Goal: Task Accomplishment & Management: Complete application form

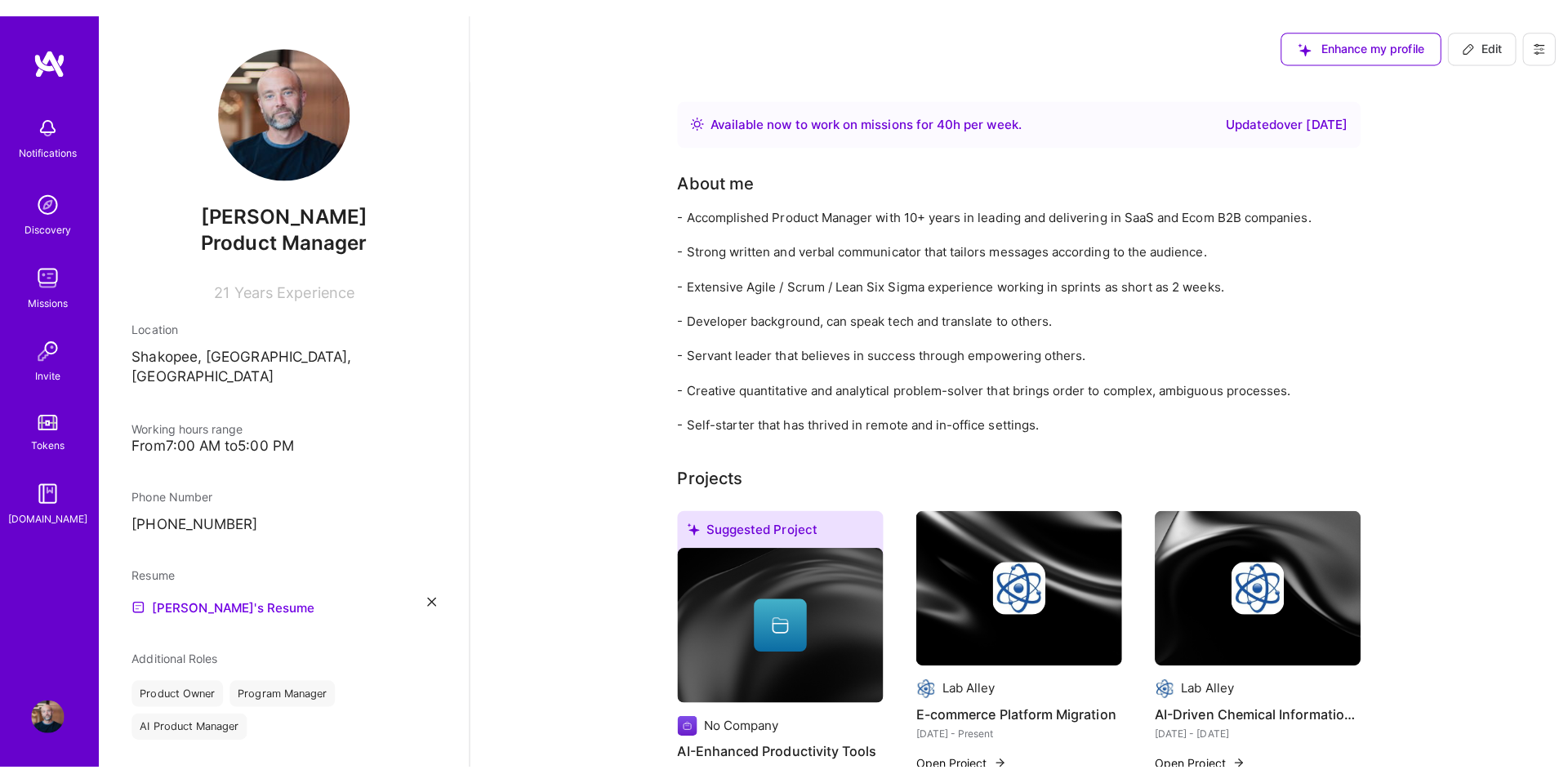
scroll to position [326, 0]
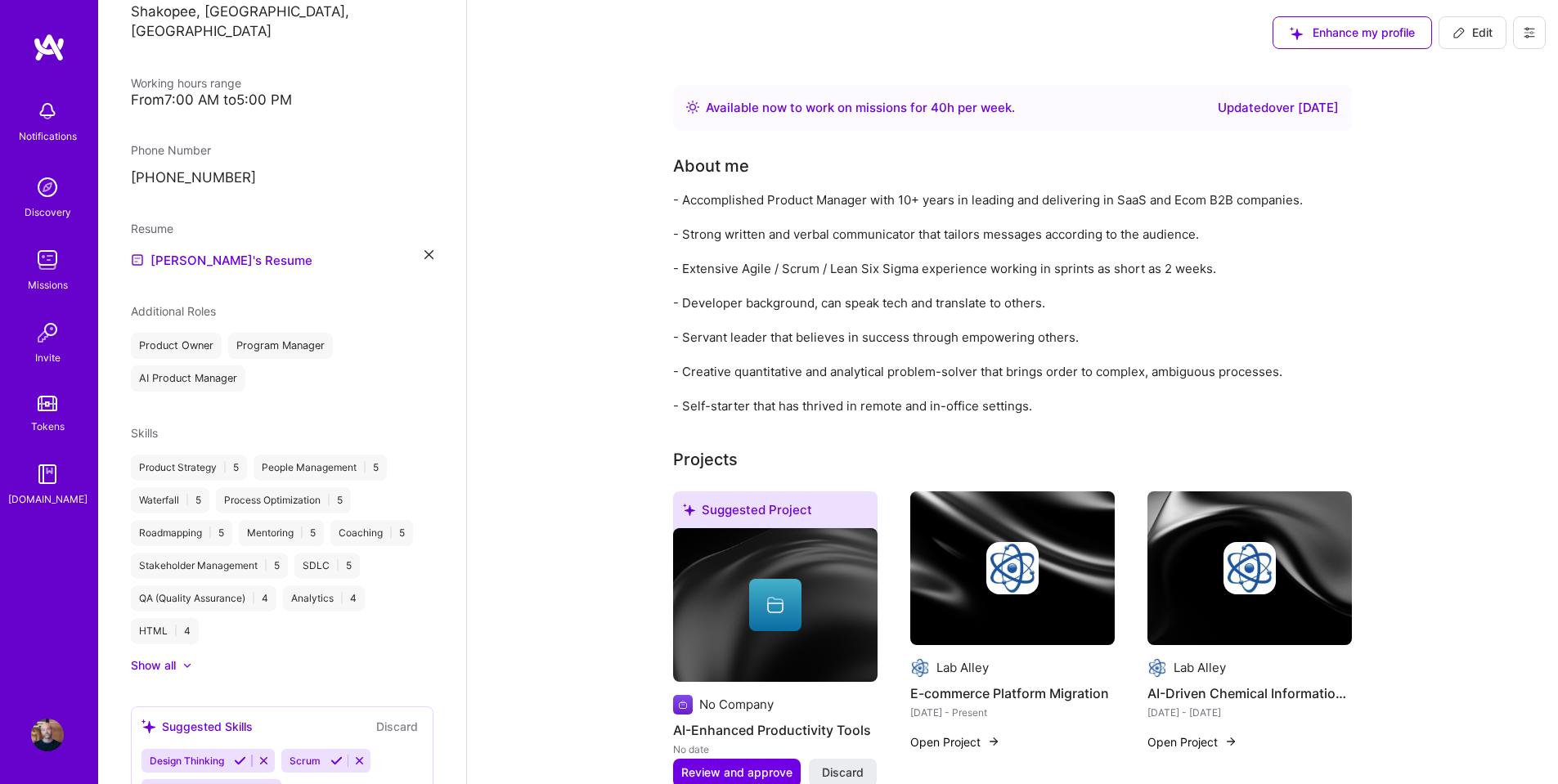
click at [41, 112] on img at bounding box center [48, 111] width 33 height 33
click at [50, 197] on img at bounding box center [48, 188] width 33 height 33
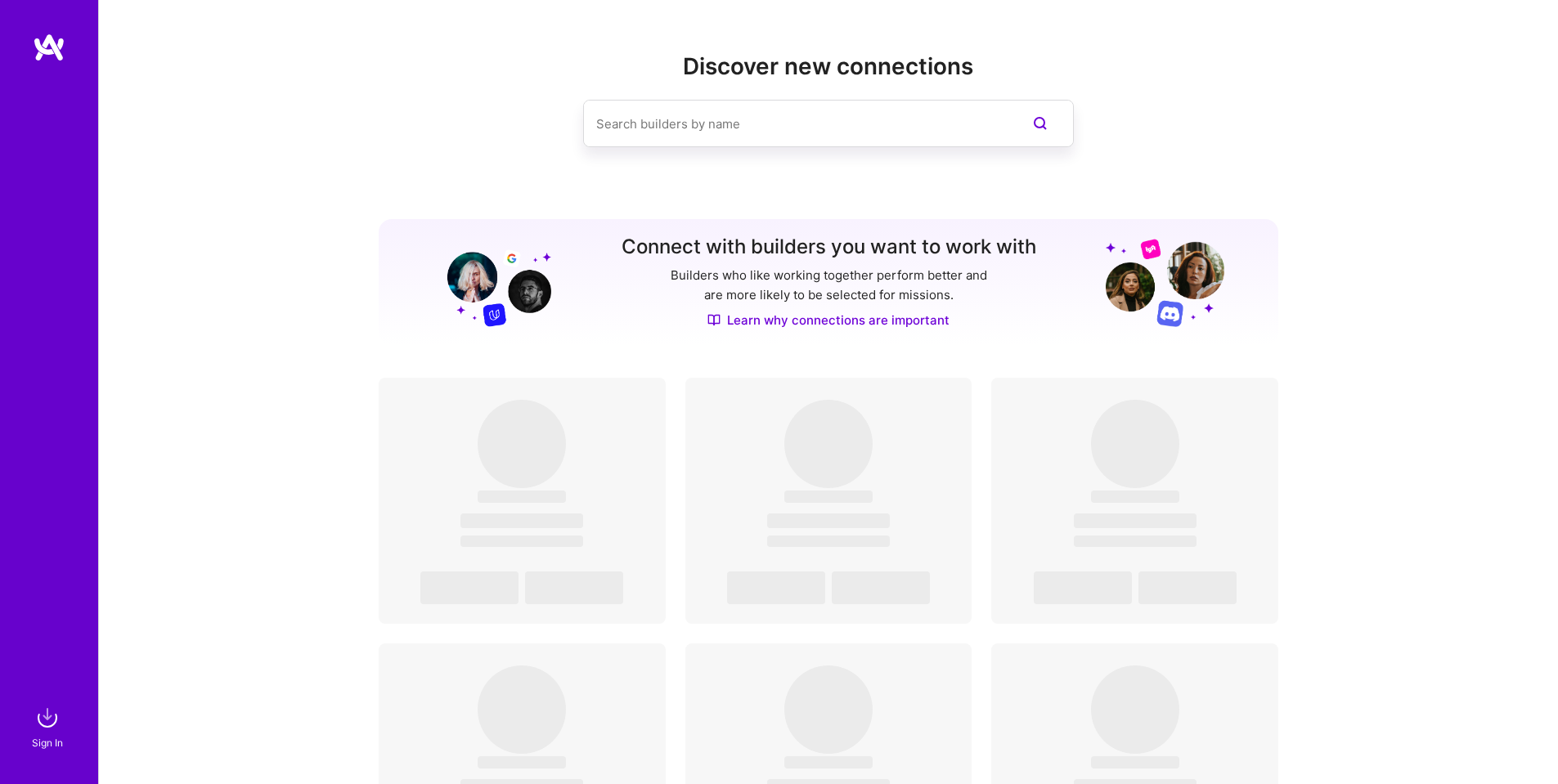
click at [40, 720] on img at bounding box center [48, 718] width 33 height 33
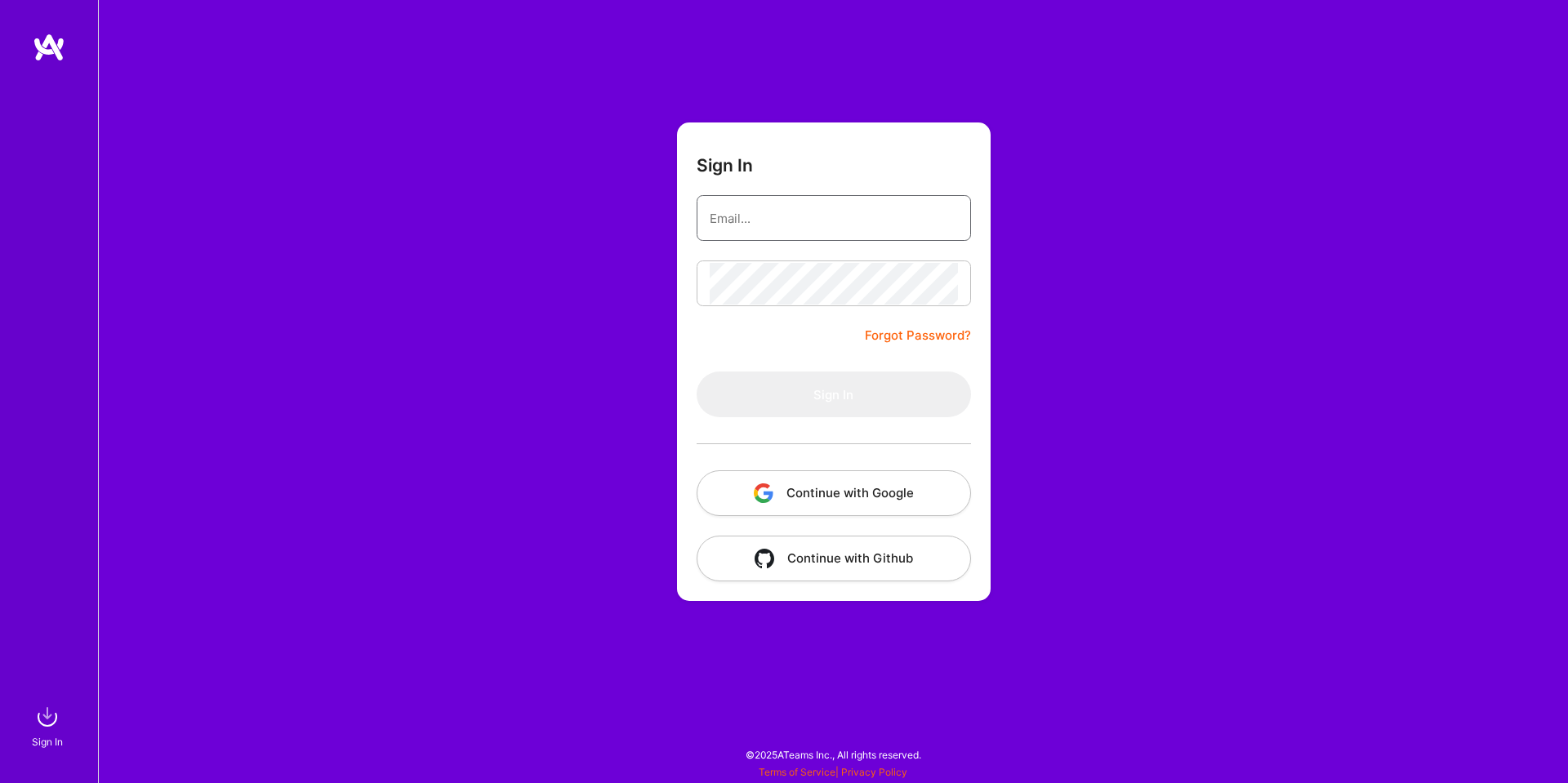
click at [763, 223] on input "email" at bounding box center [834, 218] width 248 height 42
type input "[PERSON_NAME][EMAIL_ADDRESS][DOMAIN_NAME]"
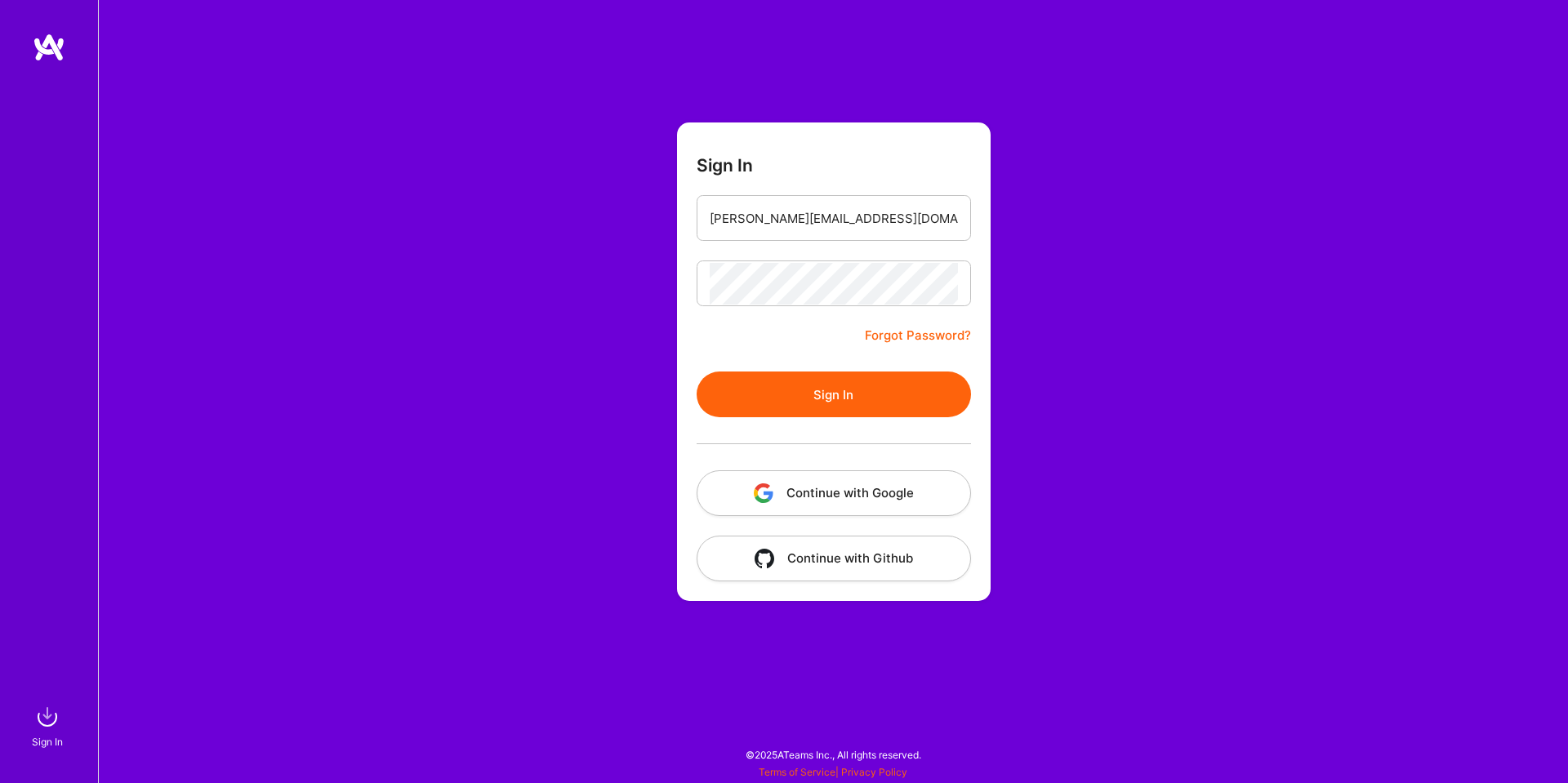
click at [832, 362] on form "Sign In [PERSON_NAME][EMAIL_ADDRESS][DOMAIN_NAME] Forgot Password? Sign In Cont…" at bounding box center [834, 362] width 314 height 478
click at [832, 390] on button "Sign In" at bounding box center [834, 394] width 274 height 46
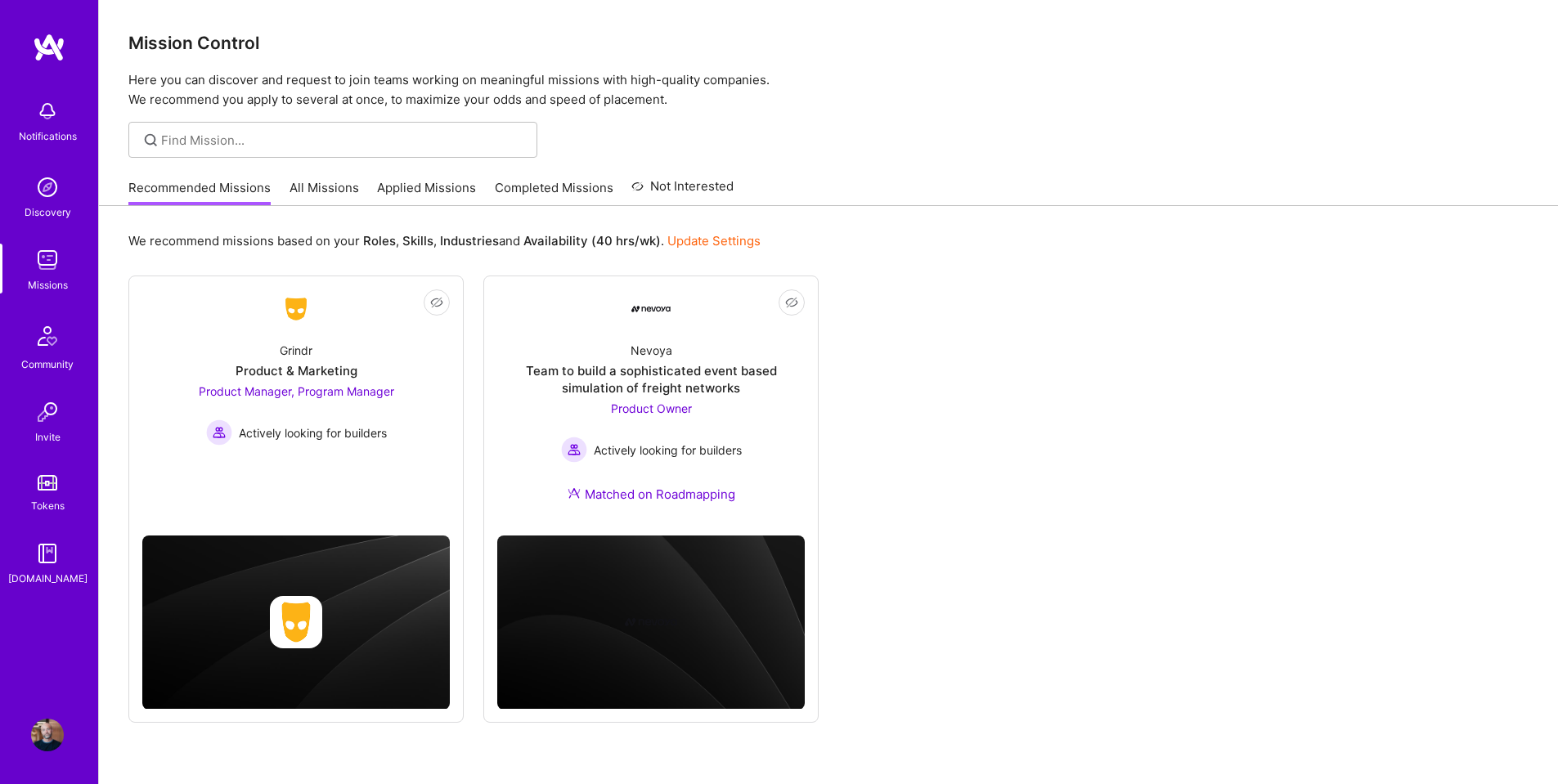
click at [449, 192] on link "Applied Missions" at bounding box center [426, 193] width 99 height 27
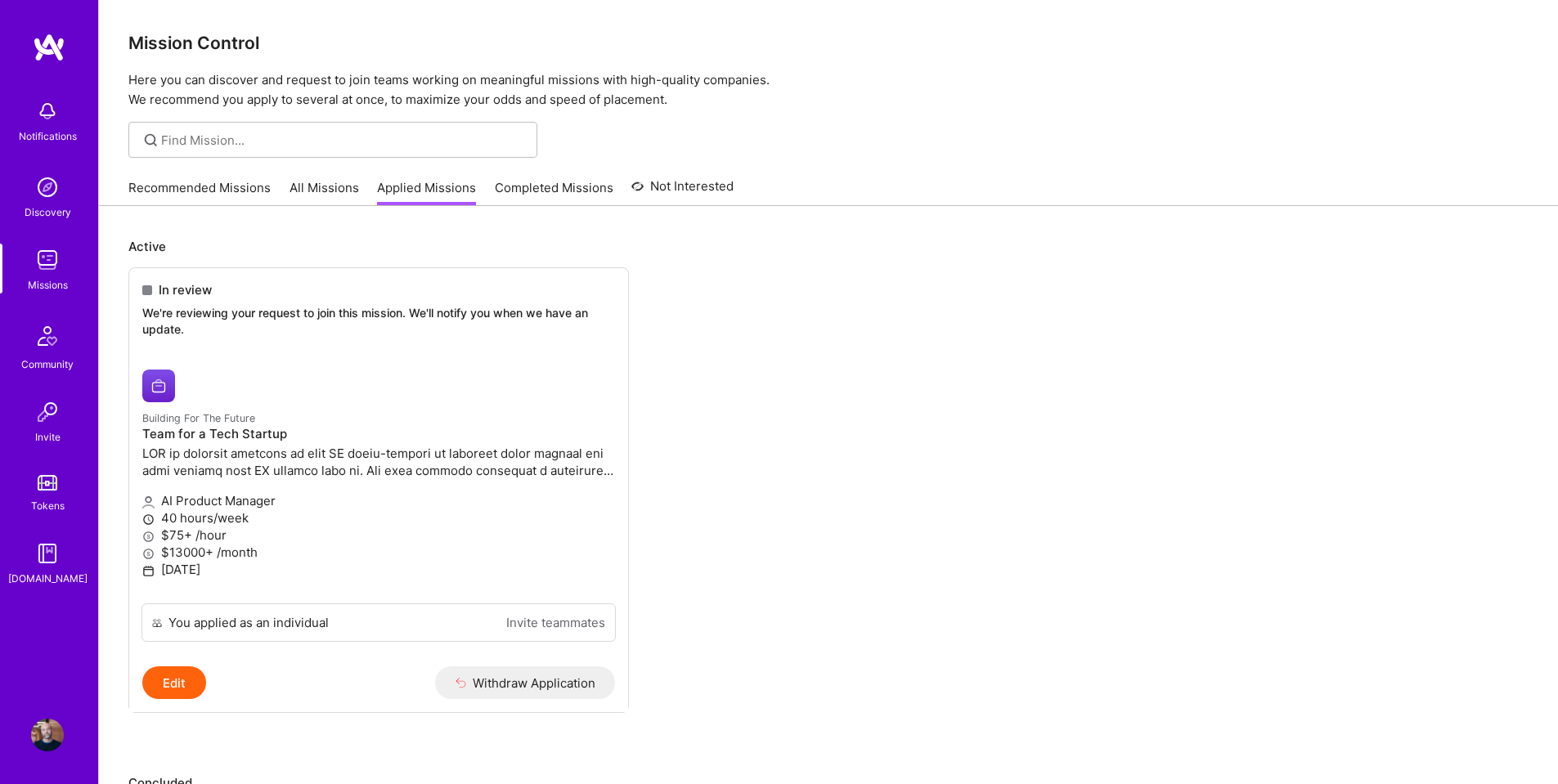
click at [323, 180] on link "All Missions" at bounding box center [324, 193] width 69 height 27
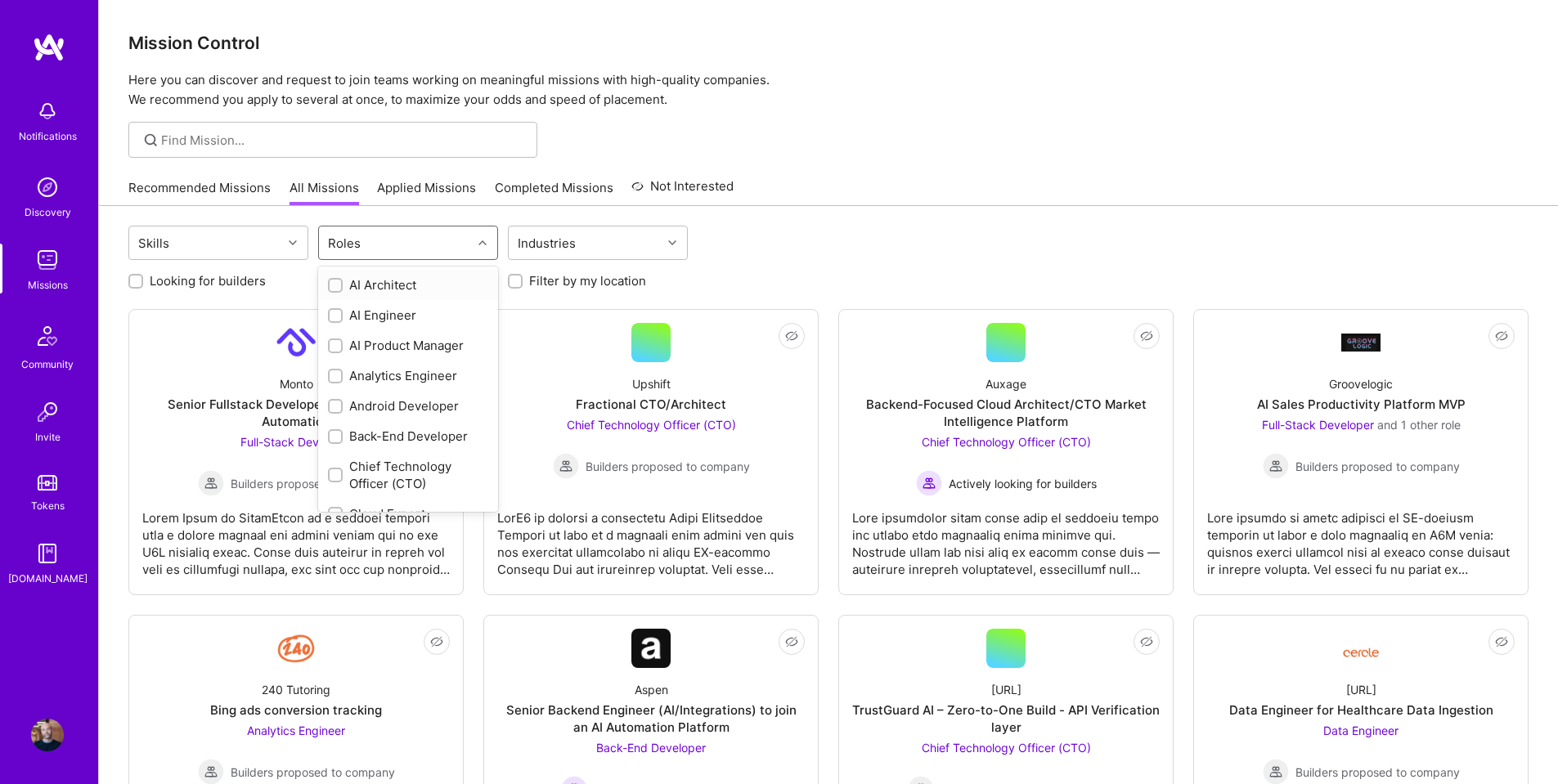
click at [382, 251] on div "Roles" at bounding box center [396, 243] width 153 height 33
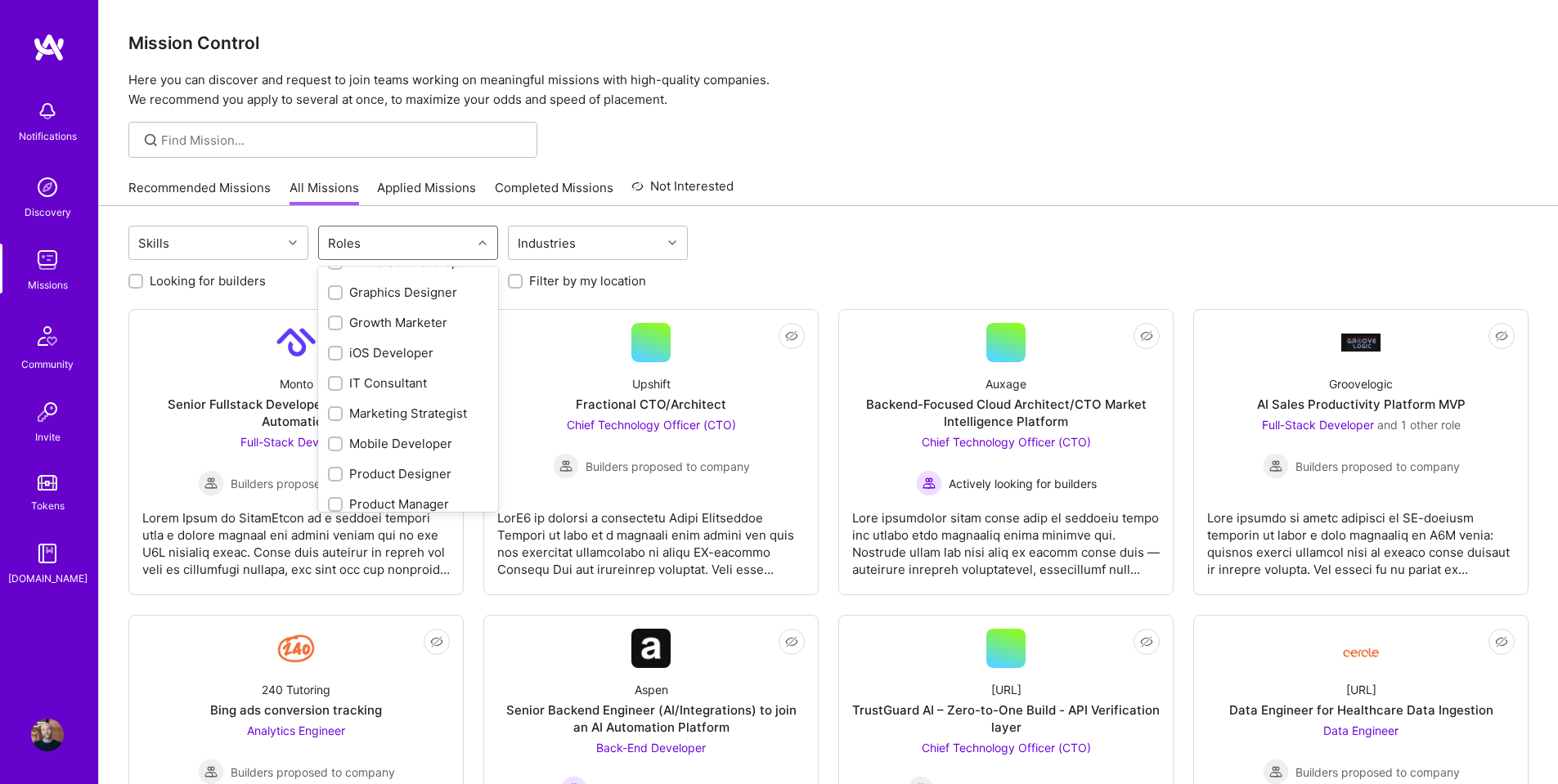
scroll to position [490, 0]
click at [333, 489] on input "checkbox" at bounding box center [337, 495] width 12 height 12
checkbox input "true"
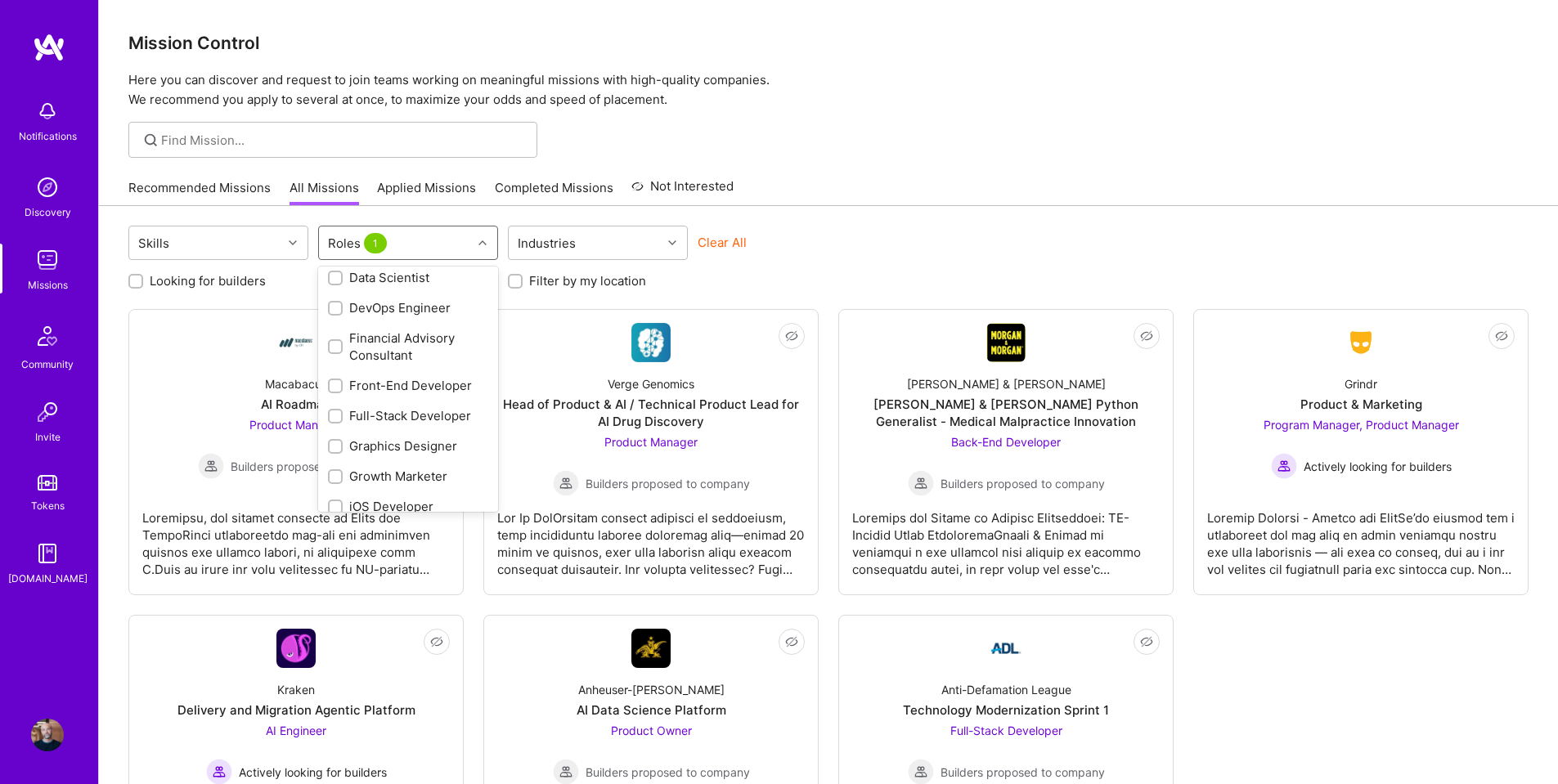
scroll to position [0, 0]
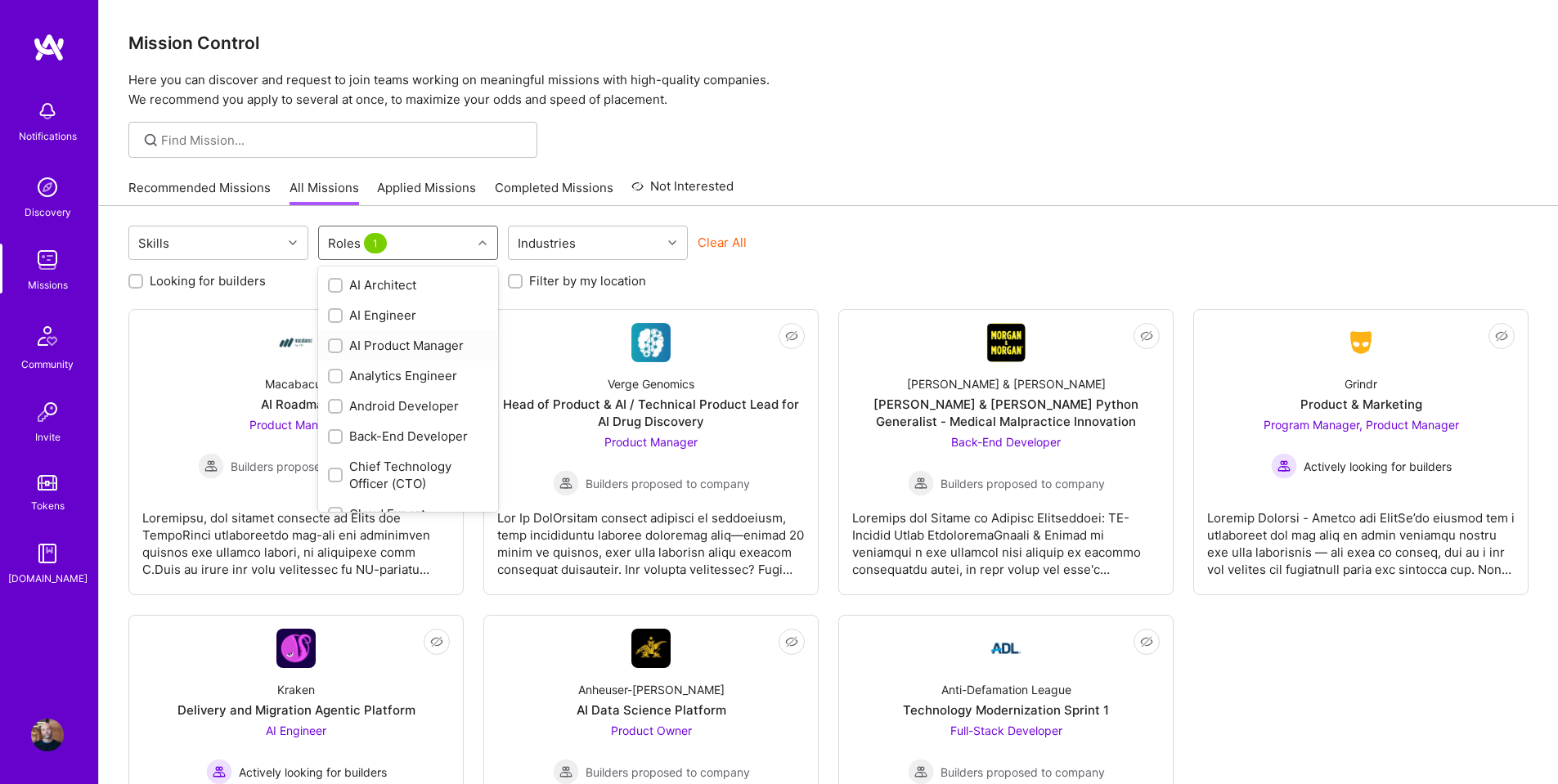
click at [331, 342] on div at bounding box center [335, 346] width 15 height 15
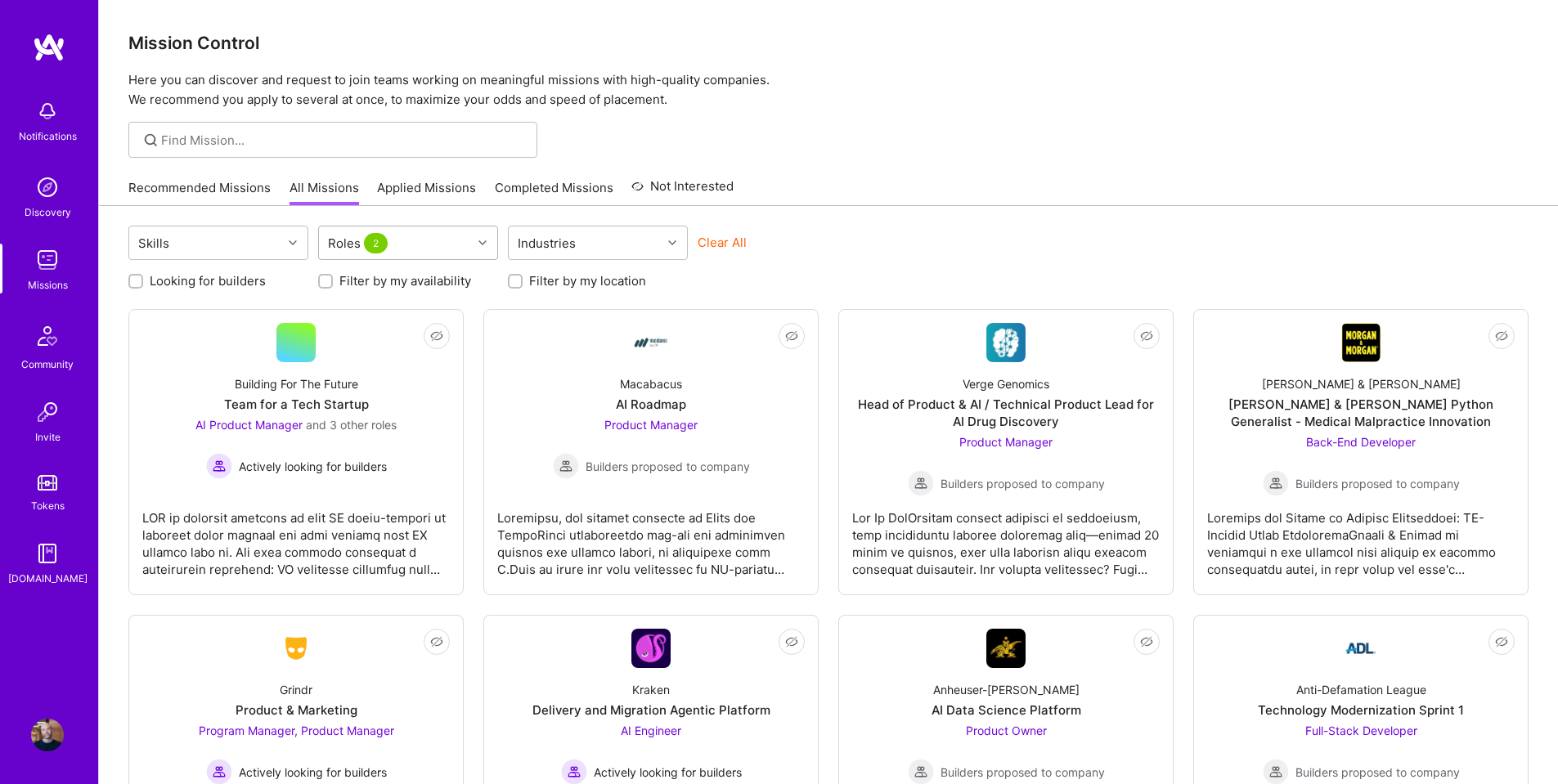
click at [481, 241] on icon at bounding box center [482, 243] width 8 height 8
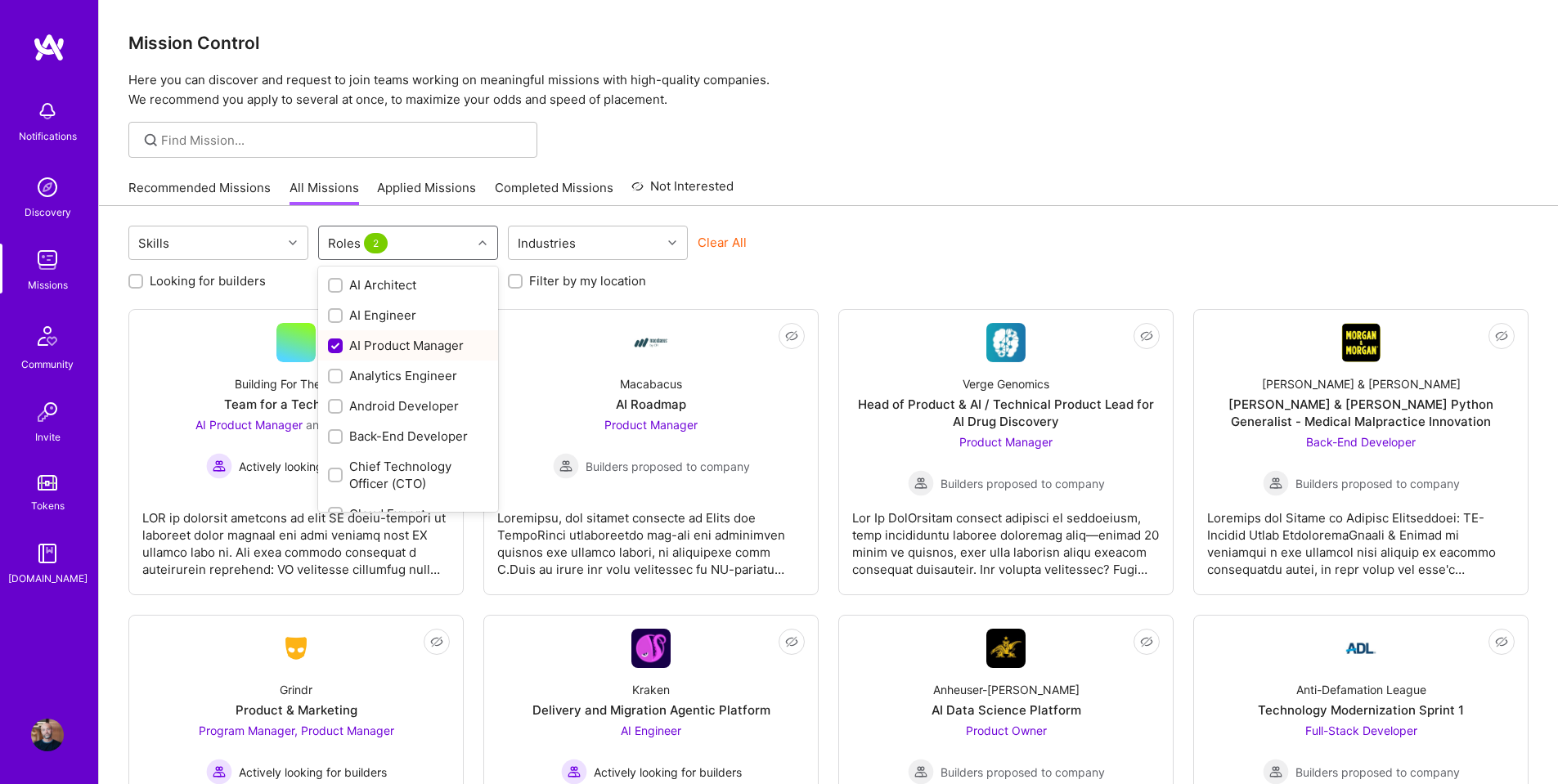
click at [335, 340] on input "checkbox" at bounding box center [337, 346] width 15 height 15
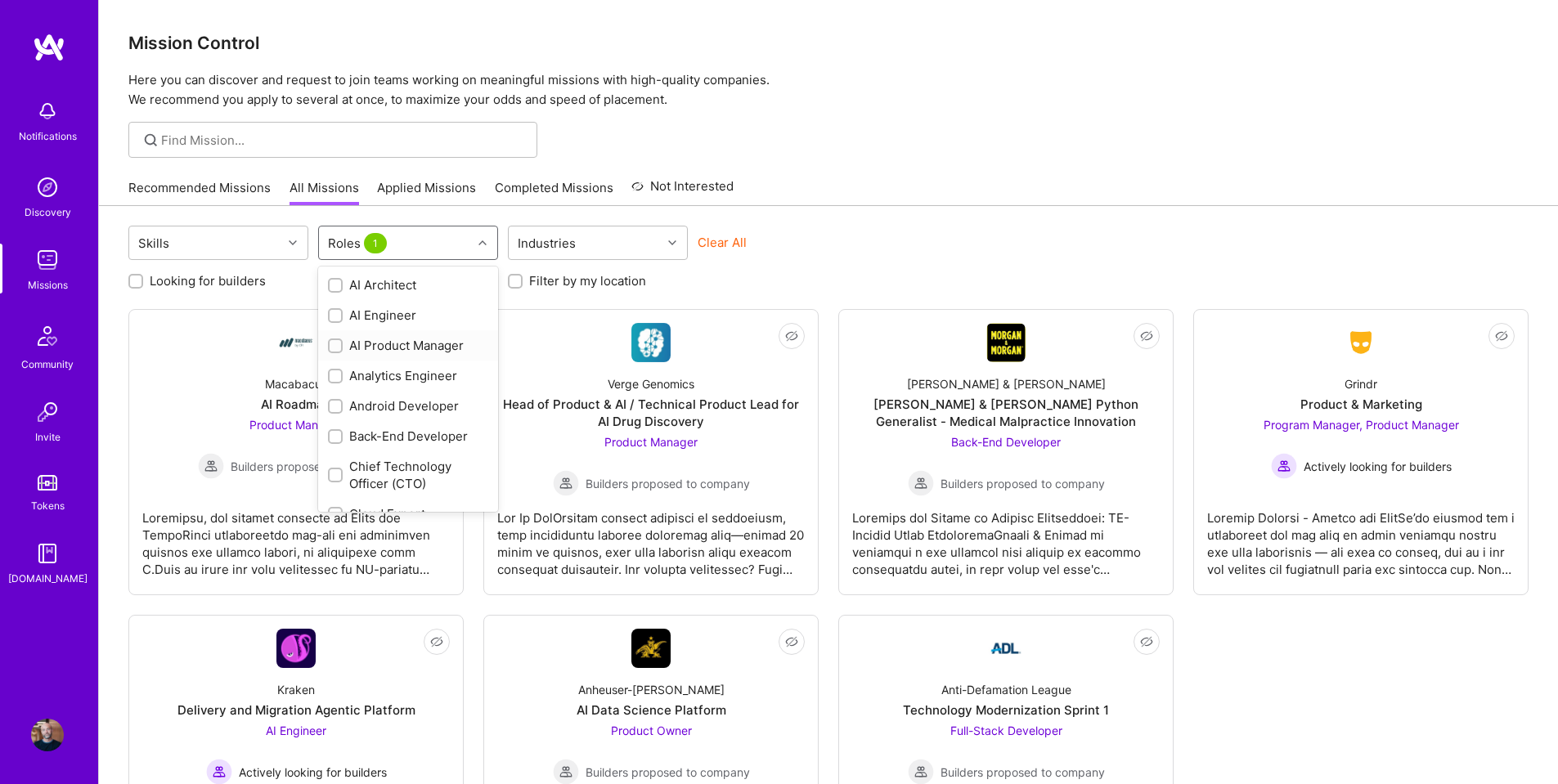
click at [333, 346] on input "checkbox" at bounding box center [337, 346] width 12 height 12
checkbox input "true"
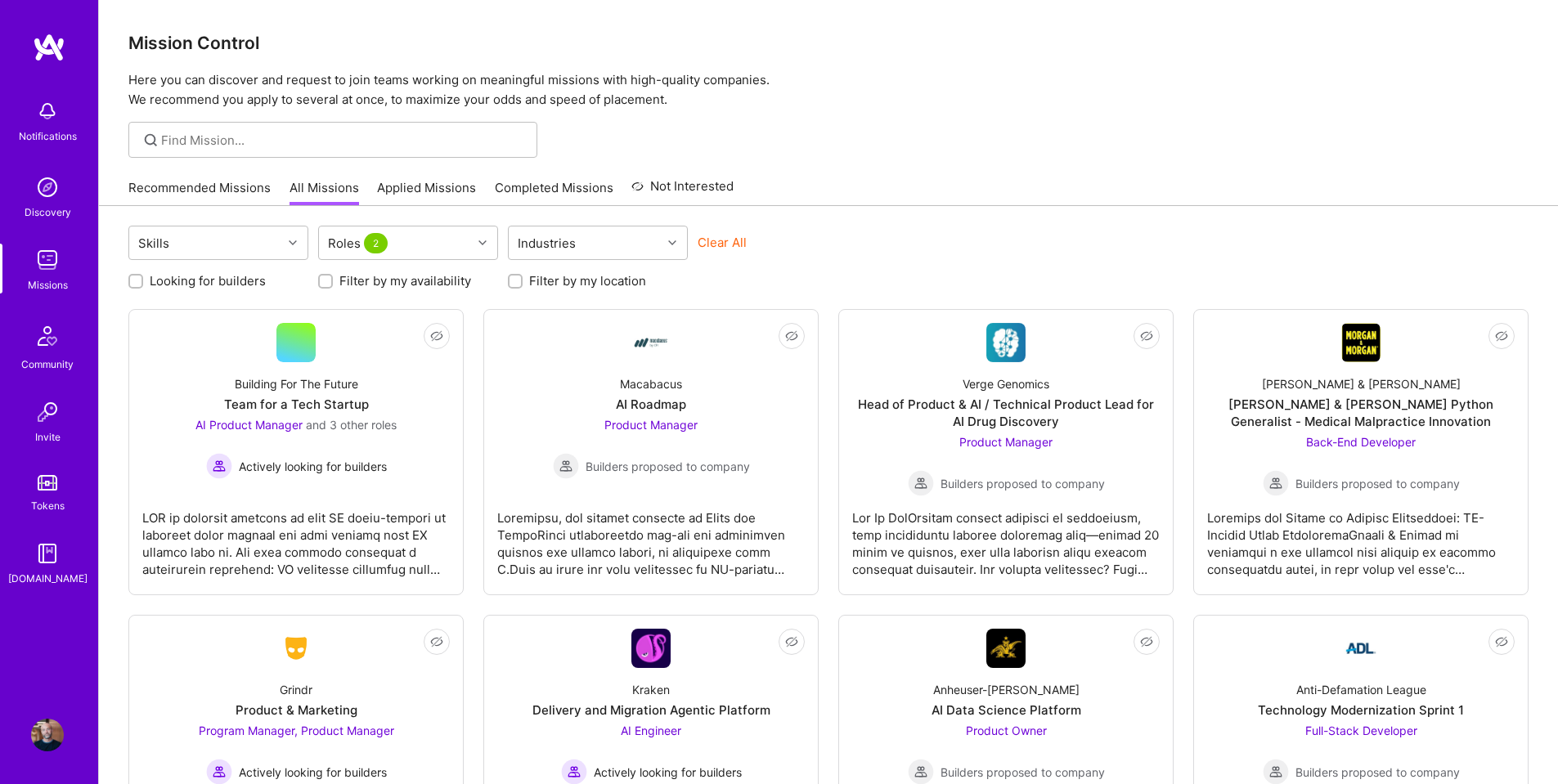
click at [1029, 134] on div at bounding box center [828, 140] width 1459 height 36
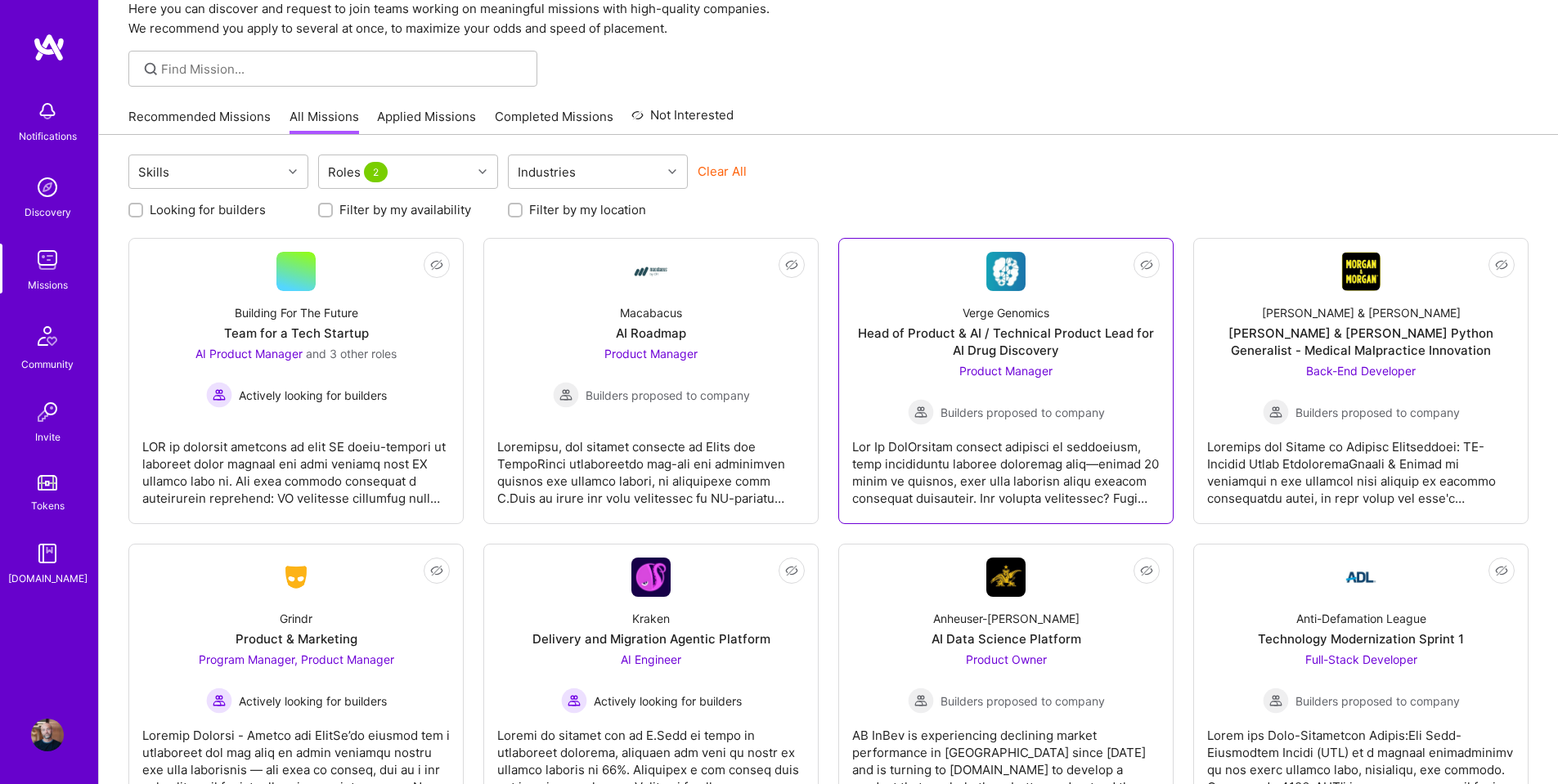
scroll to position [139, 0]
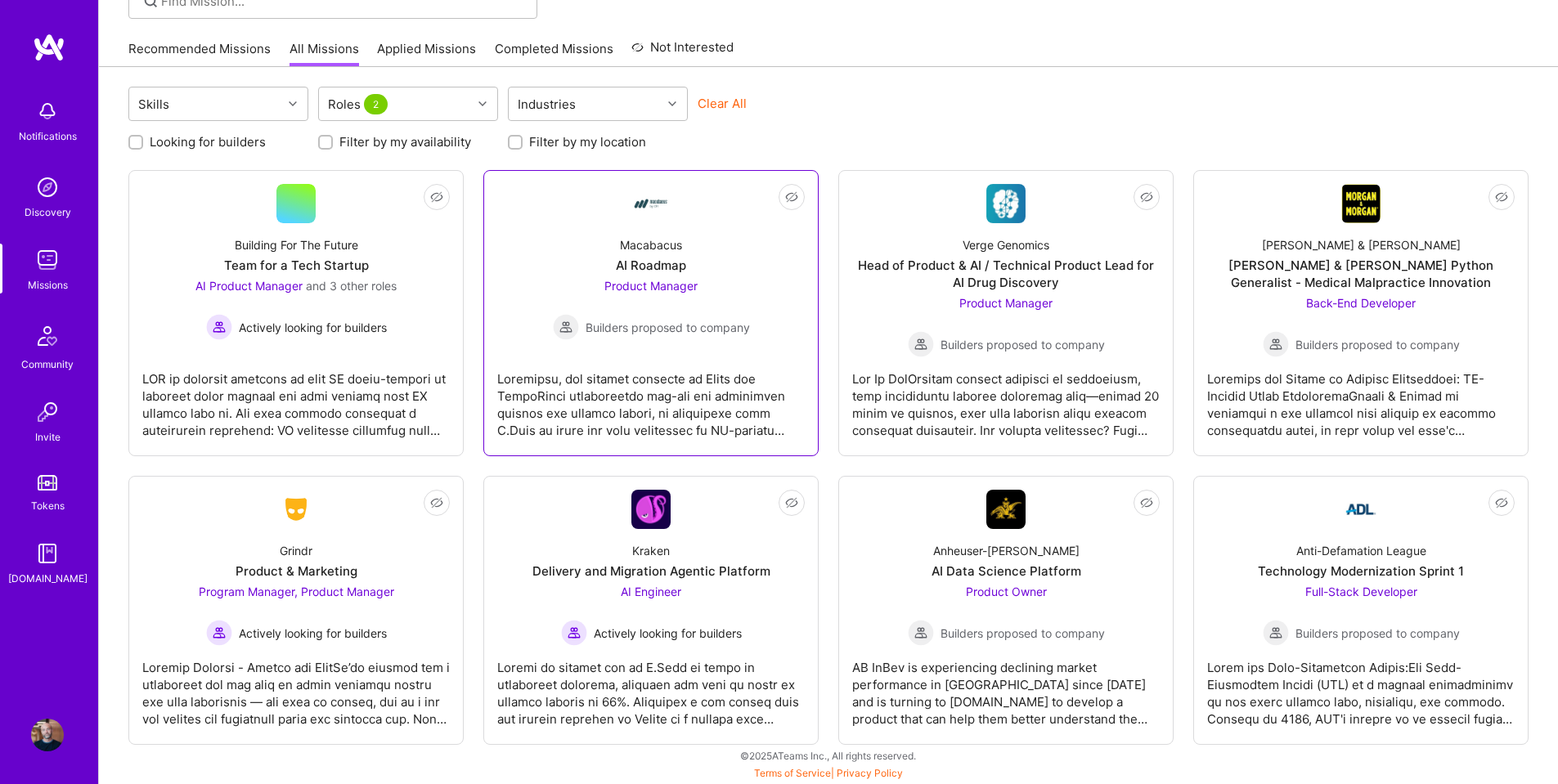
click at [638, 394] on div at bounding box center [651, 397] width 308 height 81
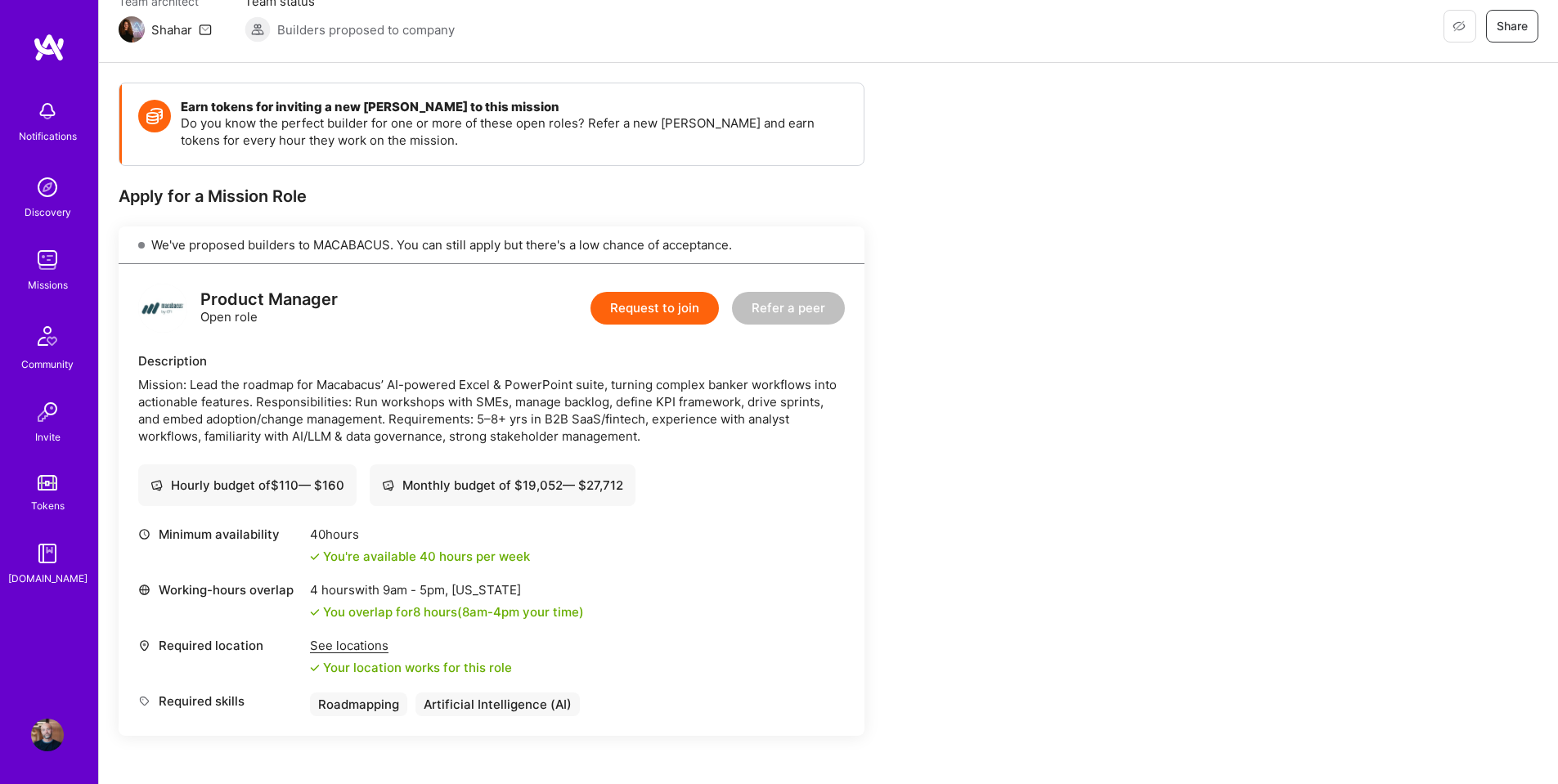
scroll to position [164, 0]
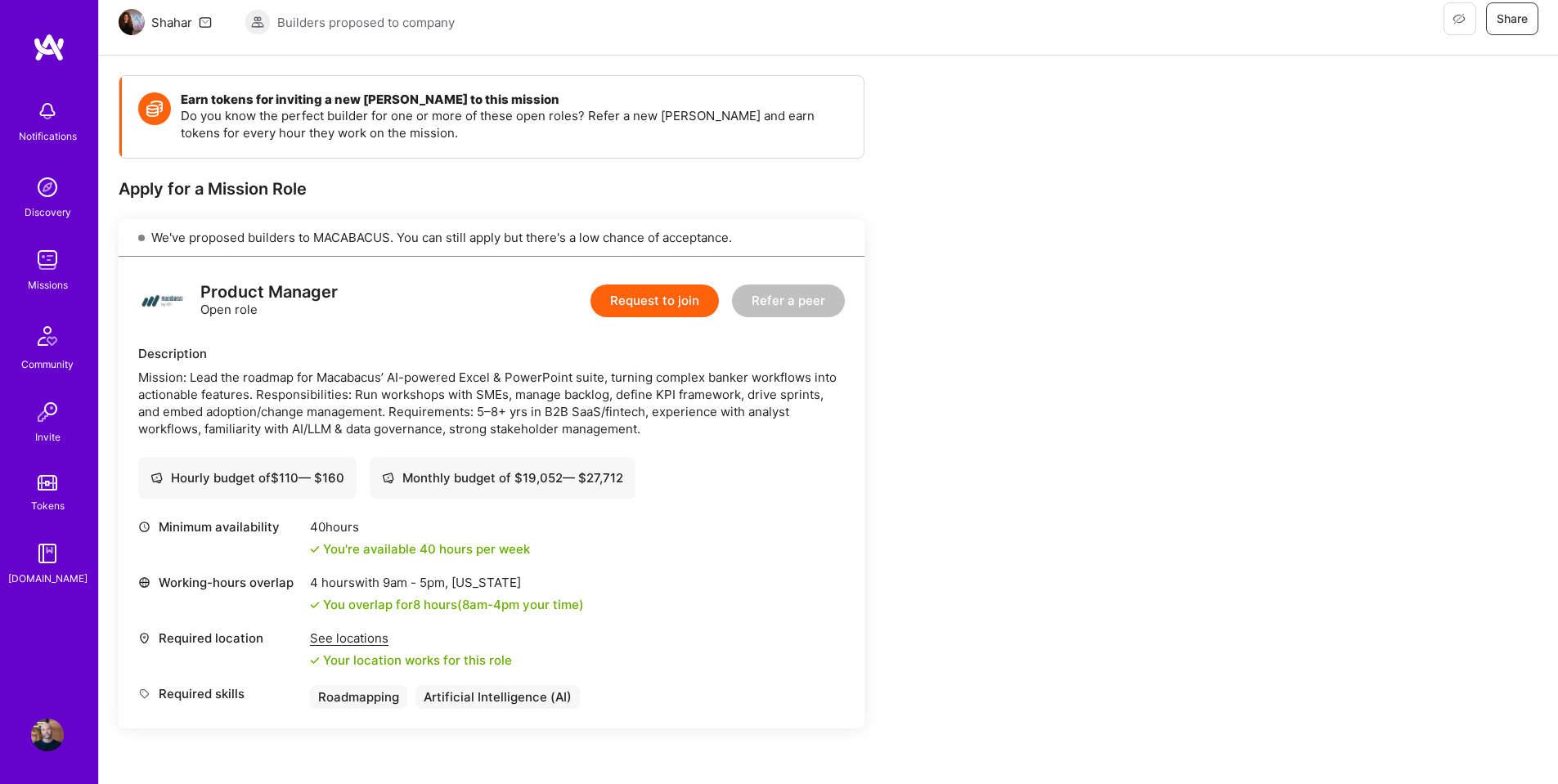
click at [658, 289] on button "Request to join" at bounding box center [654, 301] width 128 height 33
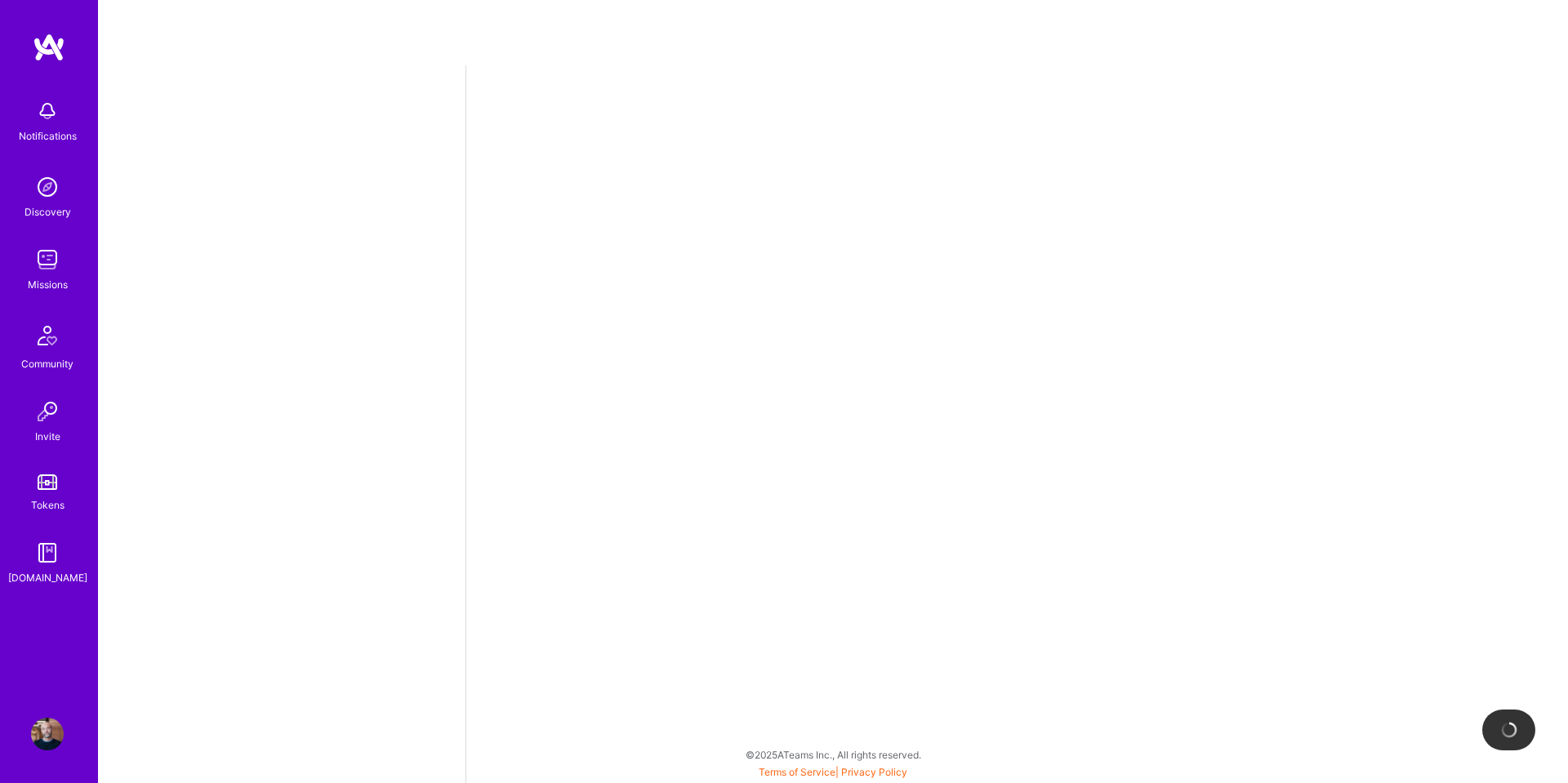
select select "US"
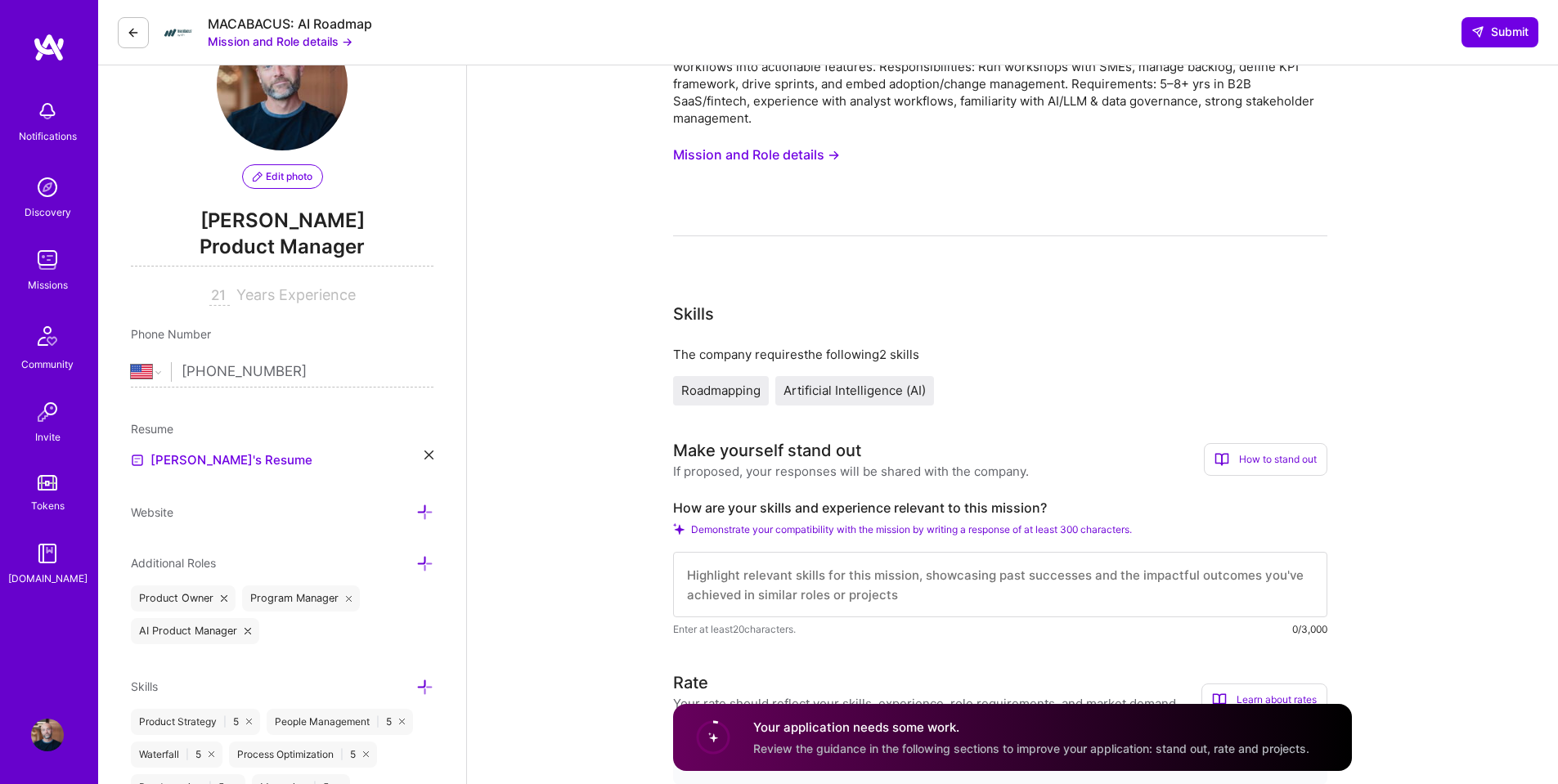
scroll to position [164, 0]
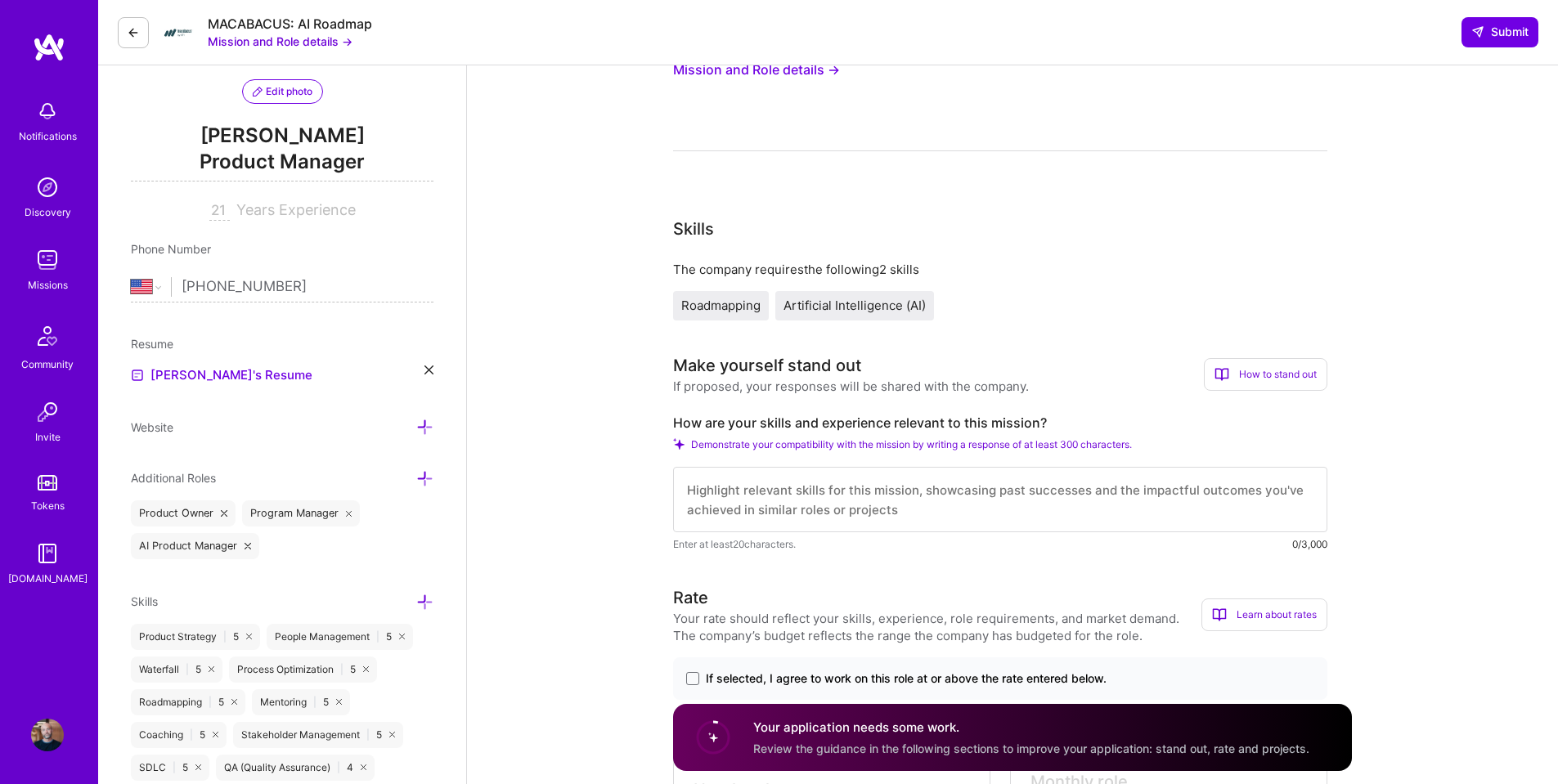
click at [1065, 726] on h4 "Your application needs some work." at bounding box center [1031, 726] width 556 height 17
click at [705, 745] on circle at bounding box center [714, 737] width 31 height 31
click at [892, 740] on div "Your application needs some work. Review the guidance in the following sections…" at bounding box center [1031, 737] width 556 height 38
click at [1269, 380] on div "How to stand out" at bounding box center [1266, 374] width 123 height 33
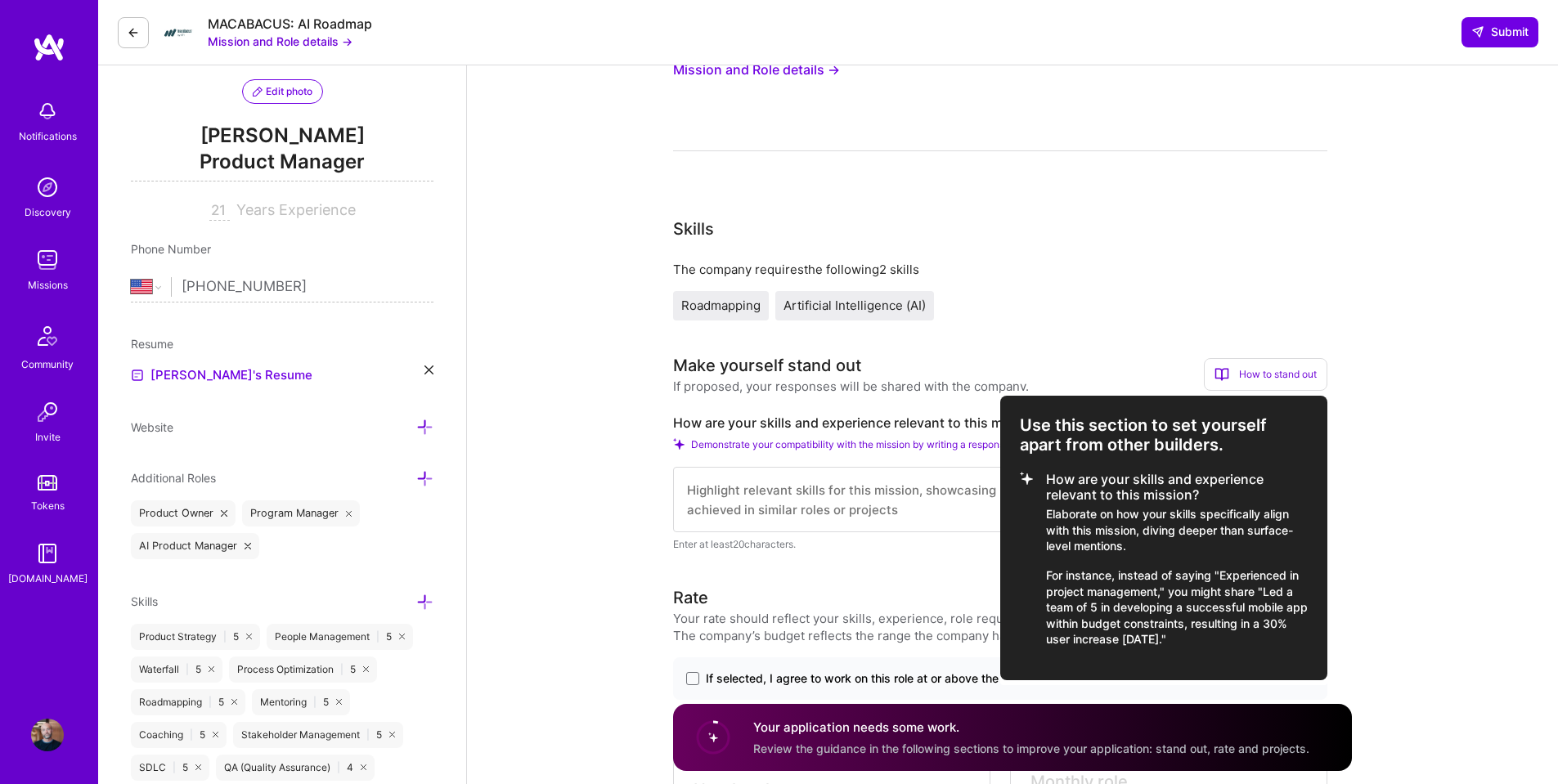
click at [1384, 441] on div at bounding box center [779, 392] width 1558 height 784
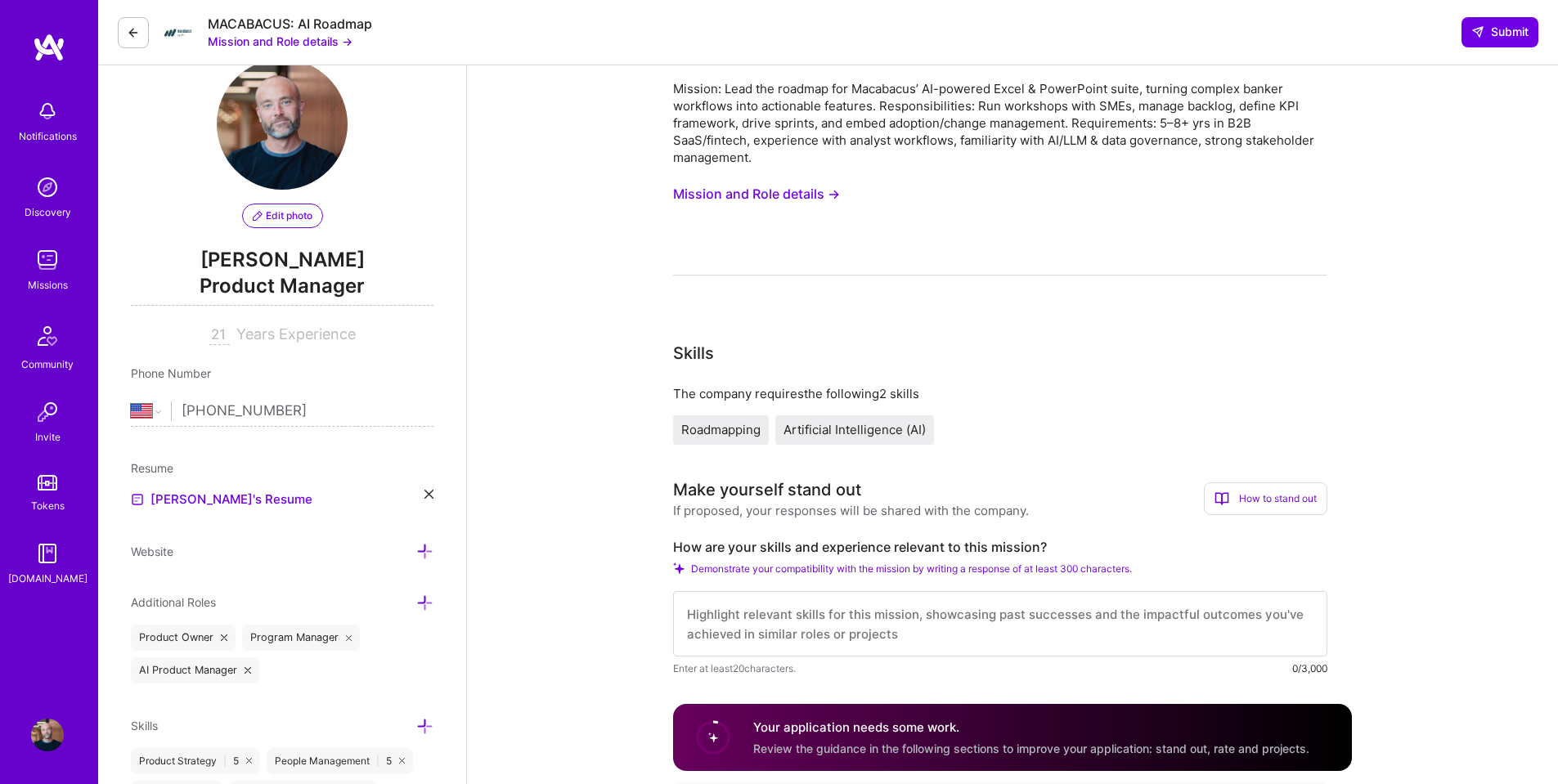
scroll to position [0, 0]
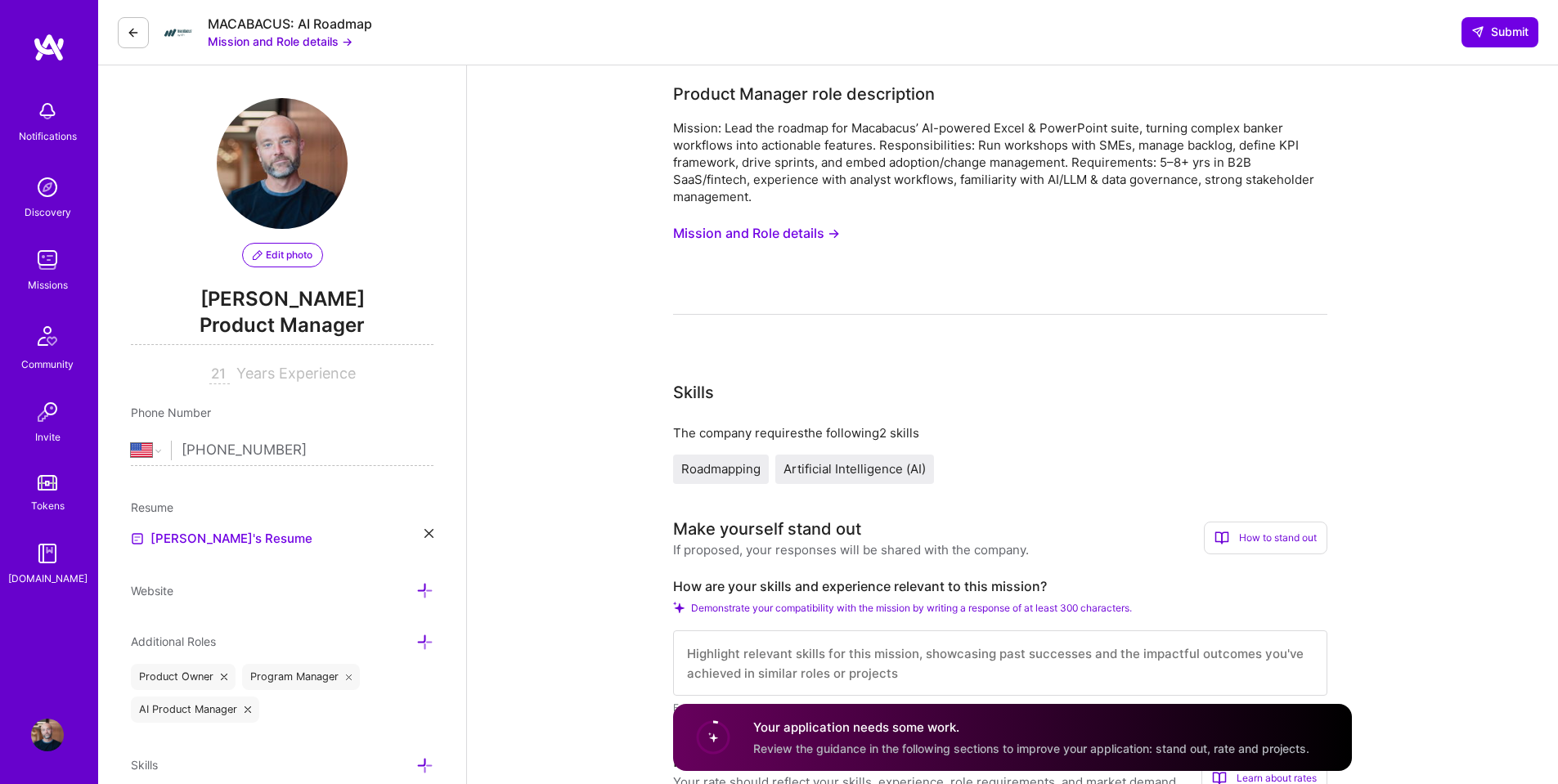
click at [751, 232] on button "Mission and Role details →" at bounding box center [756, 233] width 167 height 30
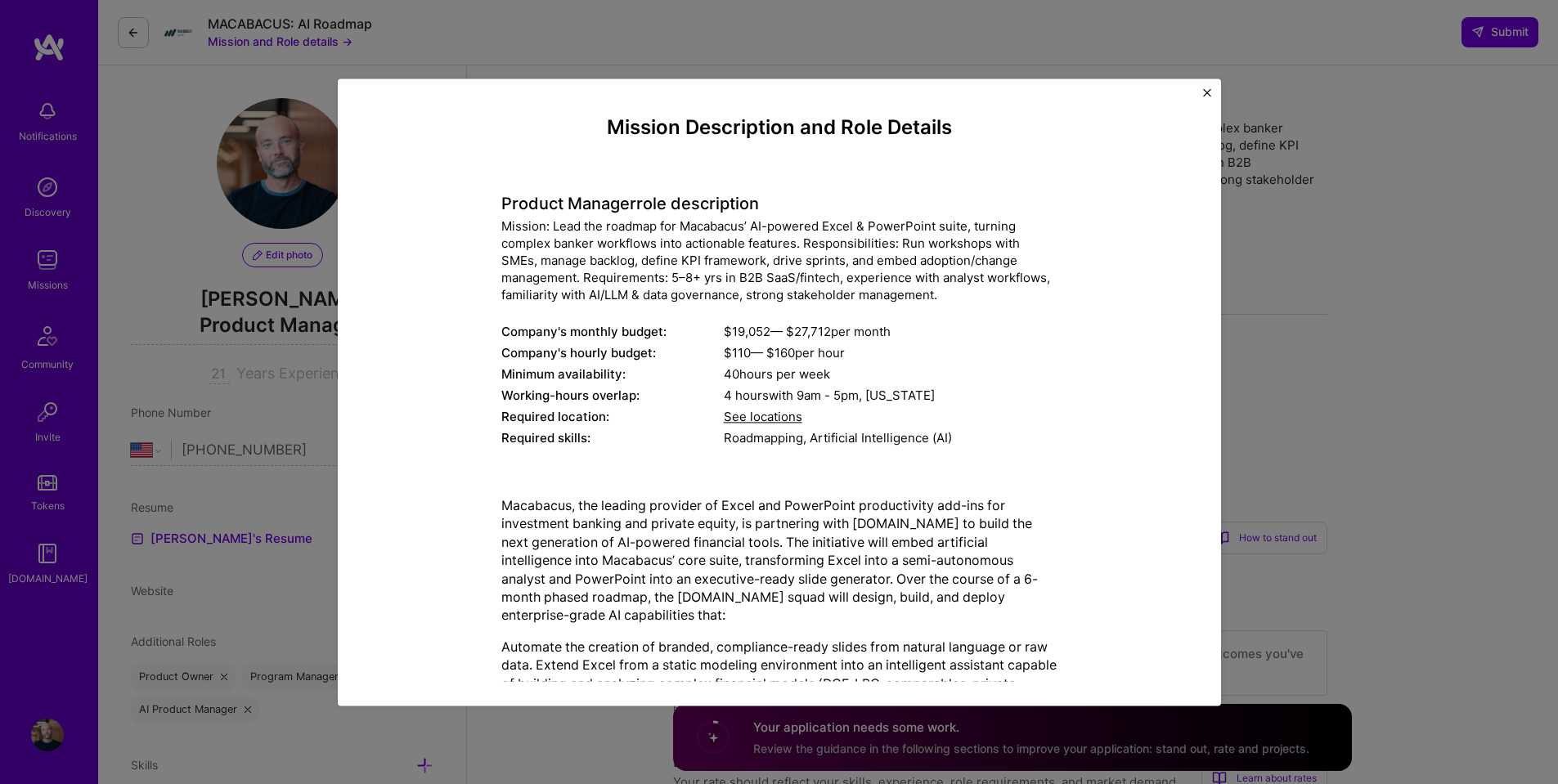
click at [768, 417] on span "See locations" at bounding box center [762, 416] width 78 height 16
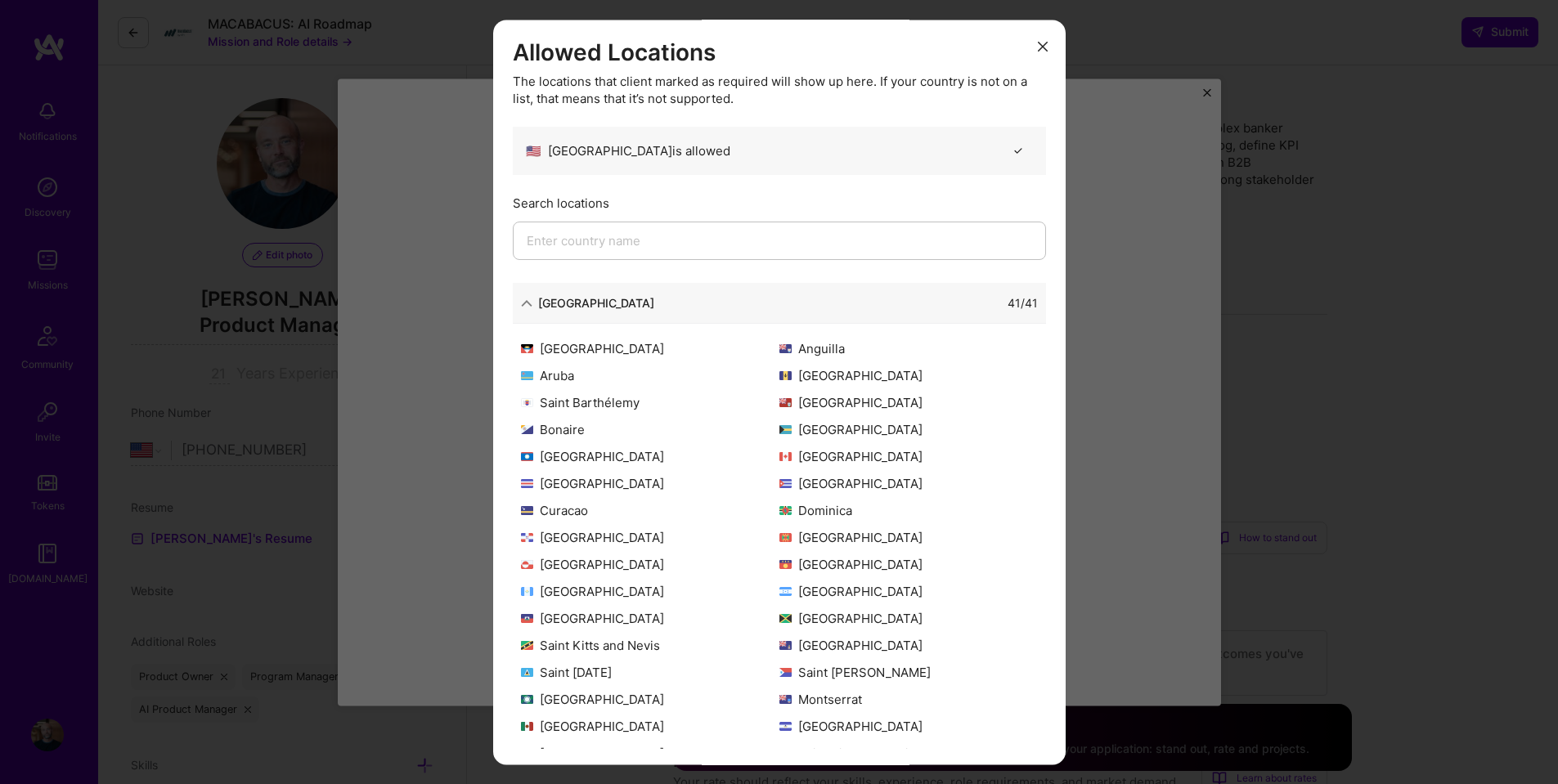
click at [1038, 50] on icon "modal" at bounding box center [1043, 48] width 10 height 10
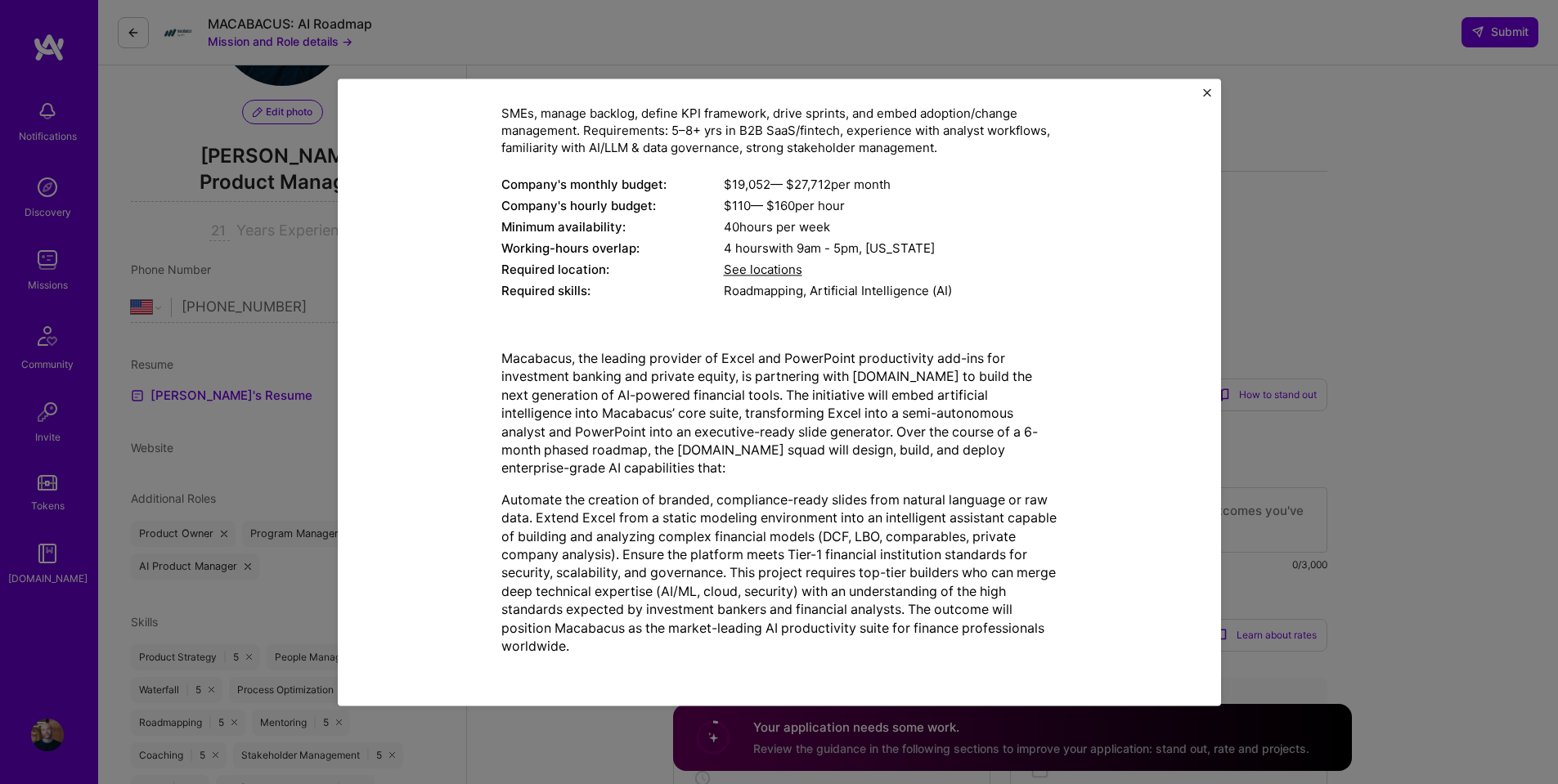
scroll to position [409, 0]
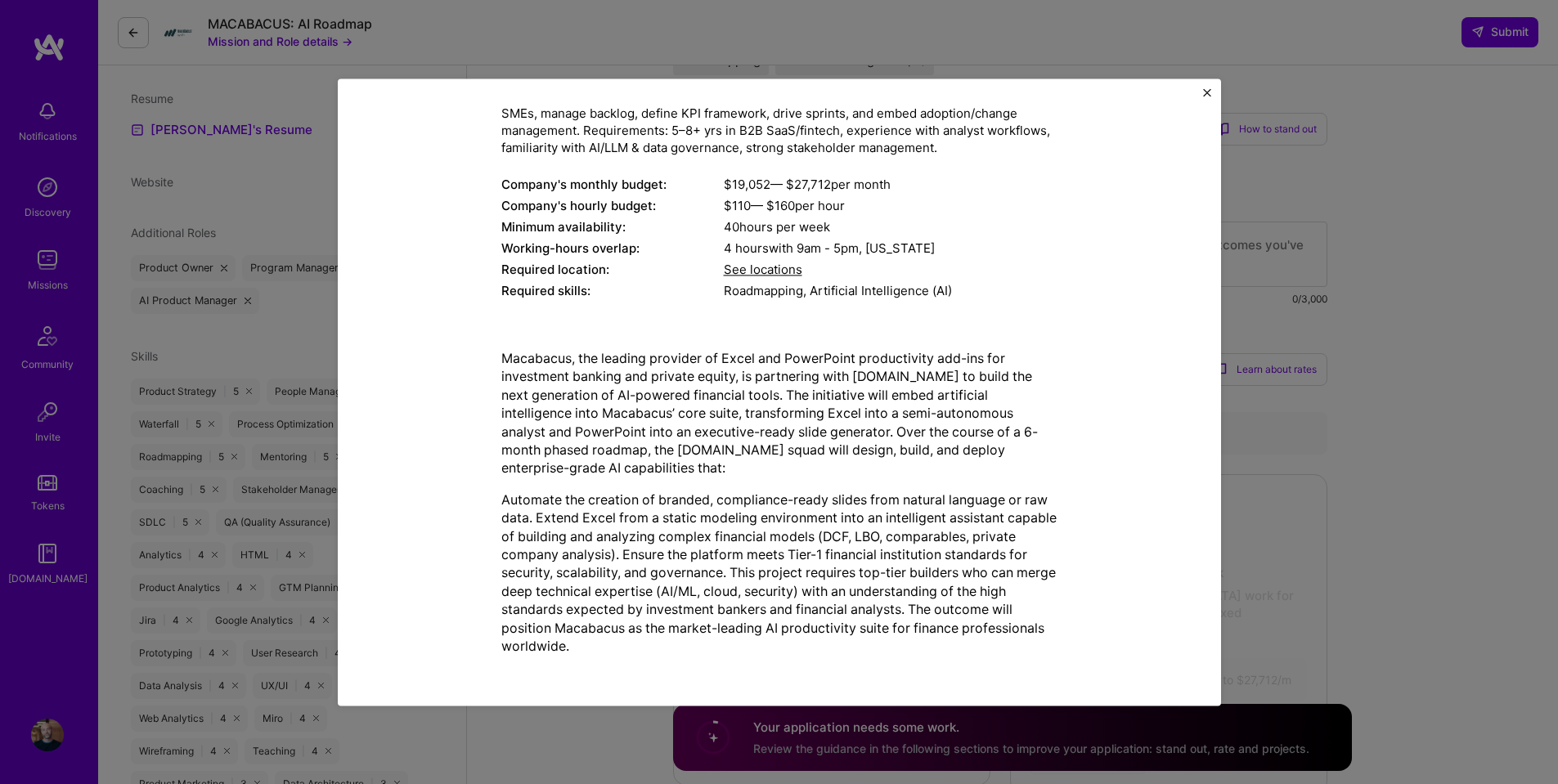
click at [1209, 93] on img "Close" at bounding box center [1207, 92] width 8 height 8
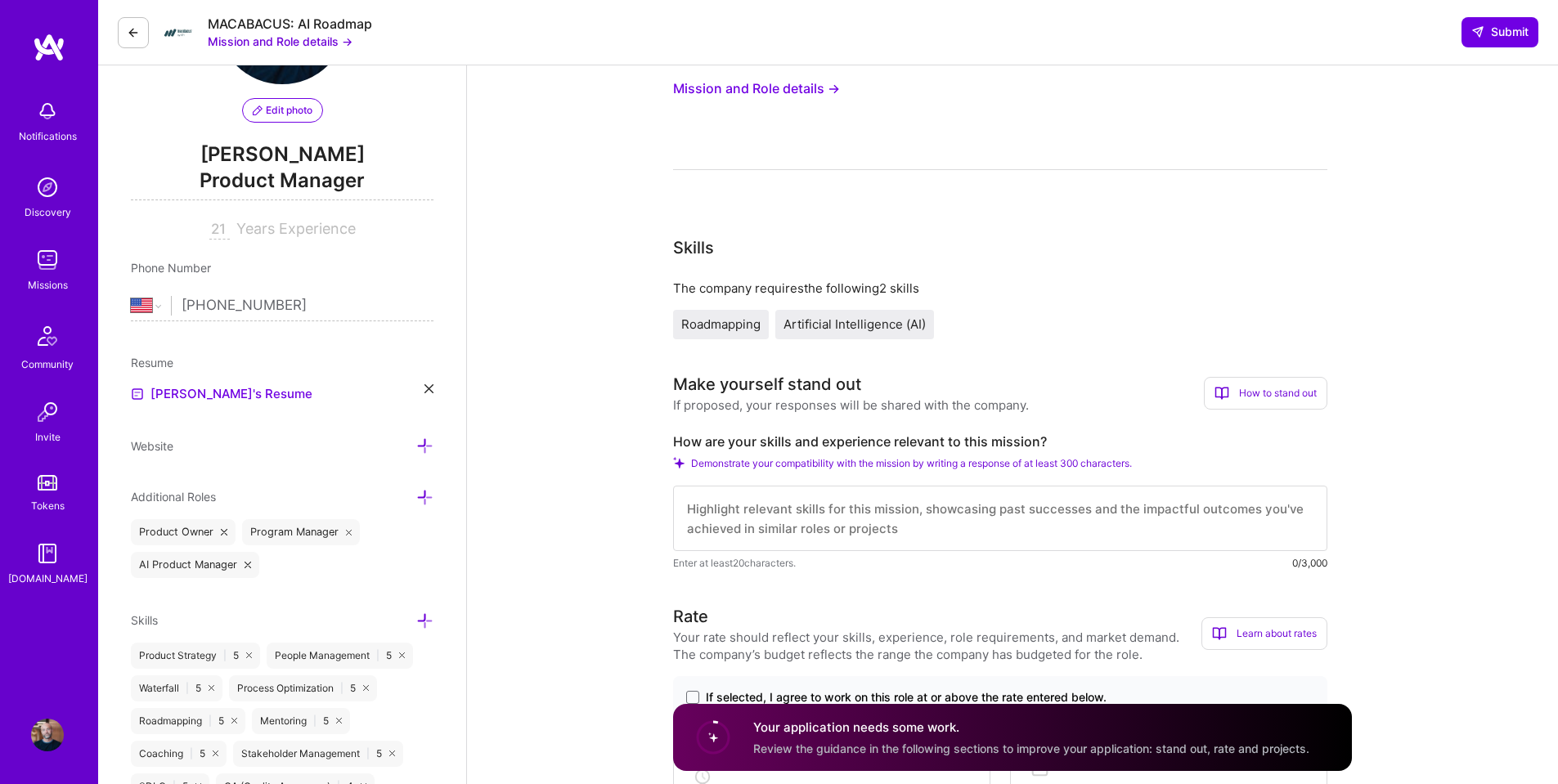
scroll to position [164, 0]
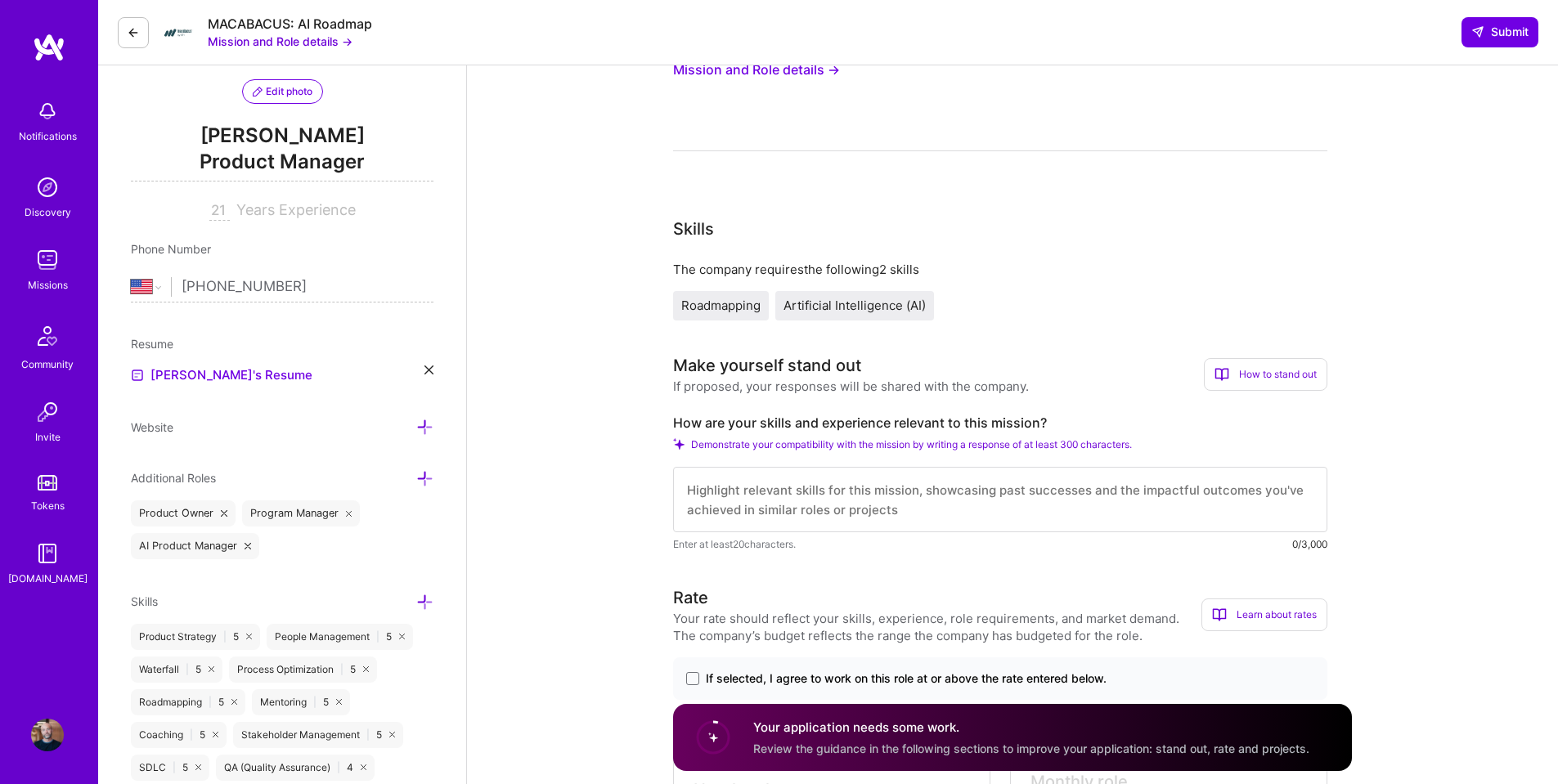
drag, startPoint x: 896, startPoint y: 512, endPoint x: 641, endPoint y: 485, distance: 256.4
click at [206, 372] on link "[PERSON_NAME]'s Resume" at bounding box center [221, 375] width 182 height 20
click at [133, 30] on icon at bounding box center [133, 33] width 13 height 13
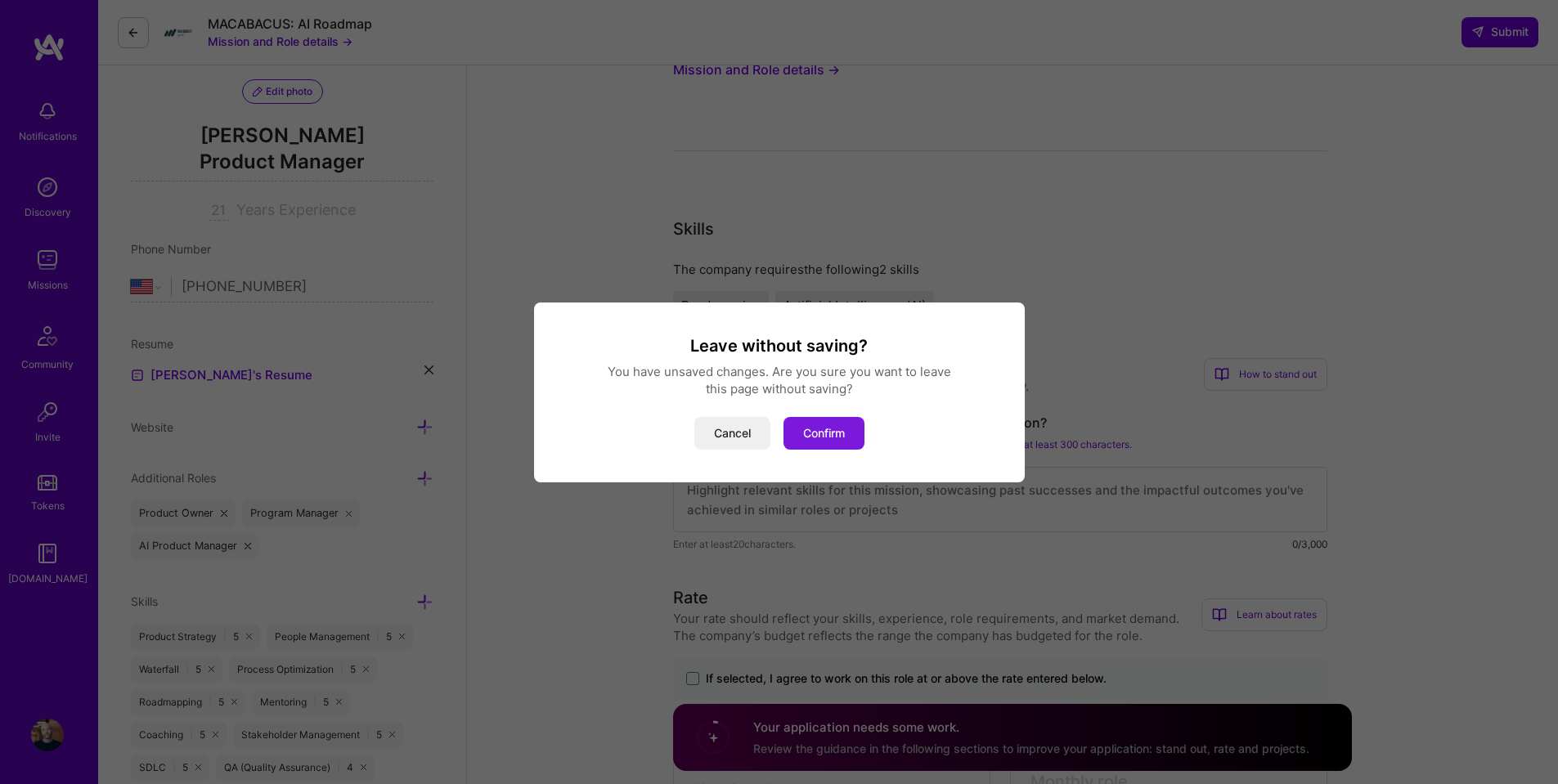
click at [826, 432] on button "Confirm" at bounding box center [824, 434] width 81 height 33
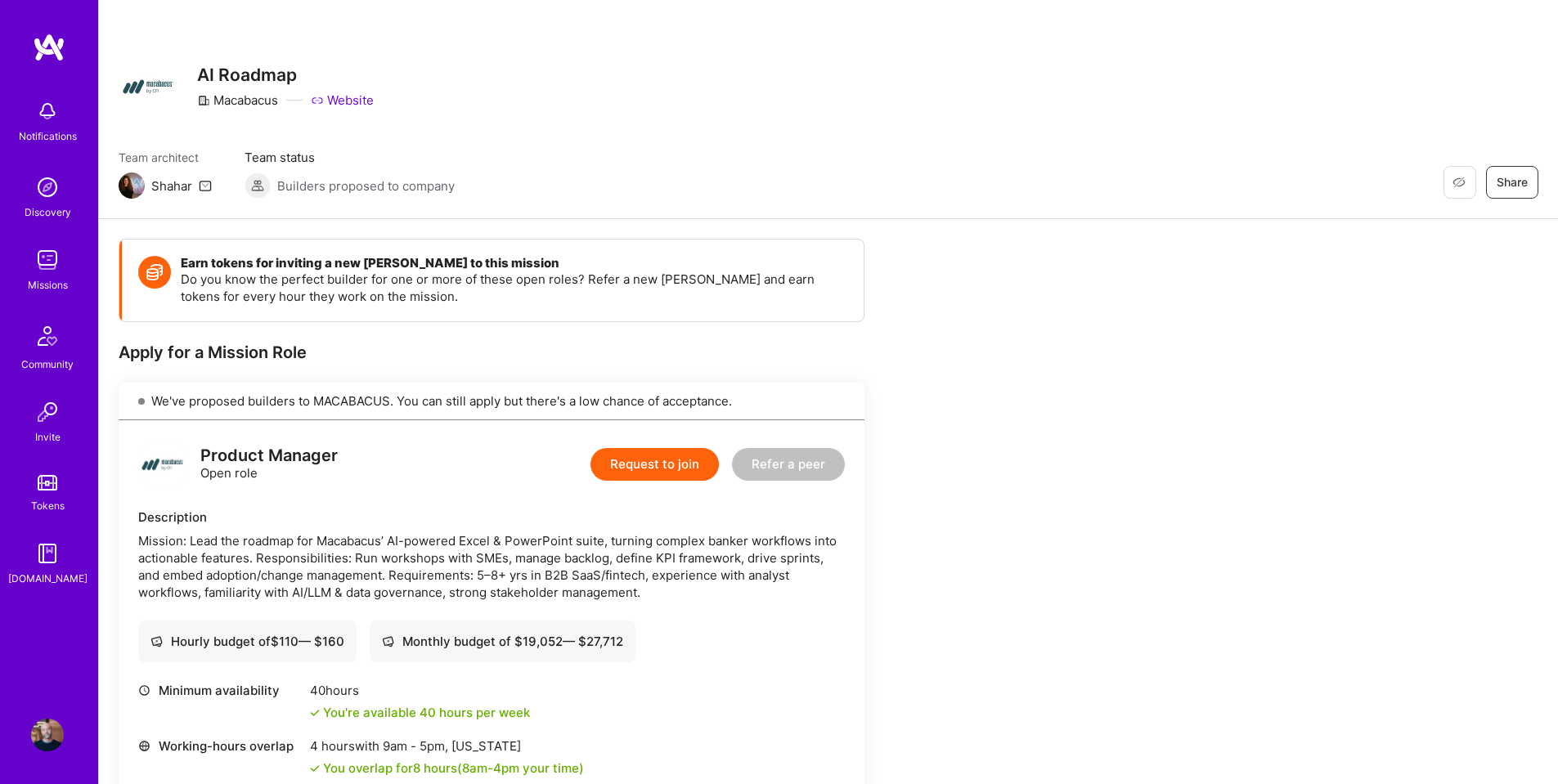
click at [49, 727] on img at bounding box center [48, 735] width 33 height 33
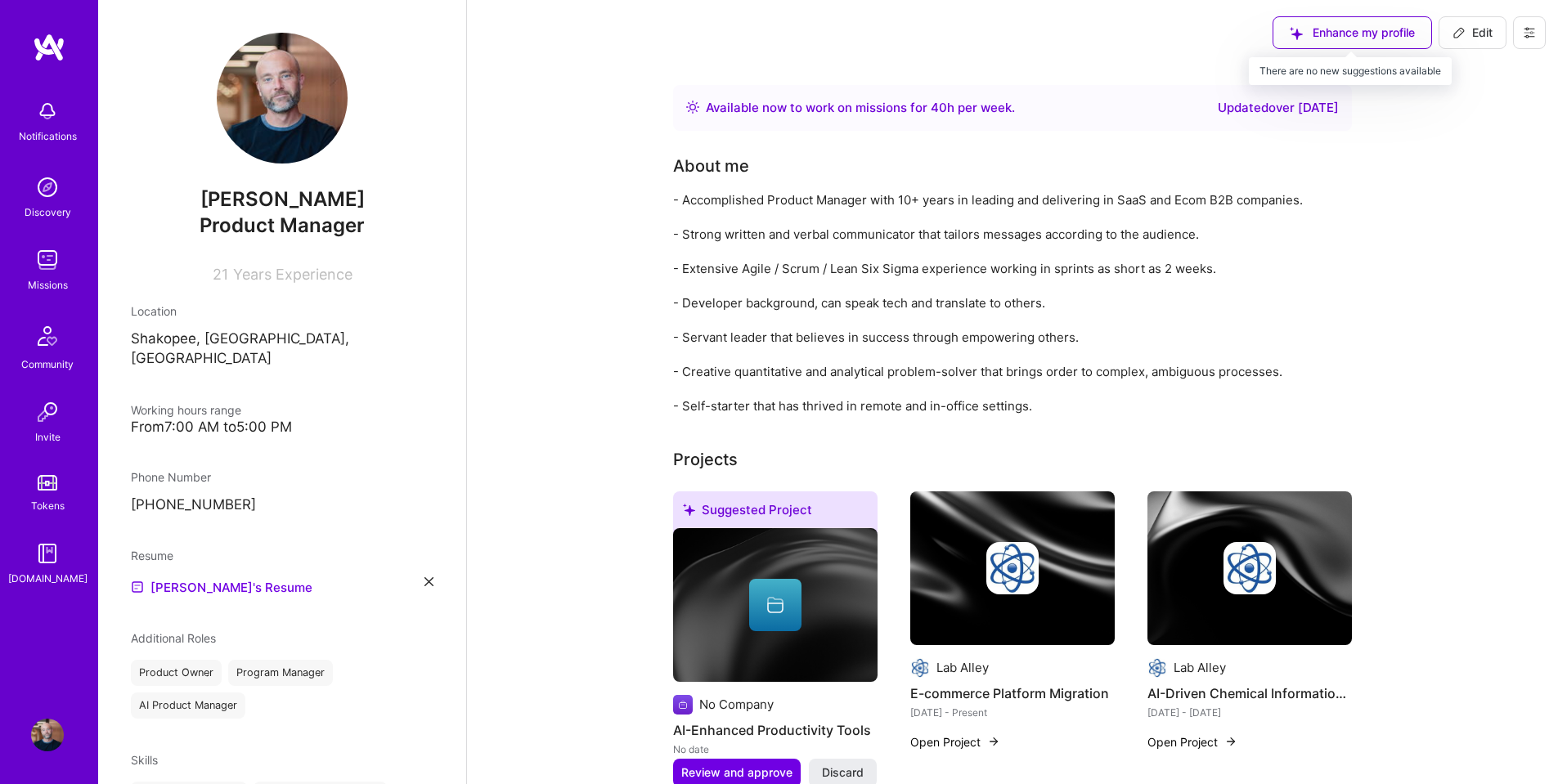
click at [1361, 36] on div "Enhance my profile" at bounding box center [1352, 33] width 160 height 33
click at [1358, 33] on div "Enhance my profile" at bounding box center [1352, 33] width 160 height 33
click at [1337, 32] on div "Enhance my profile" at bounding box center [1352, 33] width 160 height 33
click at [1476, 35] on span "Edit" at bounding box center [1472, 33] width 40 height 16
select select "US"
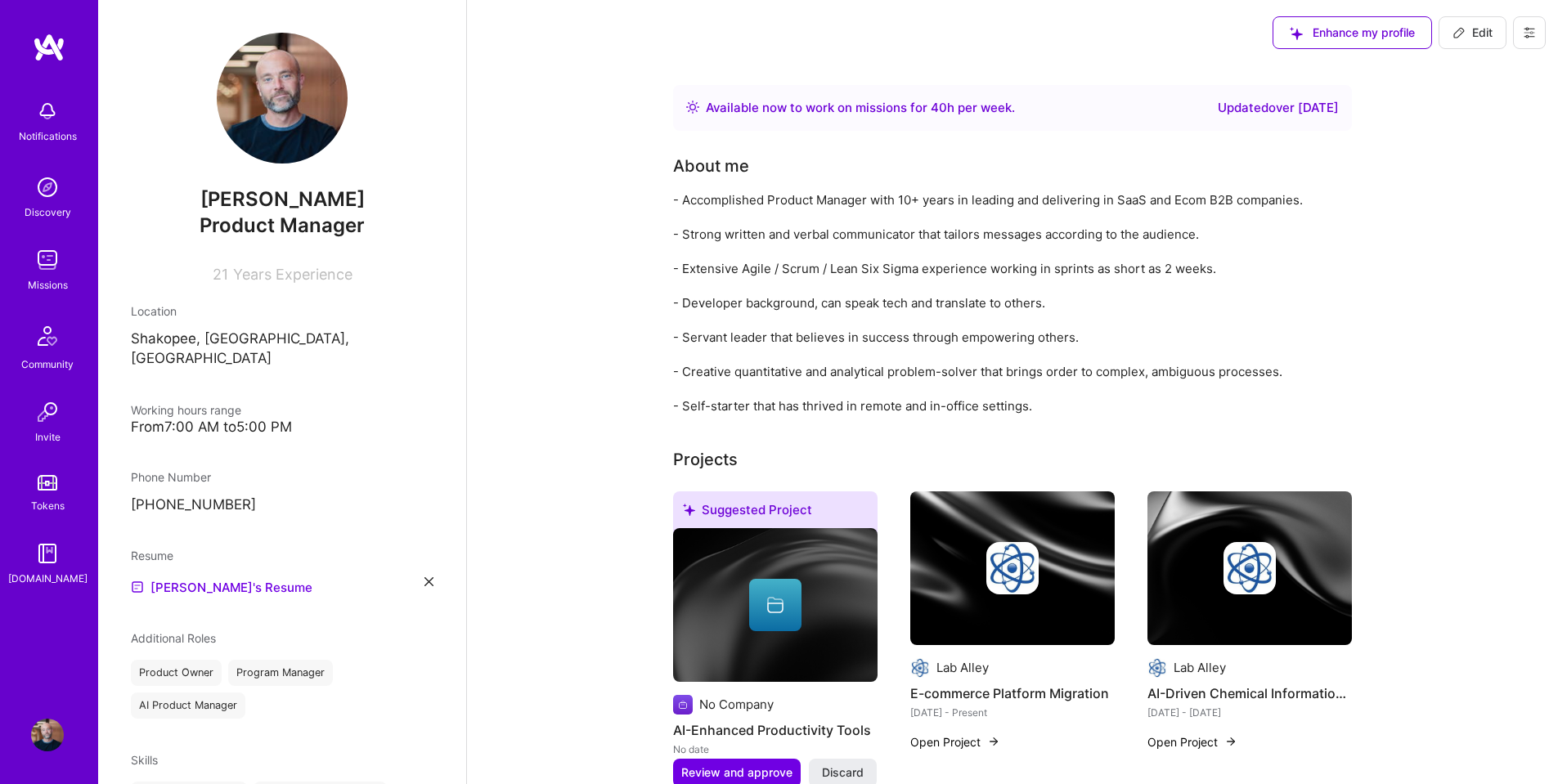
select select "Right Now"
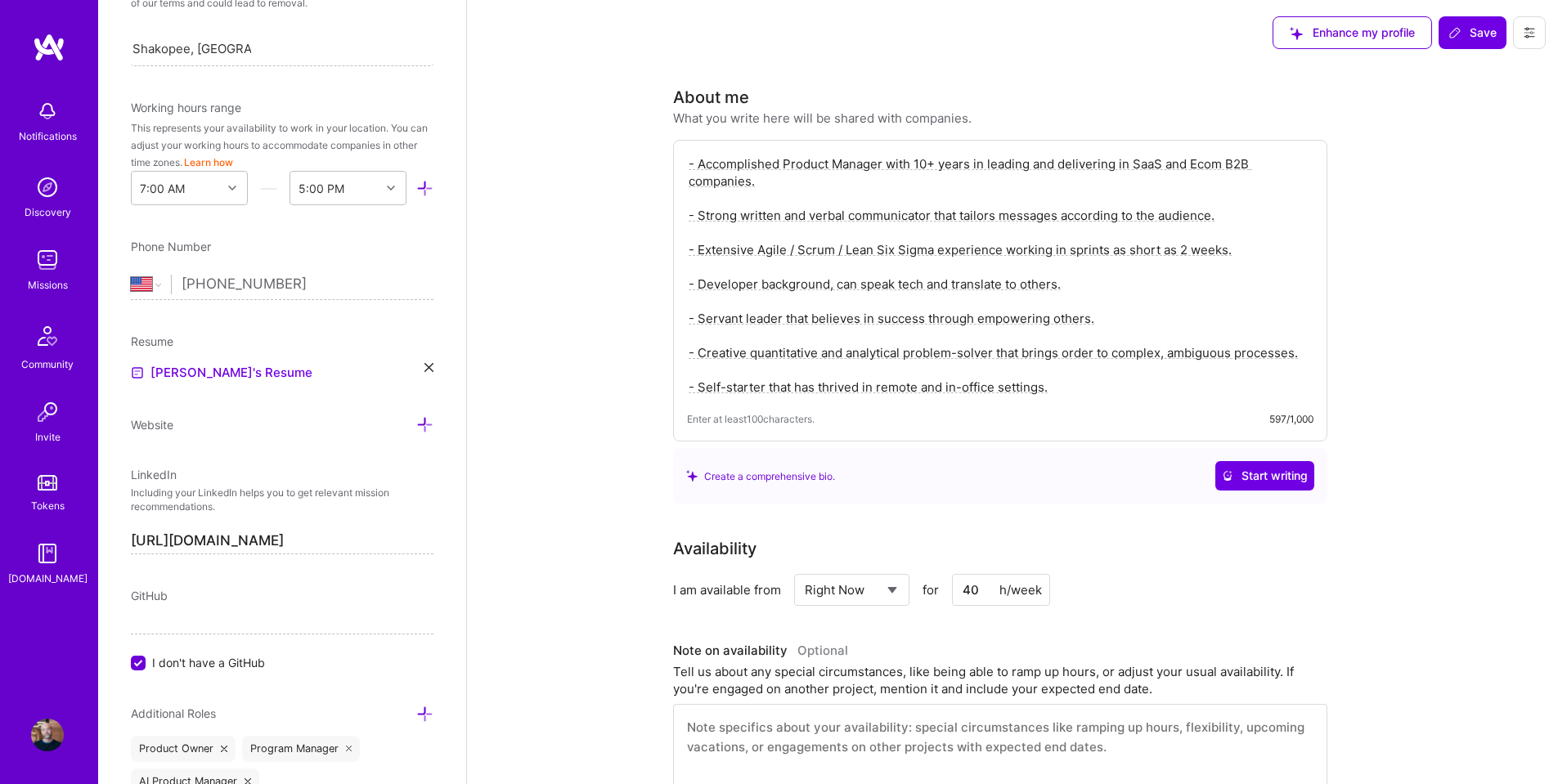
scroll to position [409, 0]
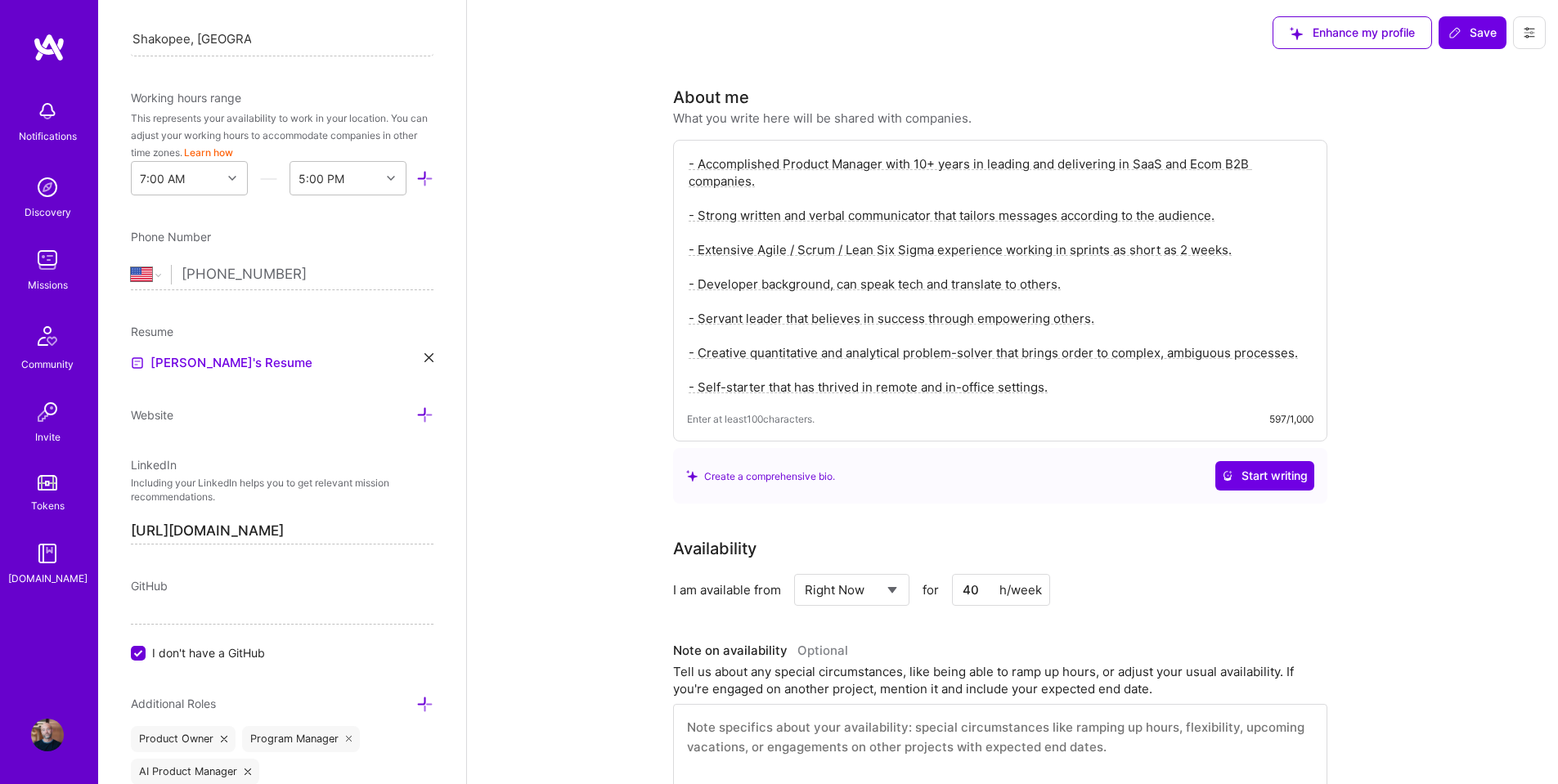
click at [419, 350] on div "Resume [PERSON_NAME]'s Resume" at bounding box center [282, 348] width 303 height 50
click at [425, 357] on icon at bounding box center [429, 357] width 9 height 9
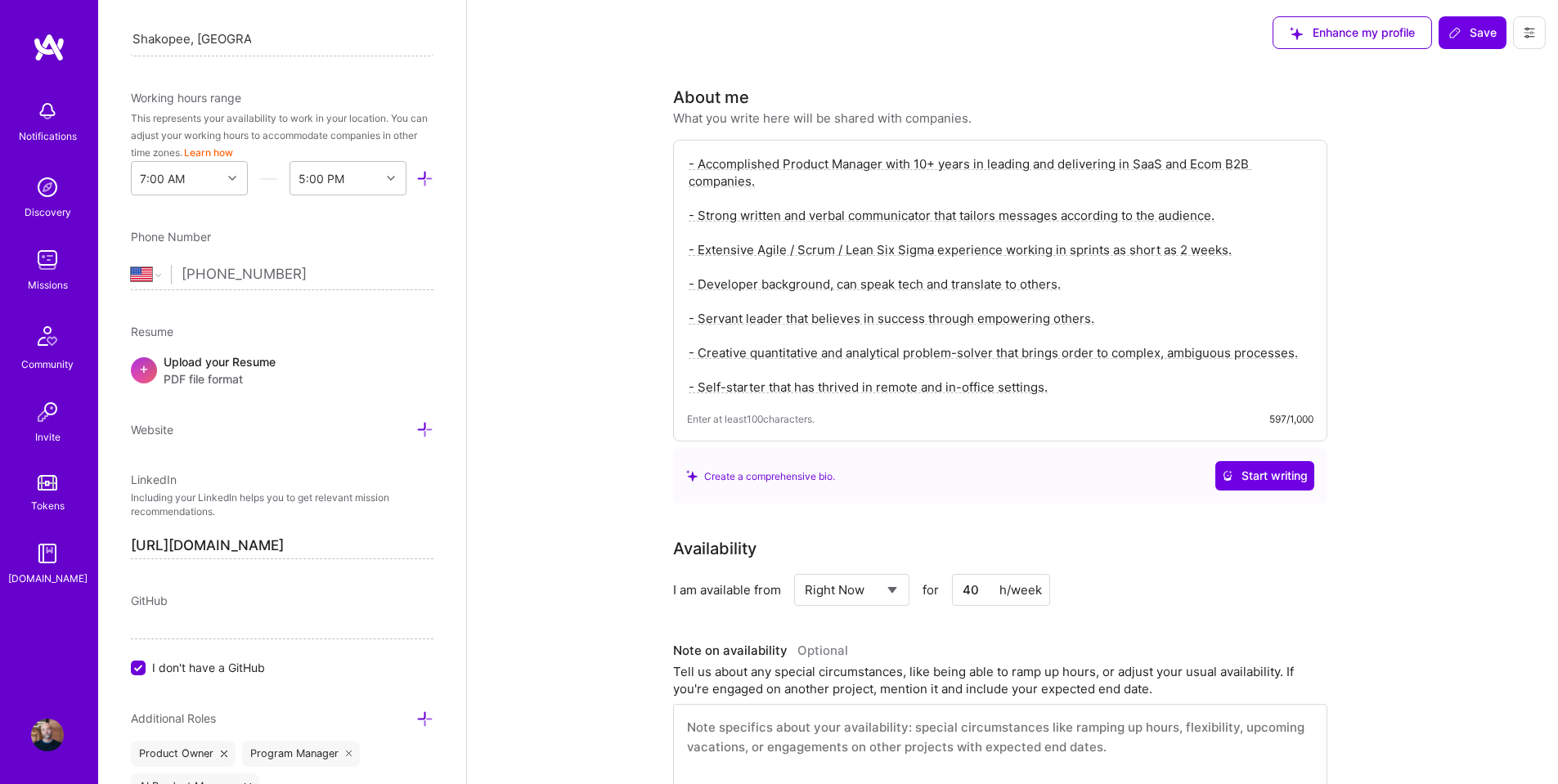
click at [206, 361] on div "Upload your Resume PDF file format" at bounding box center [220, 370] width 112 height 35
click at [227, 361] on div "Upload your Resume PDF file format" at bounding box center [220, 370] width 112 height 35
drag, startPoint x: 1197, startPoint y: 165, endPoint x: 1477, endPoint y: 228, distance: 287.0
click at [1476, 26] on span "Save" at bounding box center [1472, 33] width 49 height 16
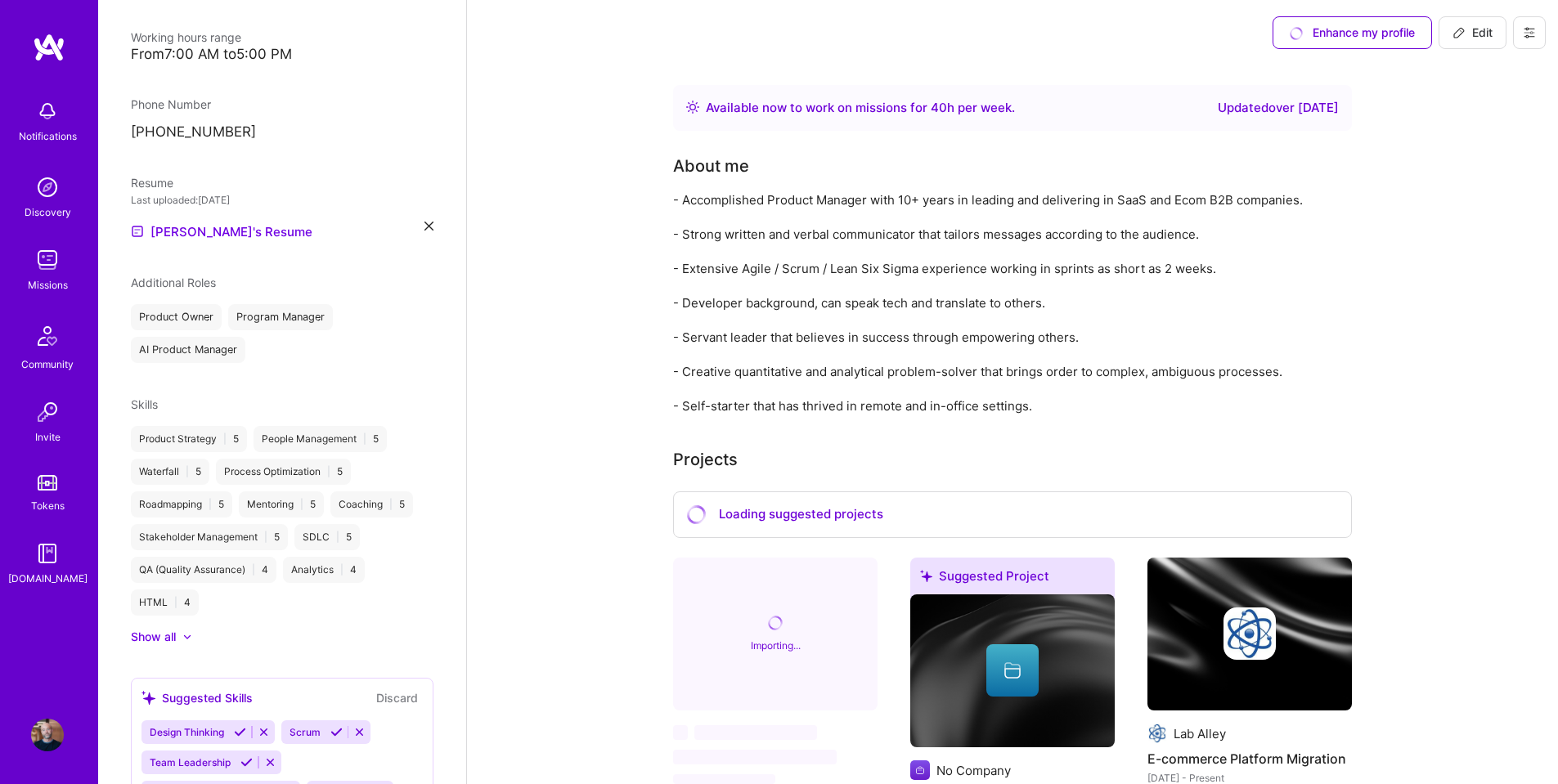
scroll to position [536, 0]
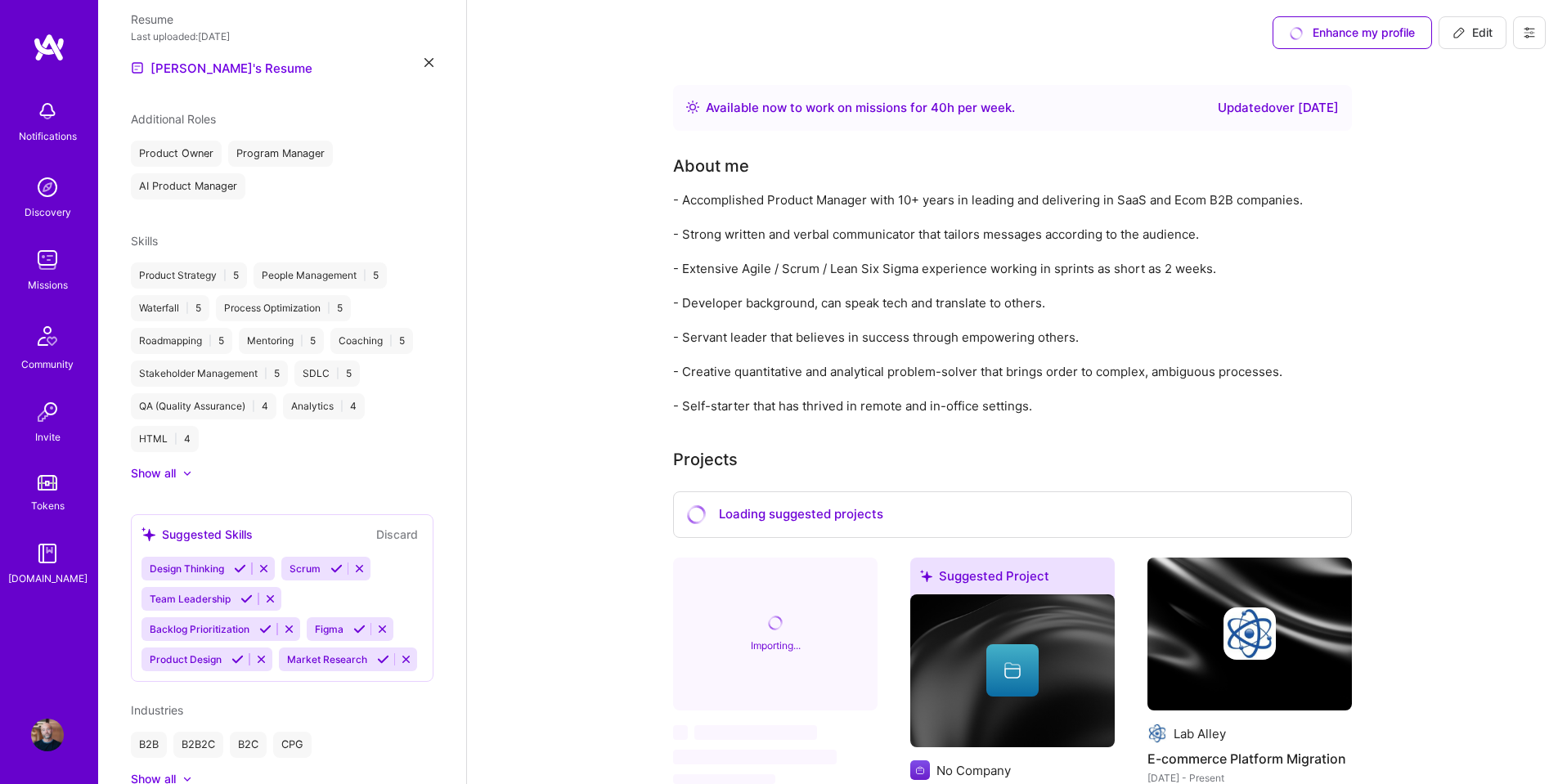
click at [180, 465] on div at bounding box center [179, 473] width 7 height 16
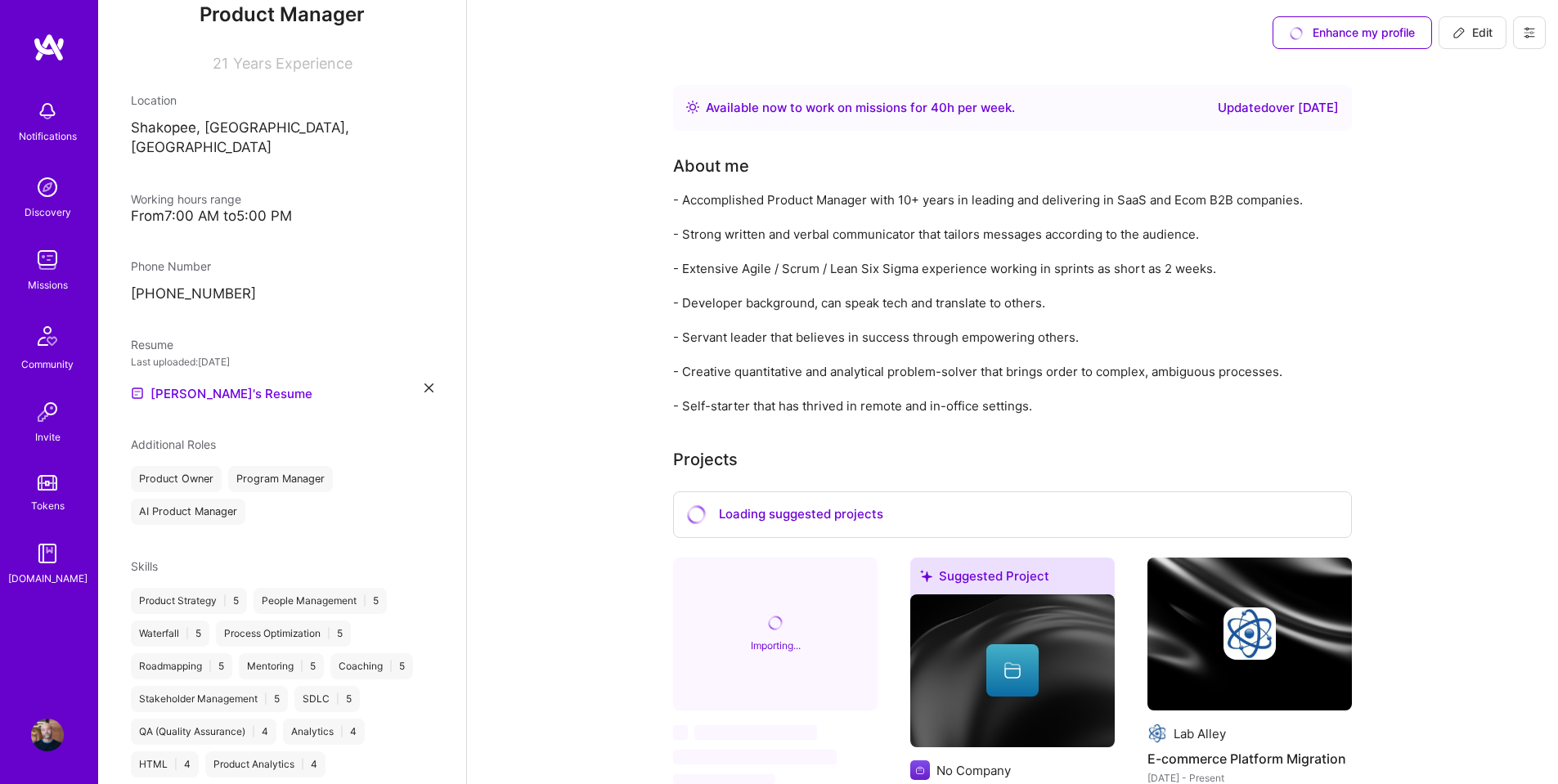
scroll to position [209, 0]
click at [43, 193] on img at bounding box center [48, 188] width 33 height 33
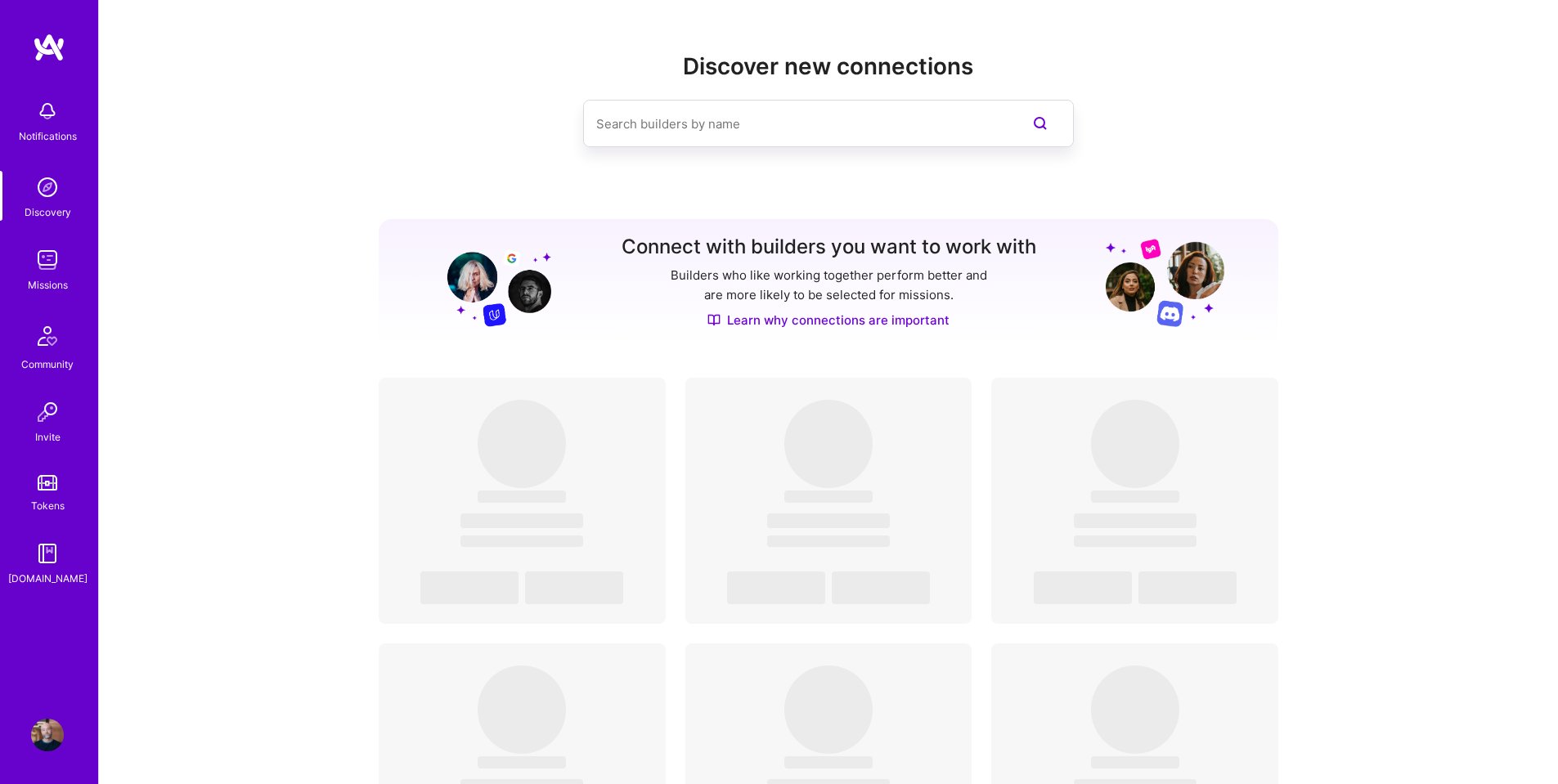
click at [38, 264] on img at bounding box center [48, 260] width 33 height 33
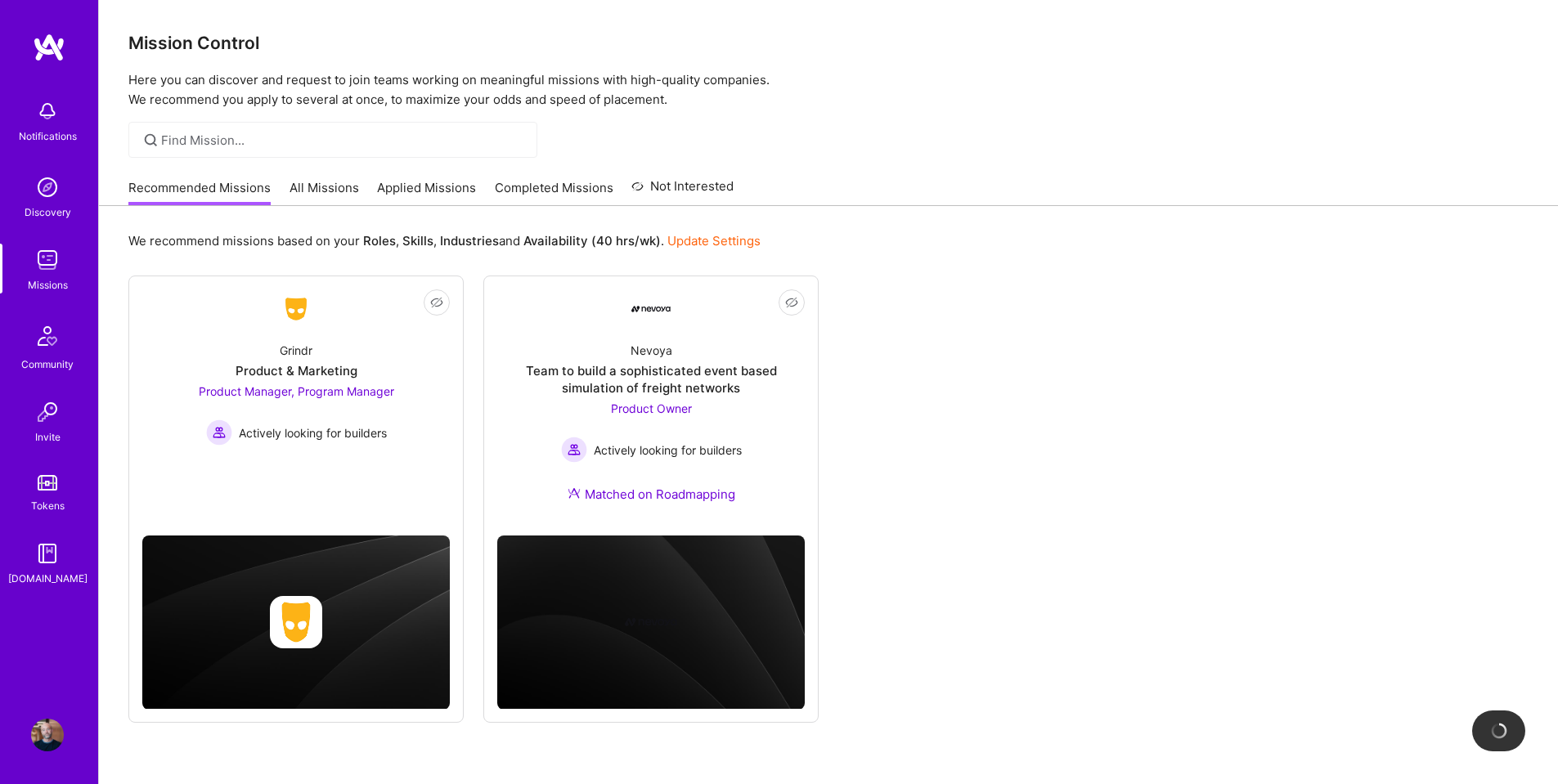
click at [330, 183] on link "All Missions" at bounding box center [324, 193] width 69 height 27
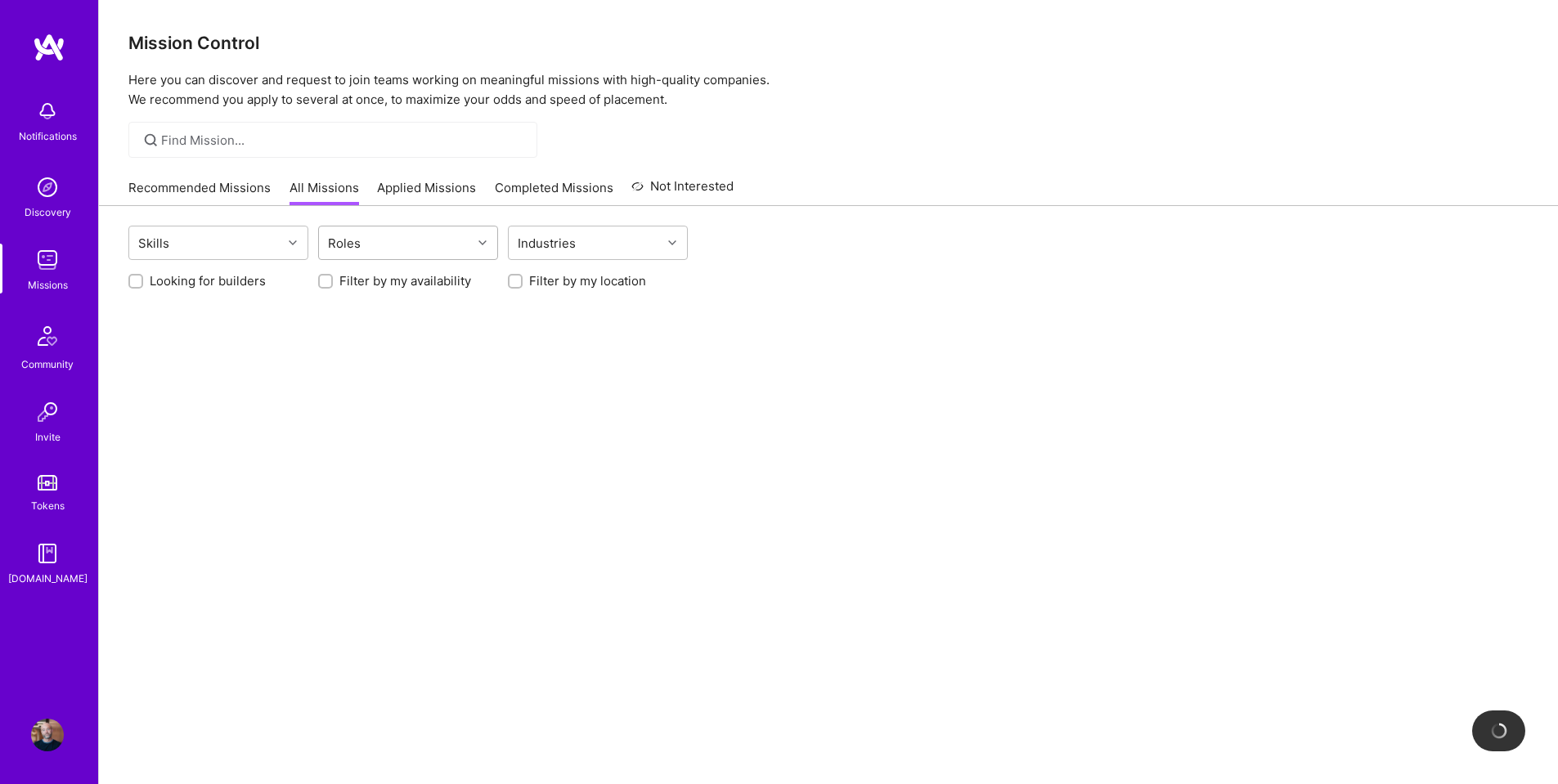
click at [465, 249] on div "Roles" at bounding box center [396, 243] width 153 height 33
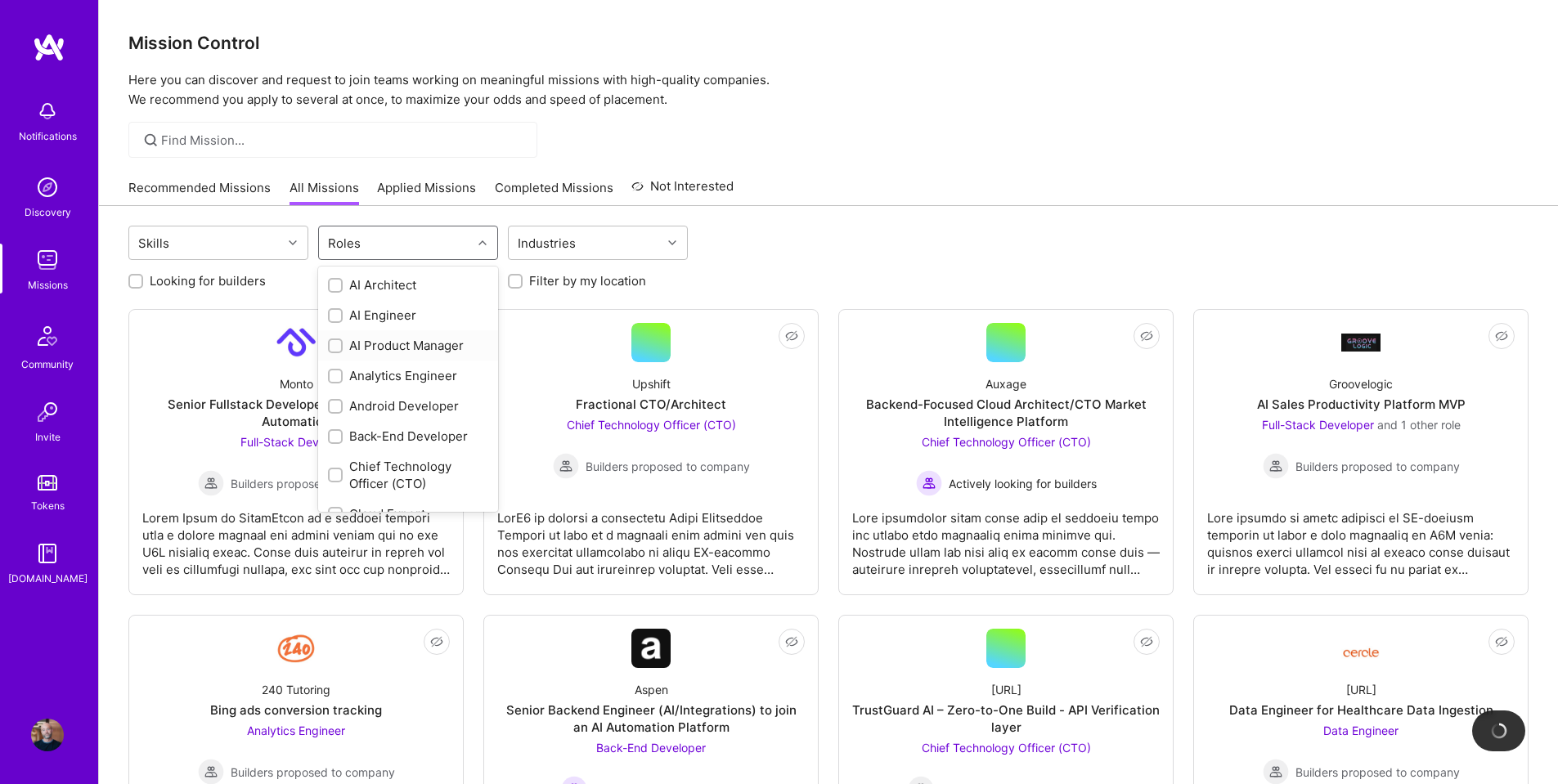
click at [378, 344] on div "AI Product Manager" at bounding box center [407, 345] width 160 height 17
checkbox input "true"
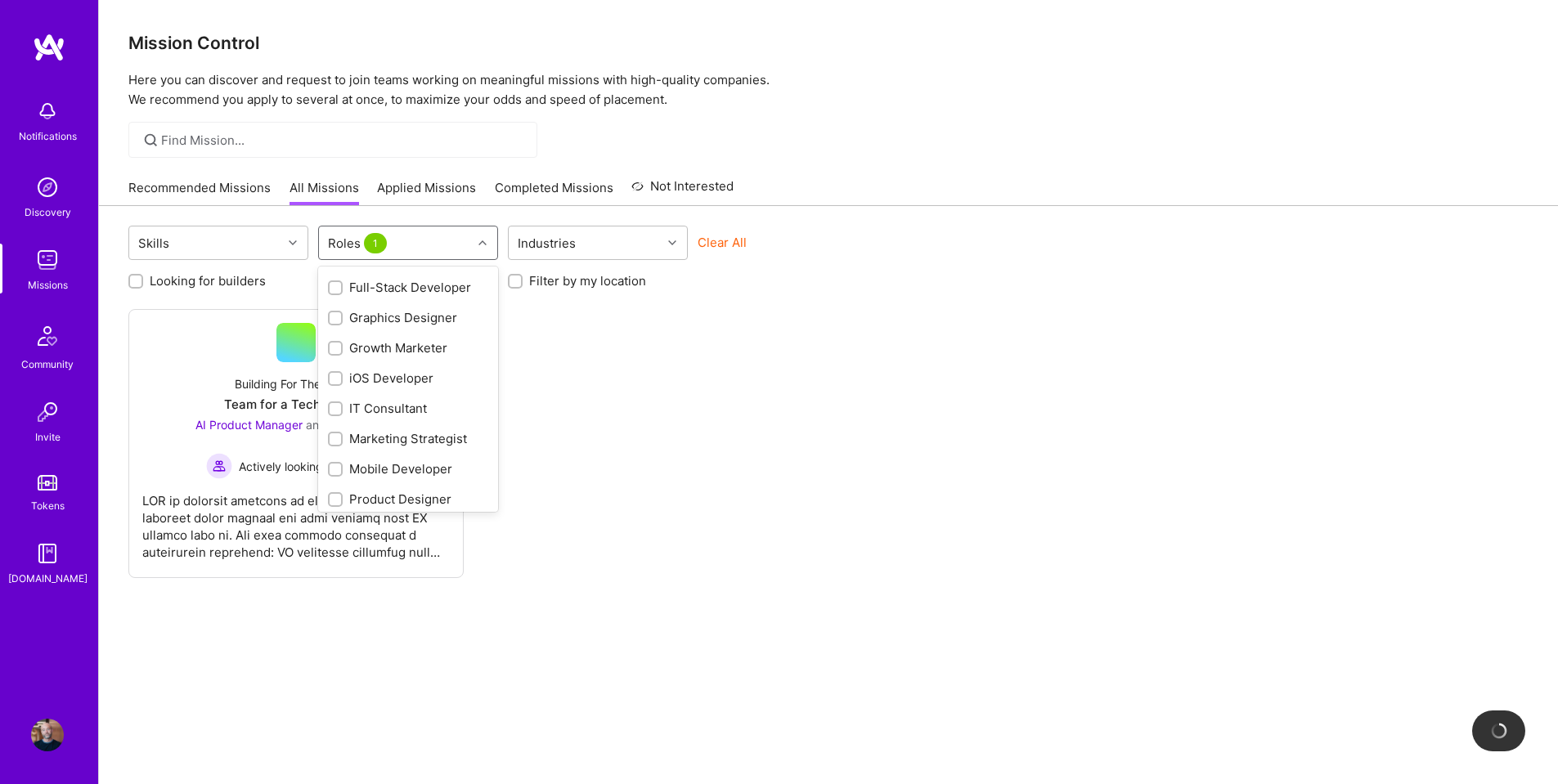
scroll to position [490, 0]
click at [370, 494] on div "Product Manager" at bounding box center [407, 494] width 160 height 17
checkbox input "true"
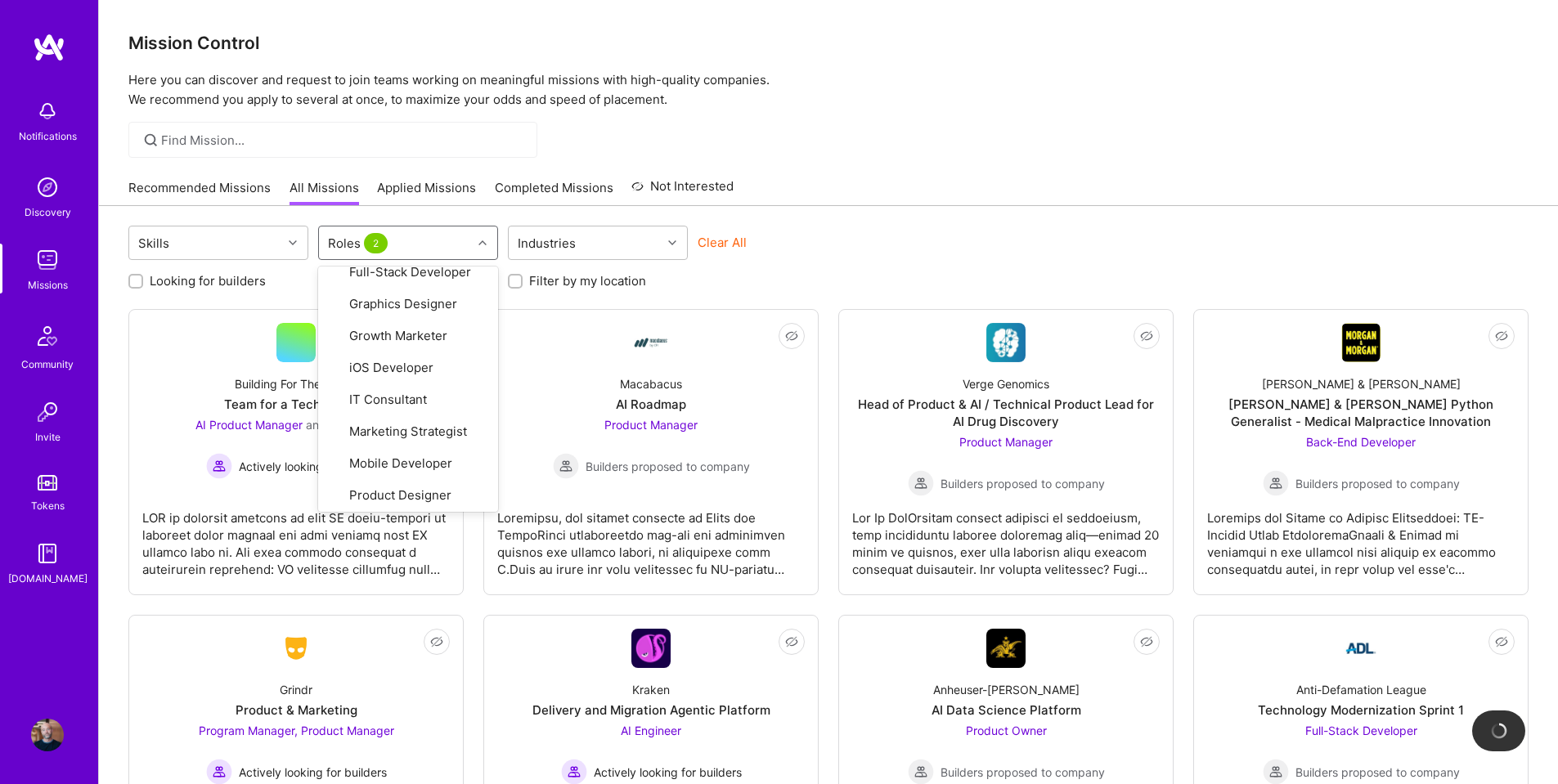
click at [926, 265] on div "Looking for builders Filter by my availability Filter by my location" at bounding box center [828, 276] width 1400 height 26
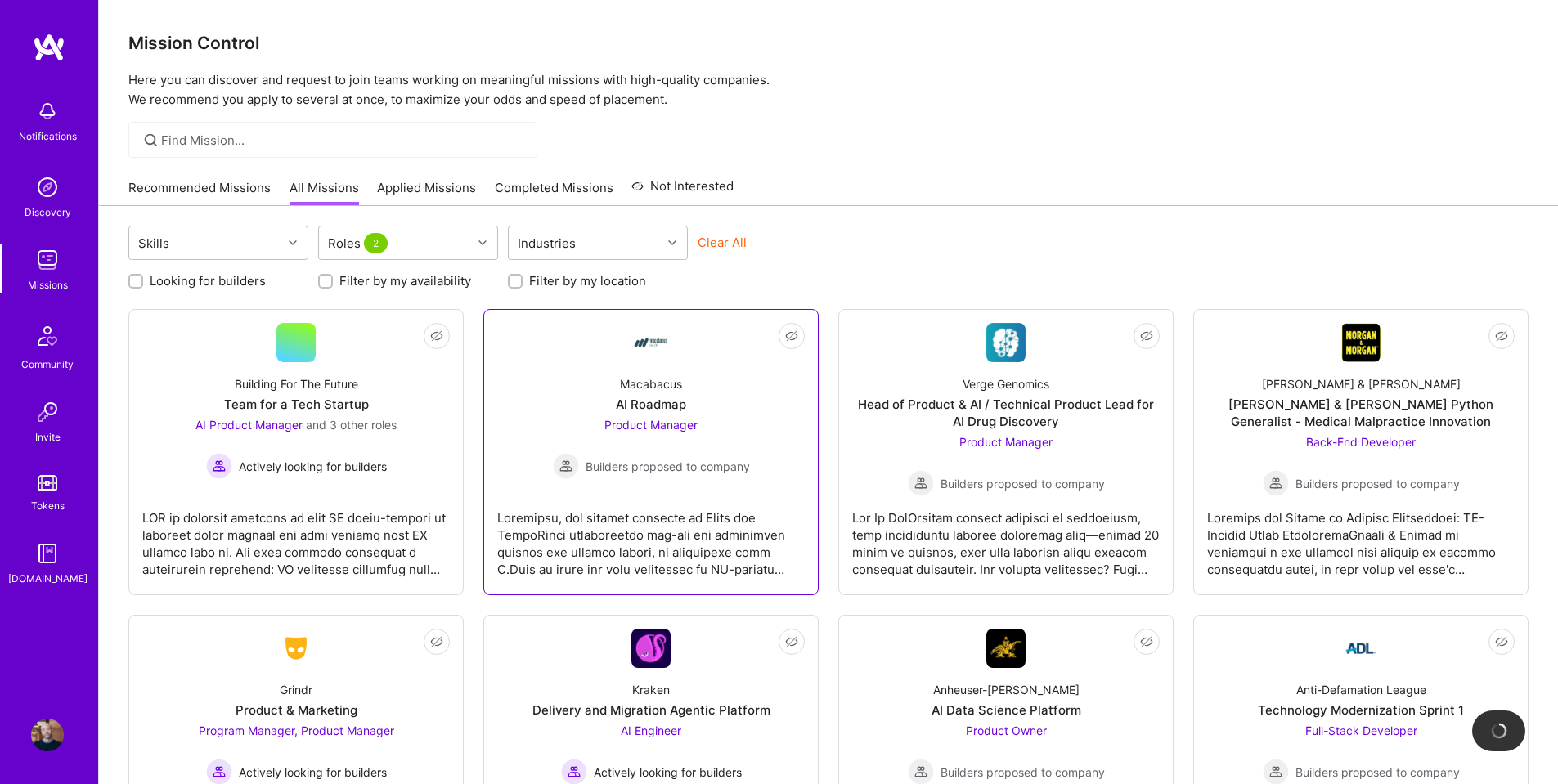
click at [644, 389] on div "Macabacus" at bounding box center [651, 383] width 63 height 17
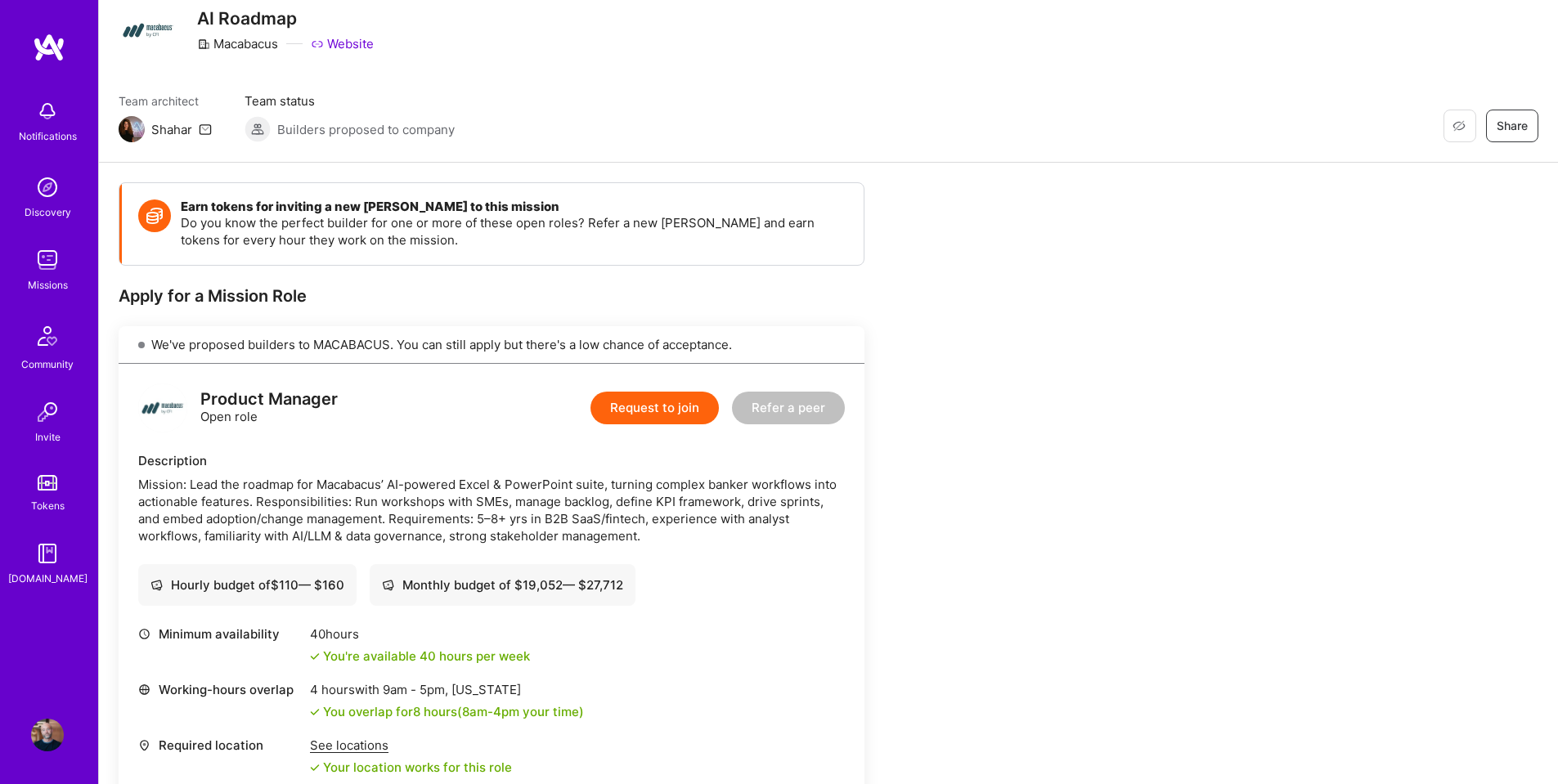
scroll to position [81, 0]
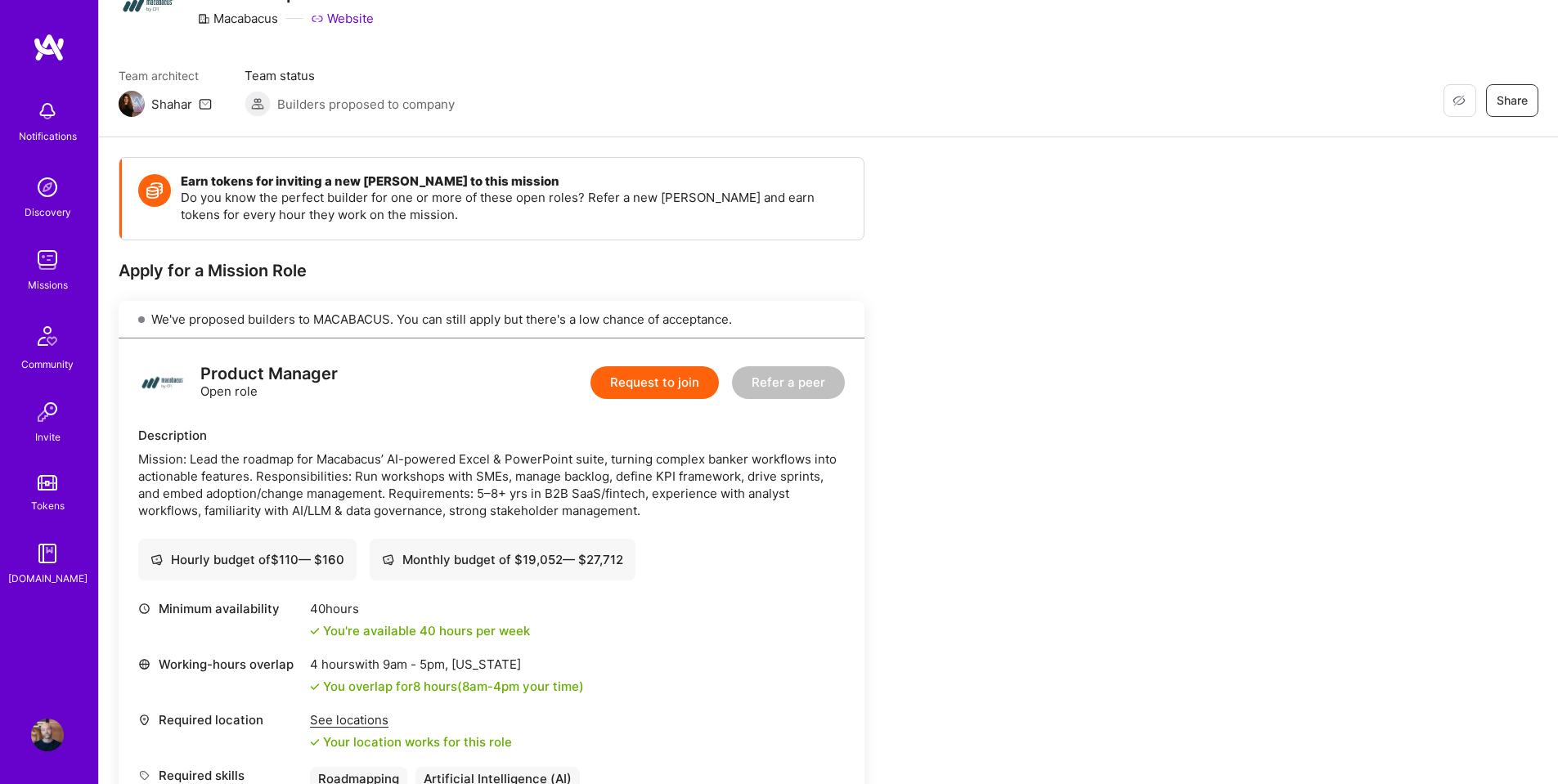
click at [633, 375] on button "Request to join" at bounding box center [654, 383] width 128 height 33
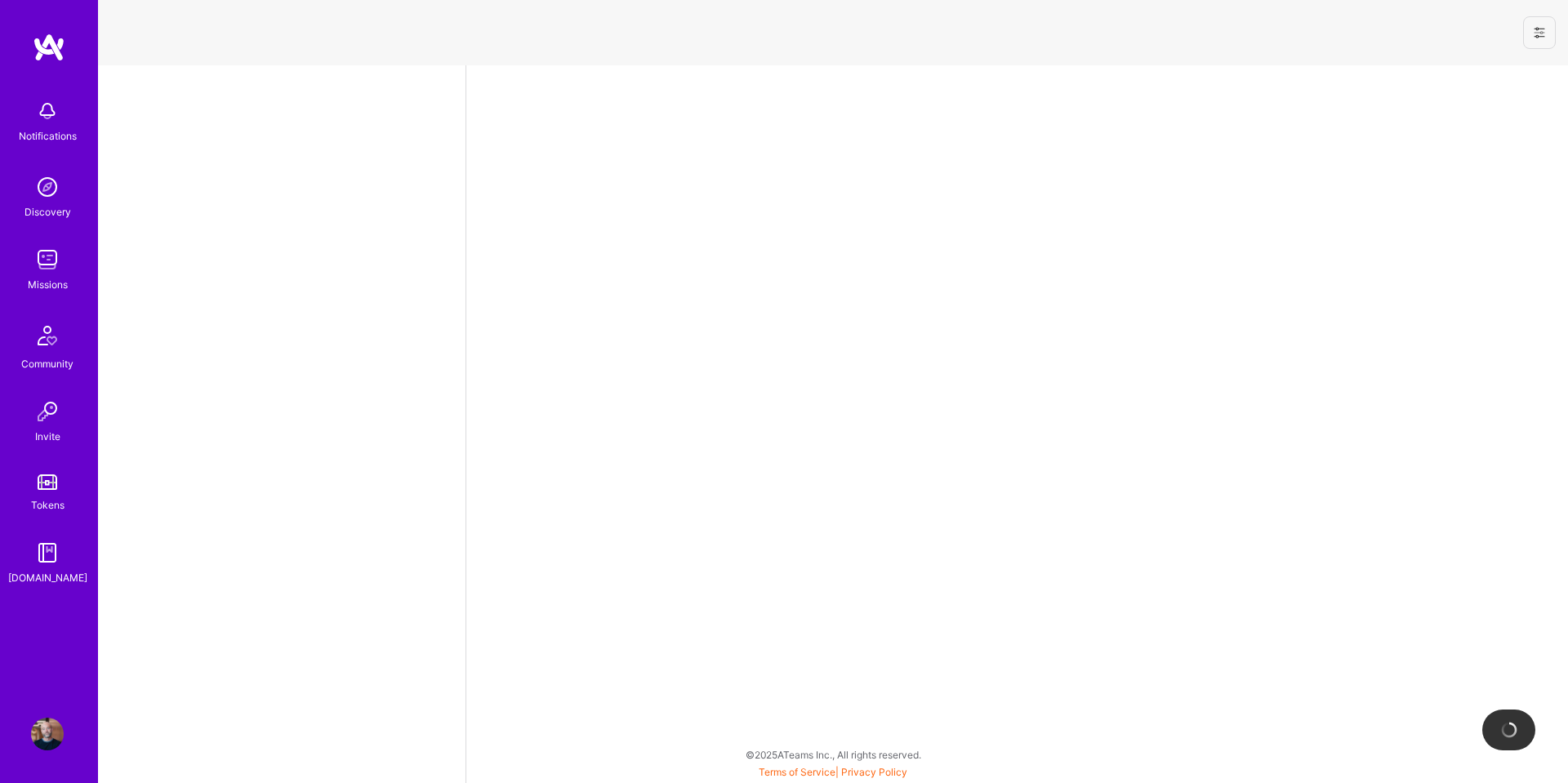
select select "US"
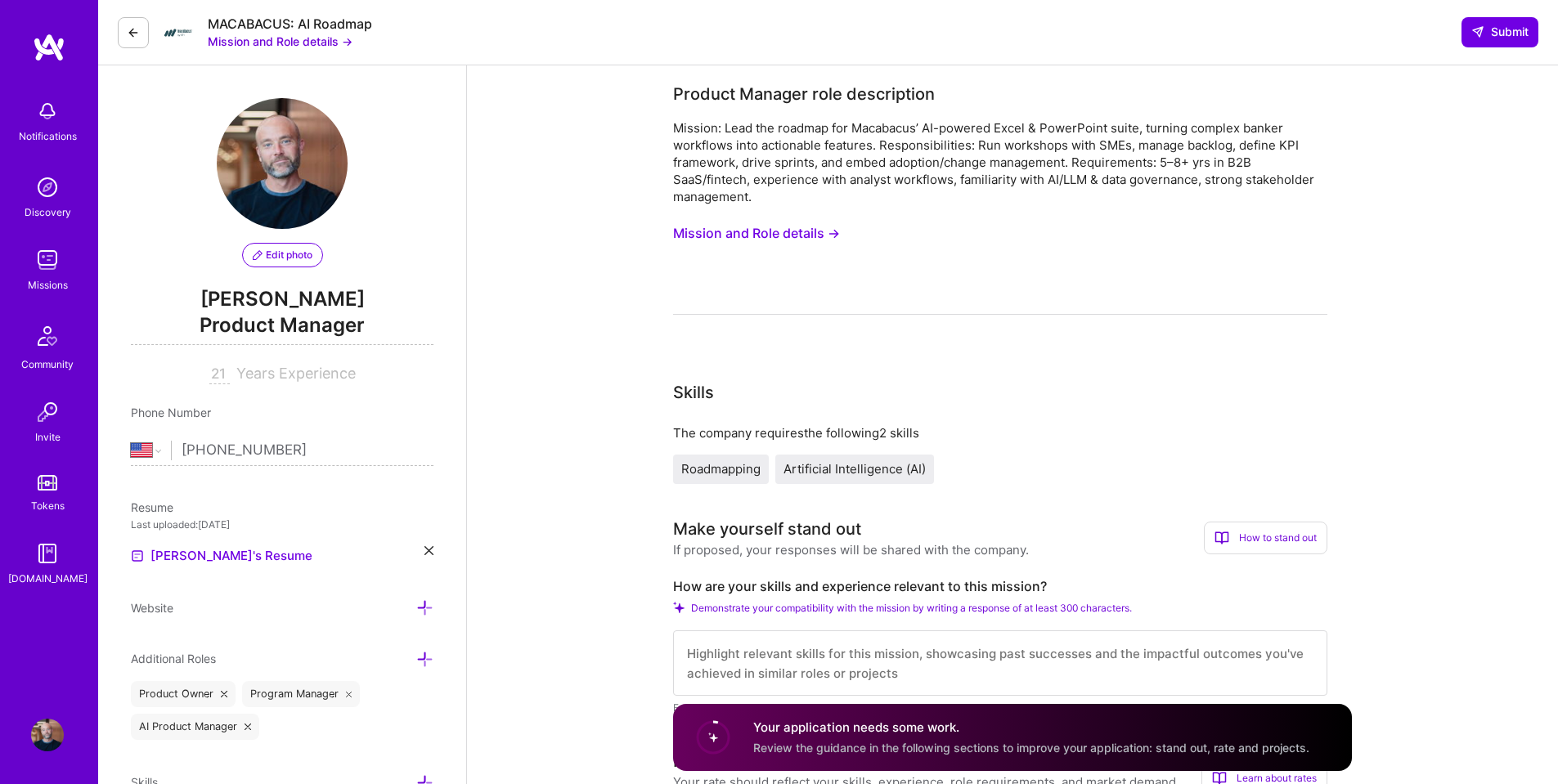
click at [135, 35] on icon at bounding box center [133, 33] width 13 height 13
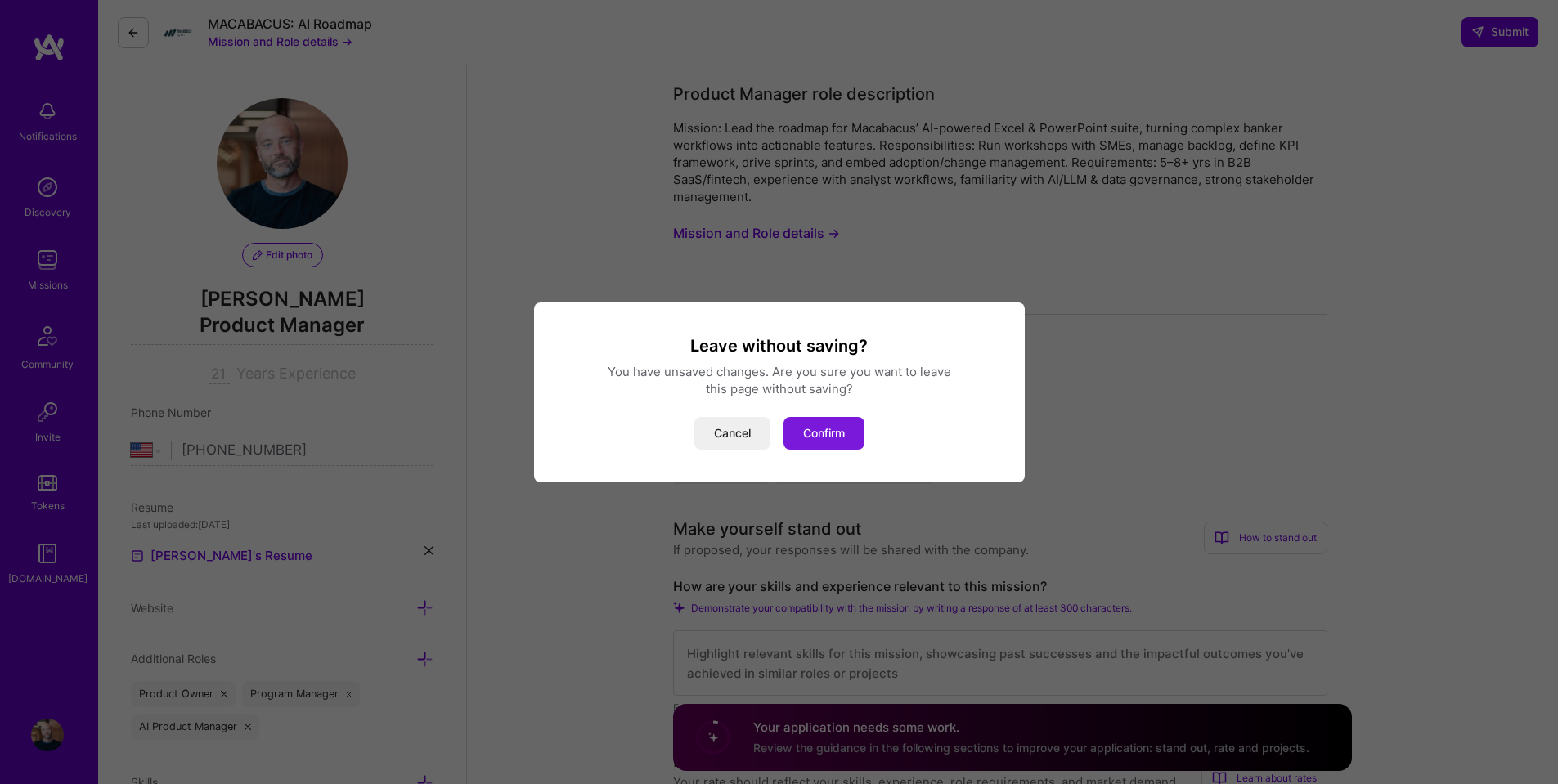
click at [840, 429] on button "Confirm" at bounding box center [824, 434] width 81 height 33
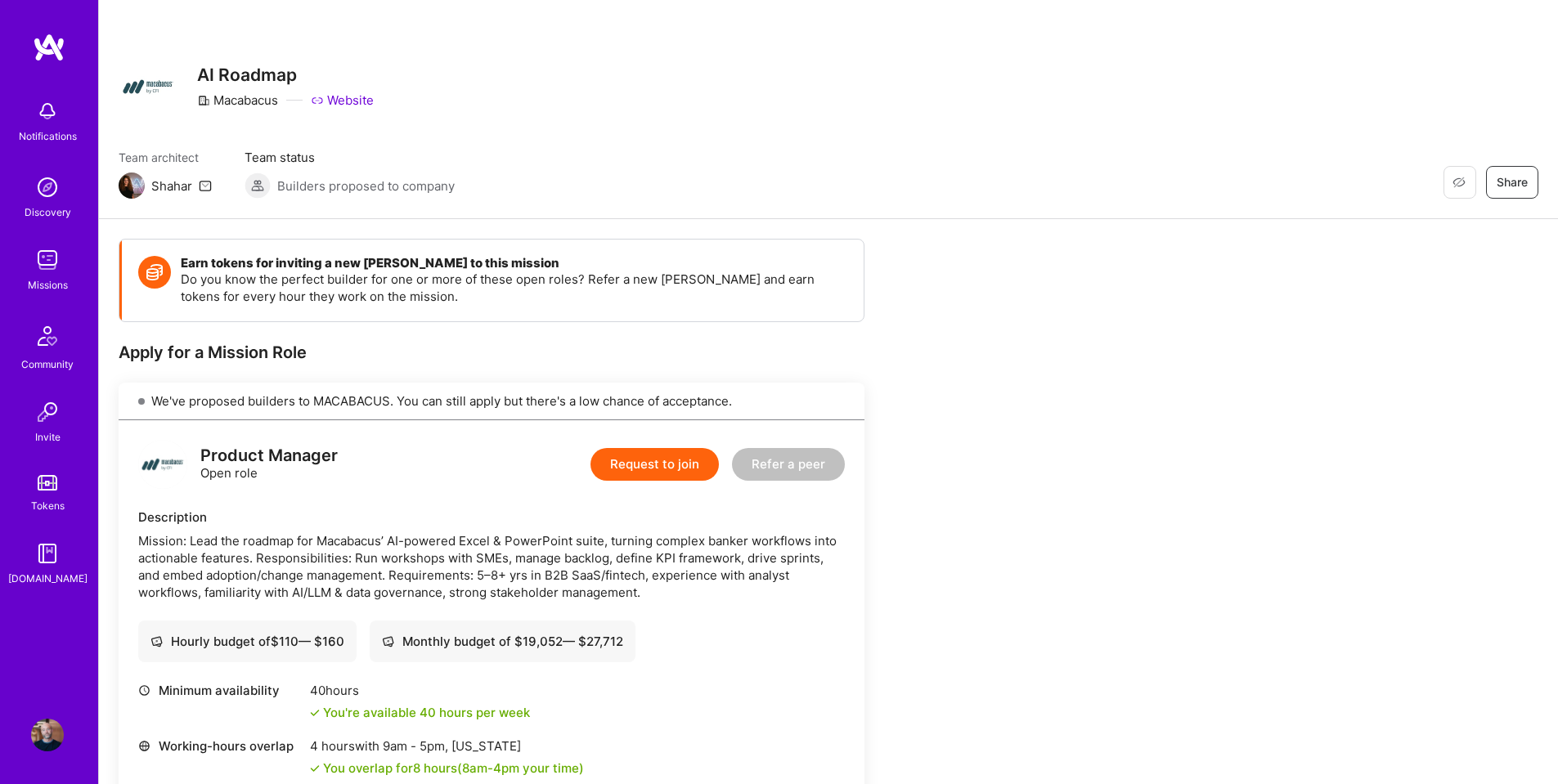
click at [672, 462] on button "Request to join" at bounding box center [654, 465] width 128 height 33
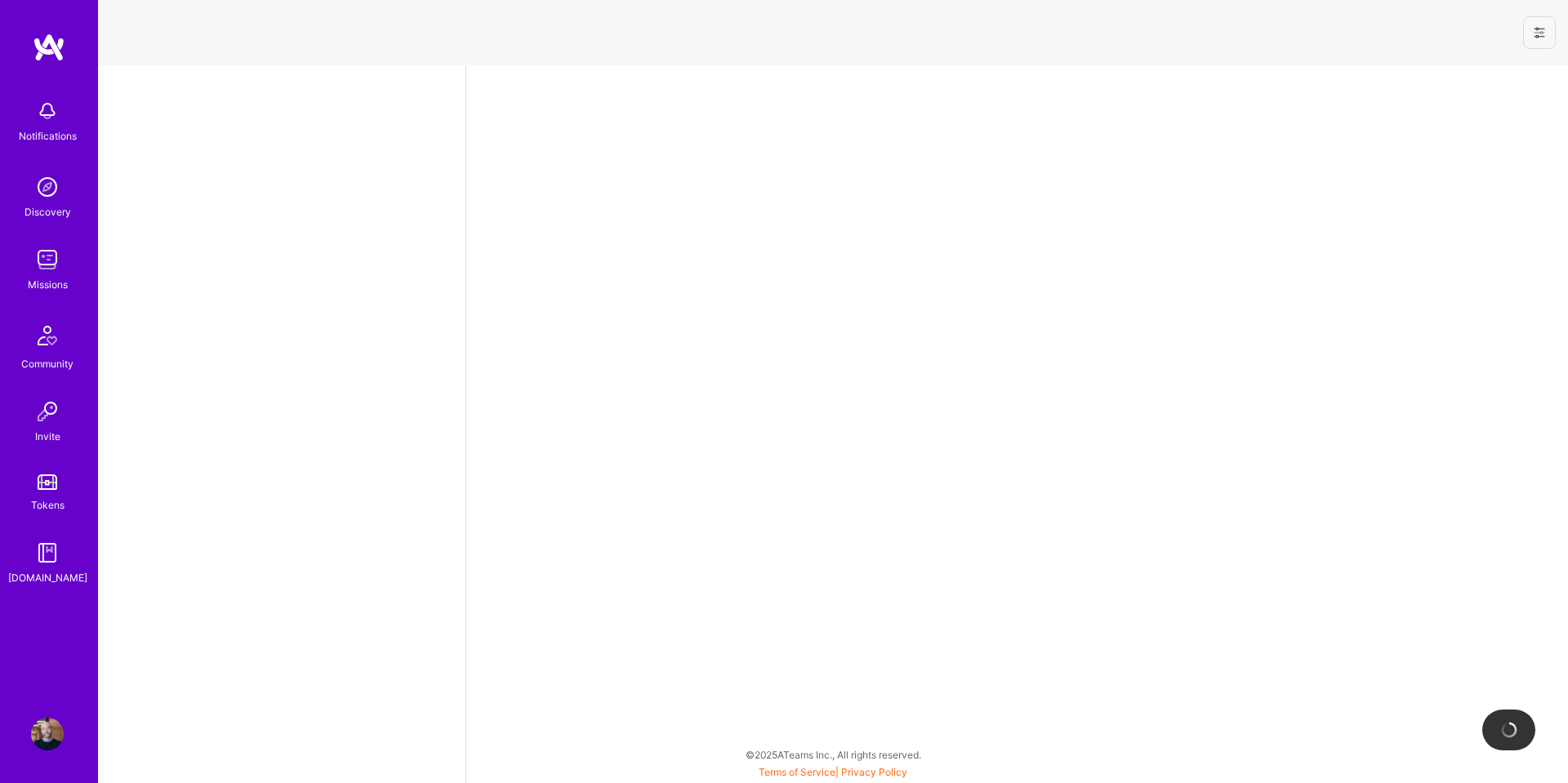
select select "US"
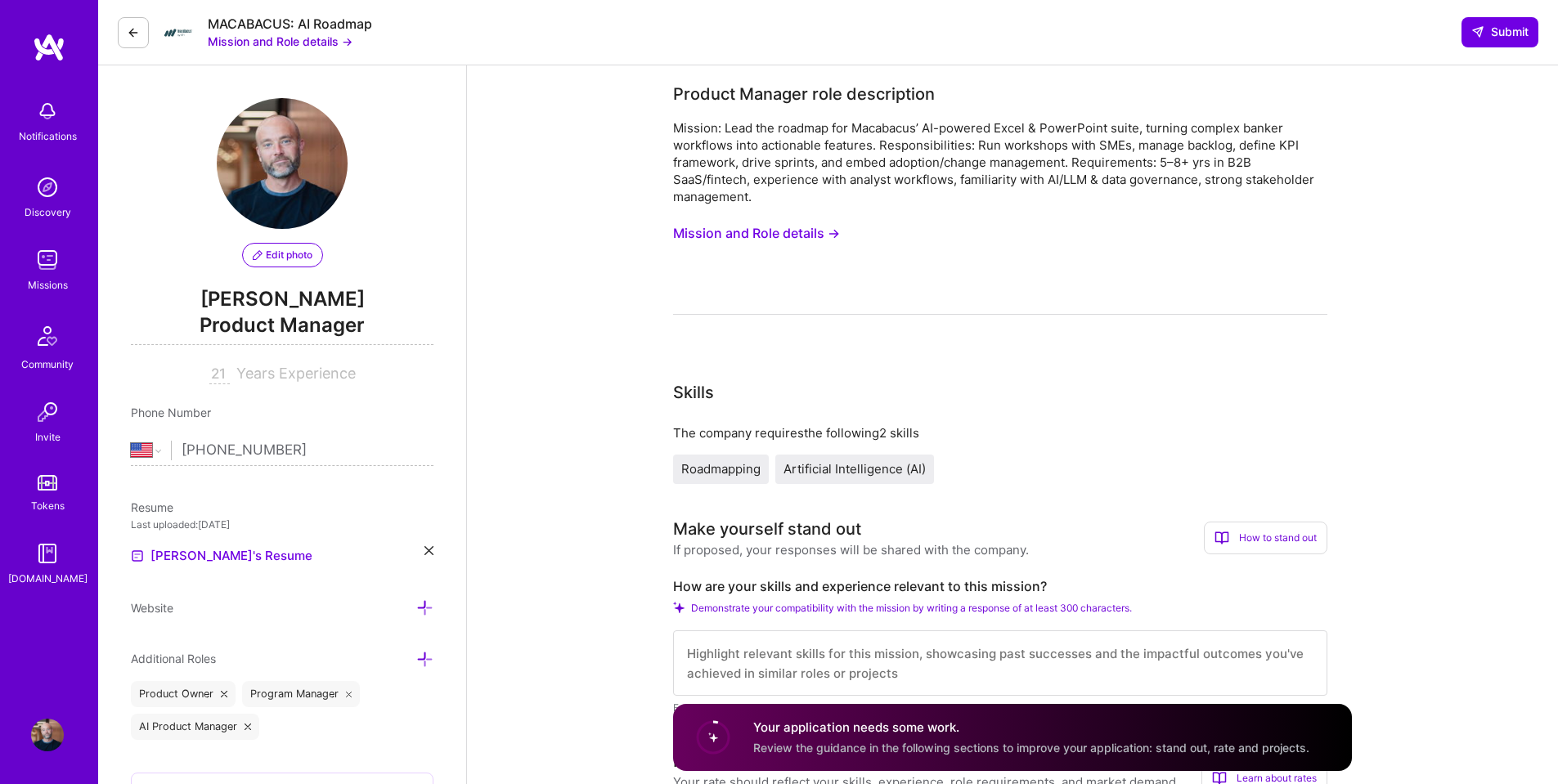
scroll to position [2, 0]
click at [812, 658] on textarea at bounding box center [1000, 662] width 654 height 65
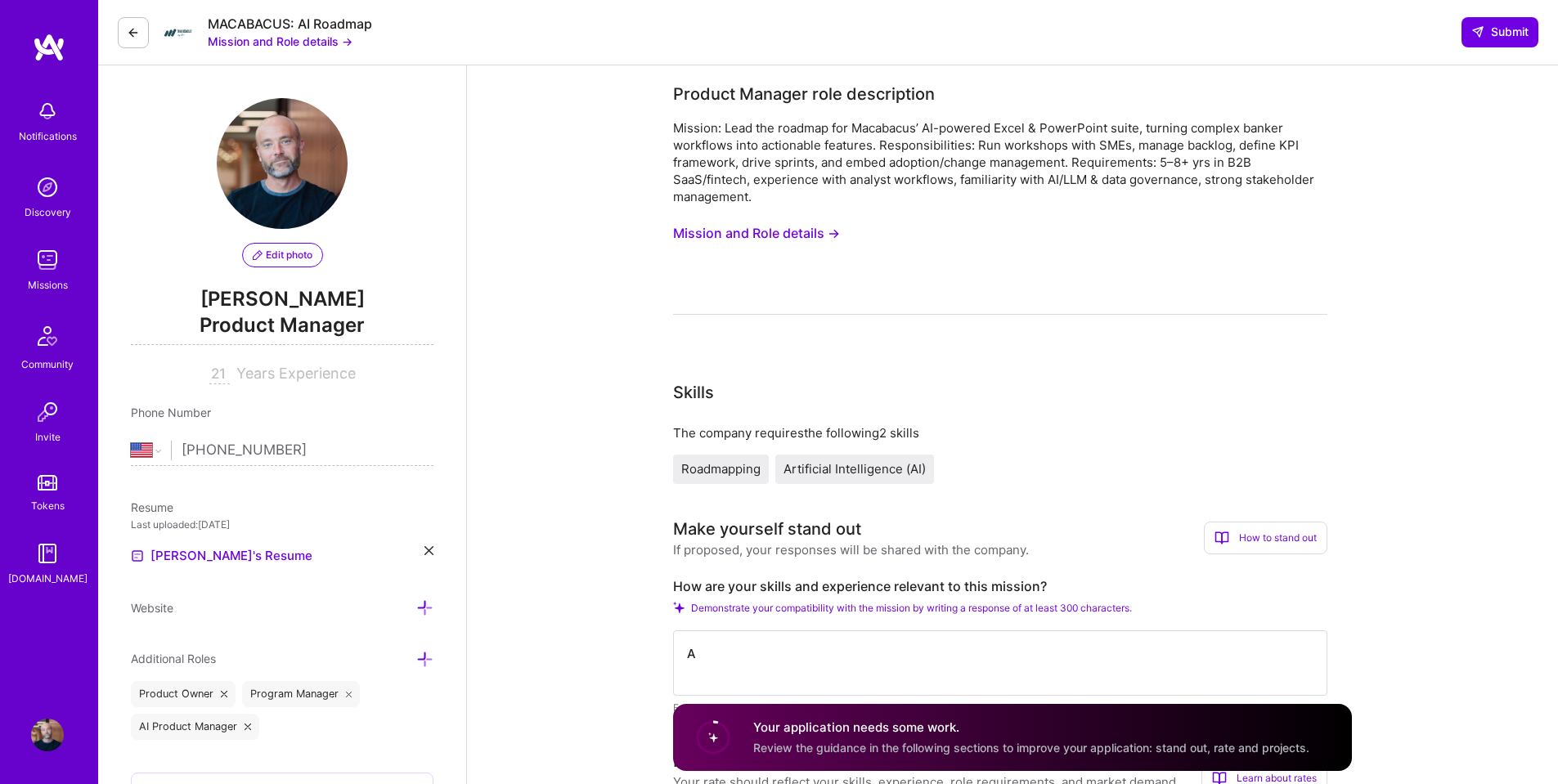
type textarea "A"
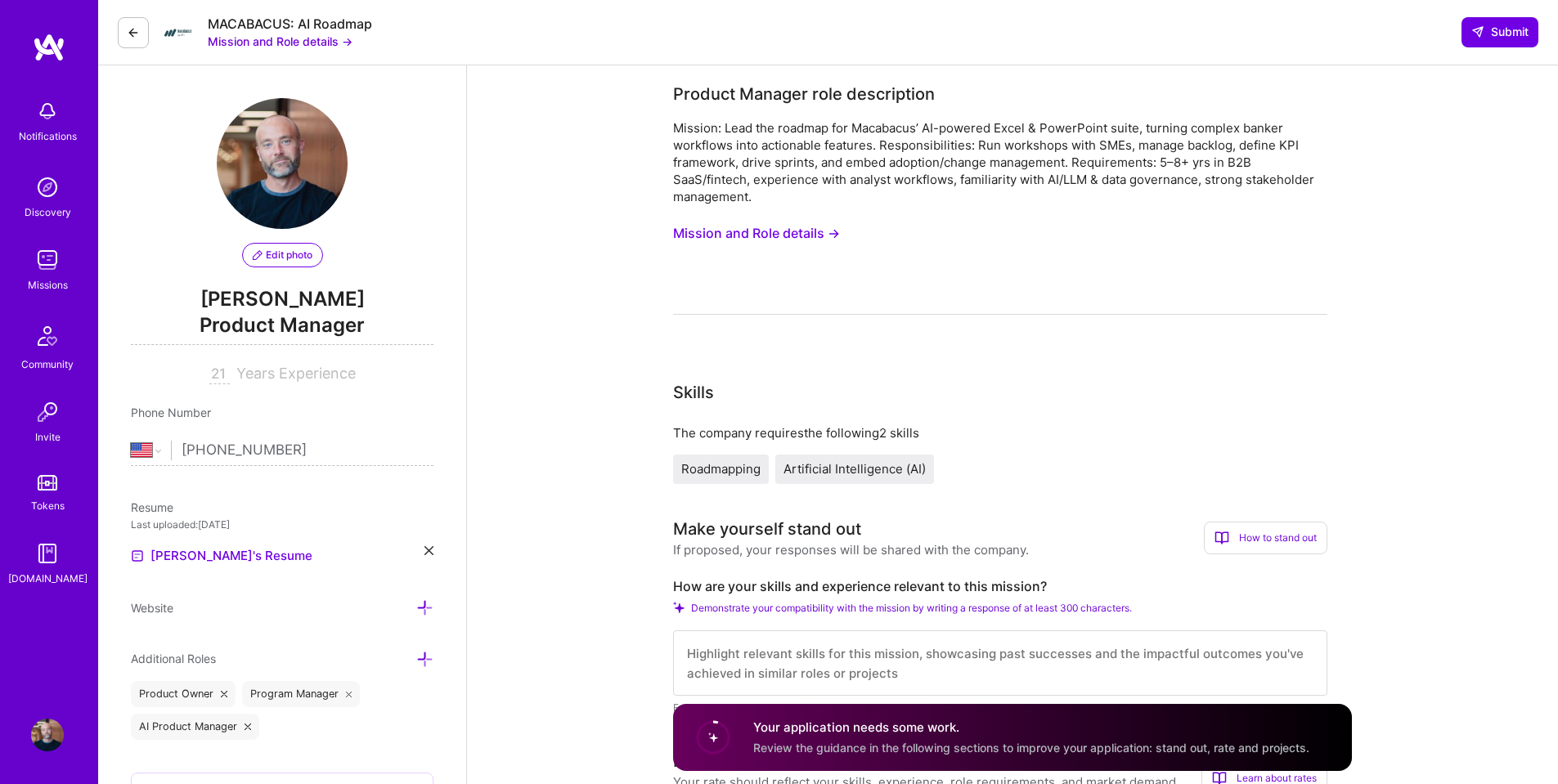
type textarea "T"
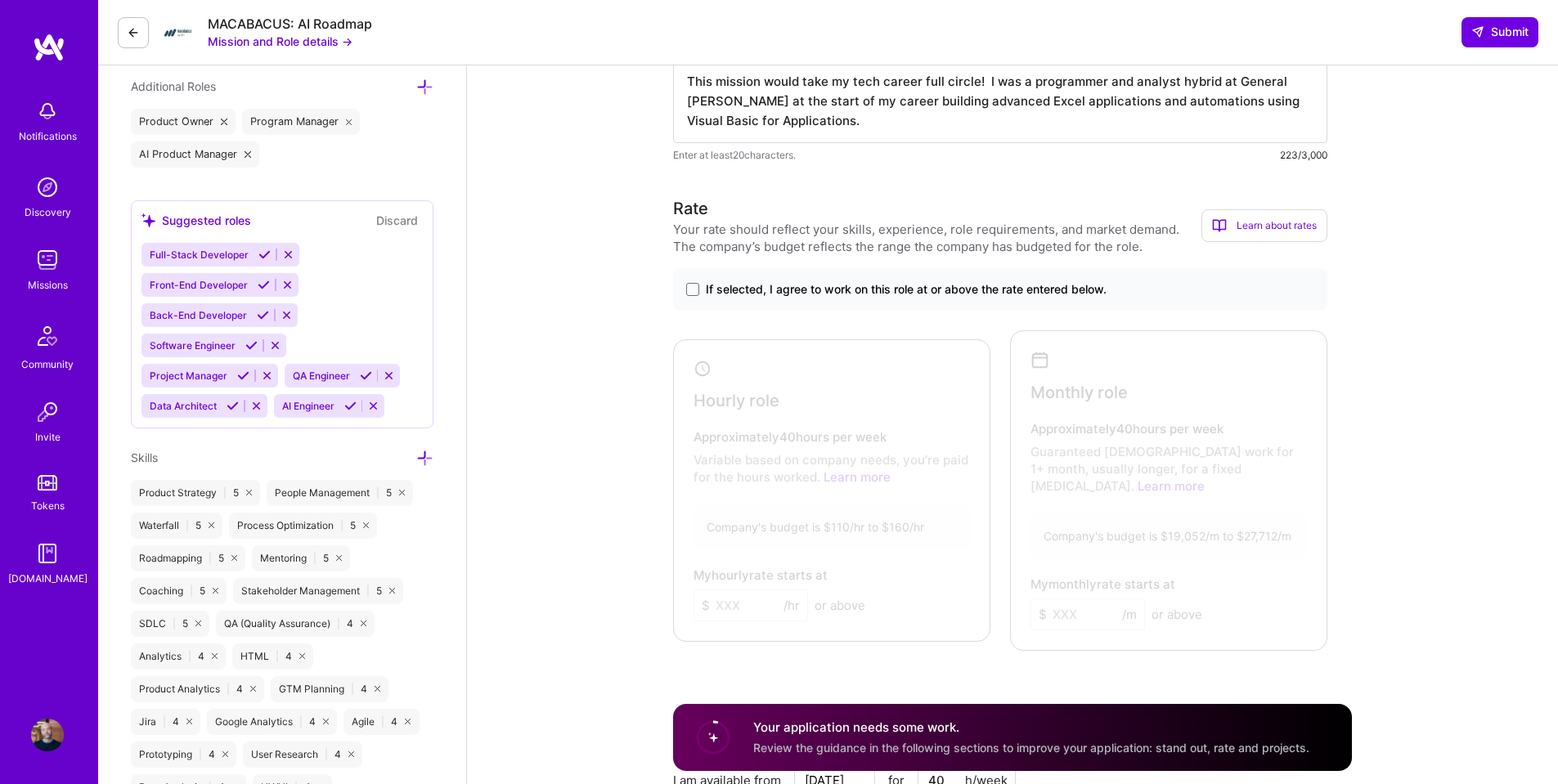
scroll to position [409, 0]
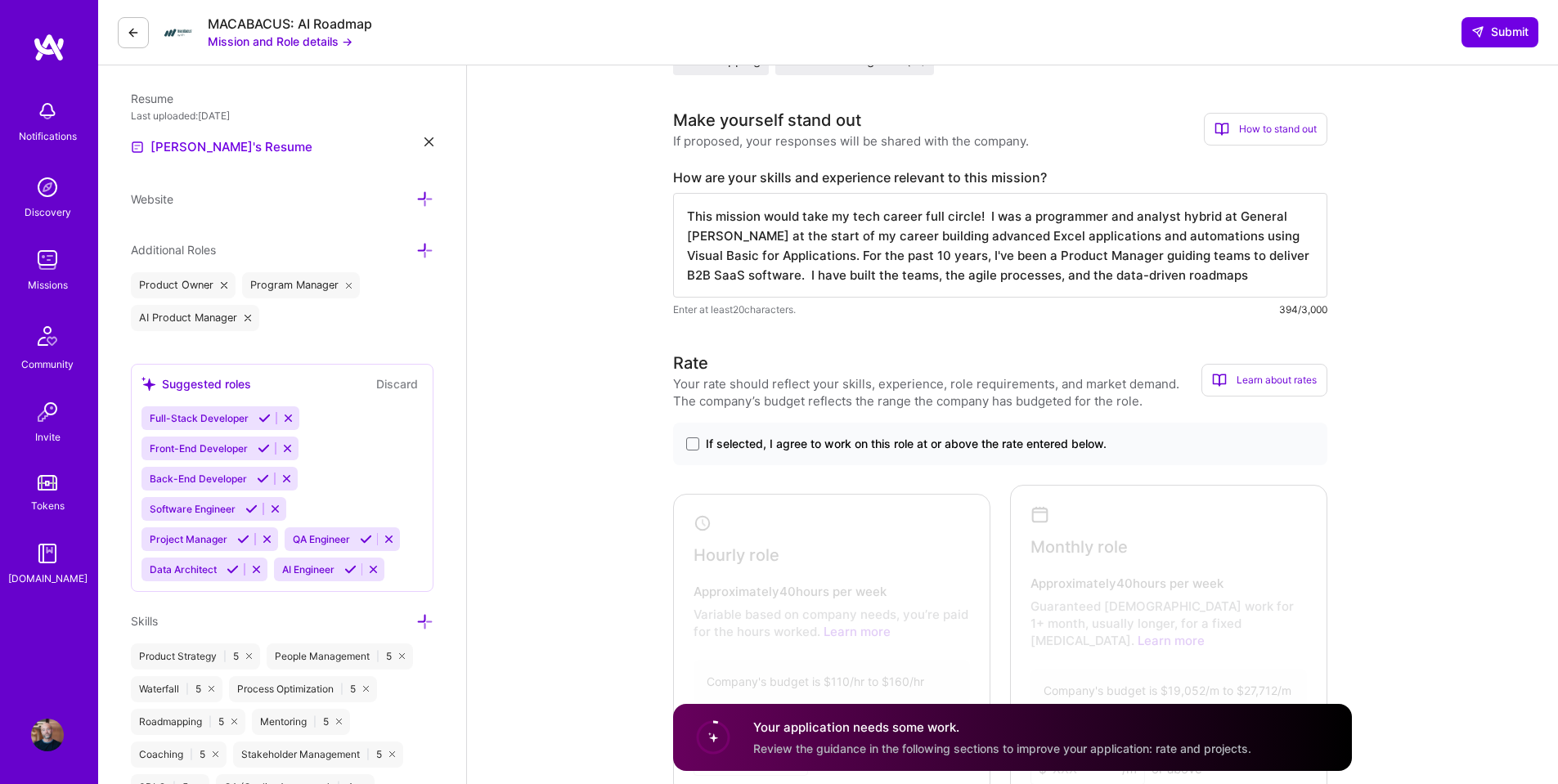
click at [745, 274] on textarea "This mission would take my tech career full circle! I was a programmer and anal…" at bounding box center [1000, 245] width 654 height 104
drag, startPoint x: 1285, startPoint y: 246, endPoint x: 1077, endPoint y: 254, distance: 208.2
click at [1077, 254] on textarea "This mission would take my tech career full circle! I was a programmer and anal…" at bounding box center [1000, 245] width 654 height 104
click at [1258, 254] on textarea "This mission would take my tech career full circle! I was a programmer and anal…" at bounding box center [1000, 245] width 654 height 104
drag, startPoint x: 868, startPoint y: 271, endPoint x: 872, endPoint y: 290, distance: 19.4
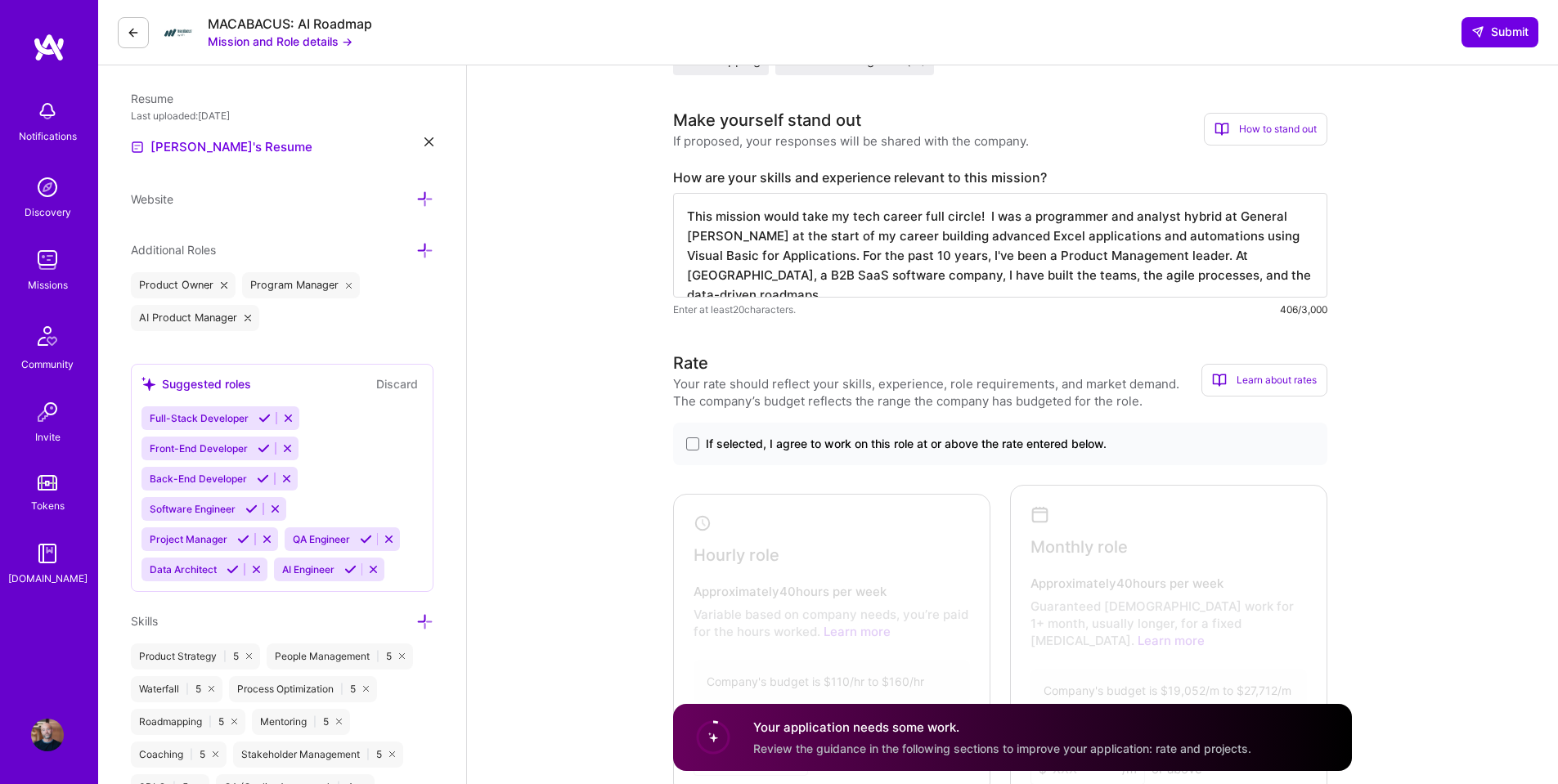
click at [867, 271] on textarea "This mission would take my tech career full circle! I was a programmer and anal…" at bounding box center [1000, 245] width 654 height 104
click at [931, 276] on textarea "This mission would take my tech career full circle! I was a programmer and anal…" at bounding box center [1000, 245] width 654 height 104
click at [1246, 277] on textarea "This mission would take my tech career full circle! I was a programmer and anal…" at bounding box center [1000, 245] width 654 height 104
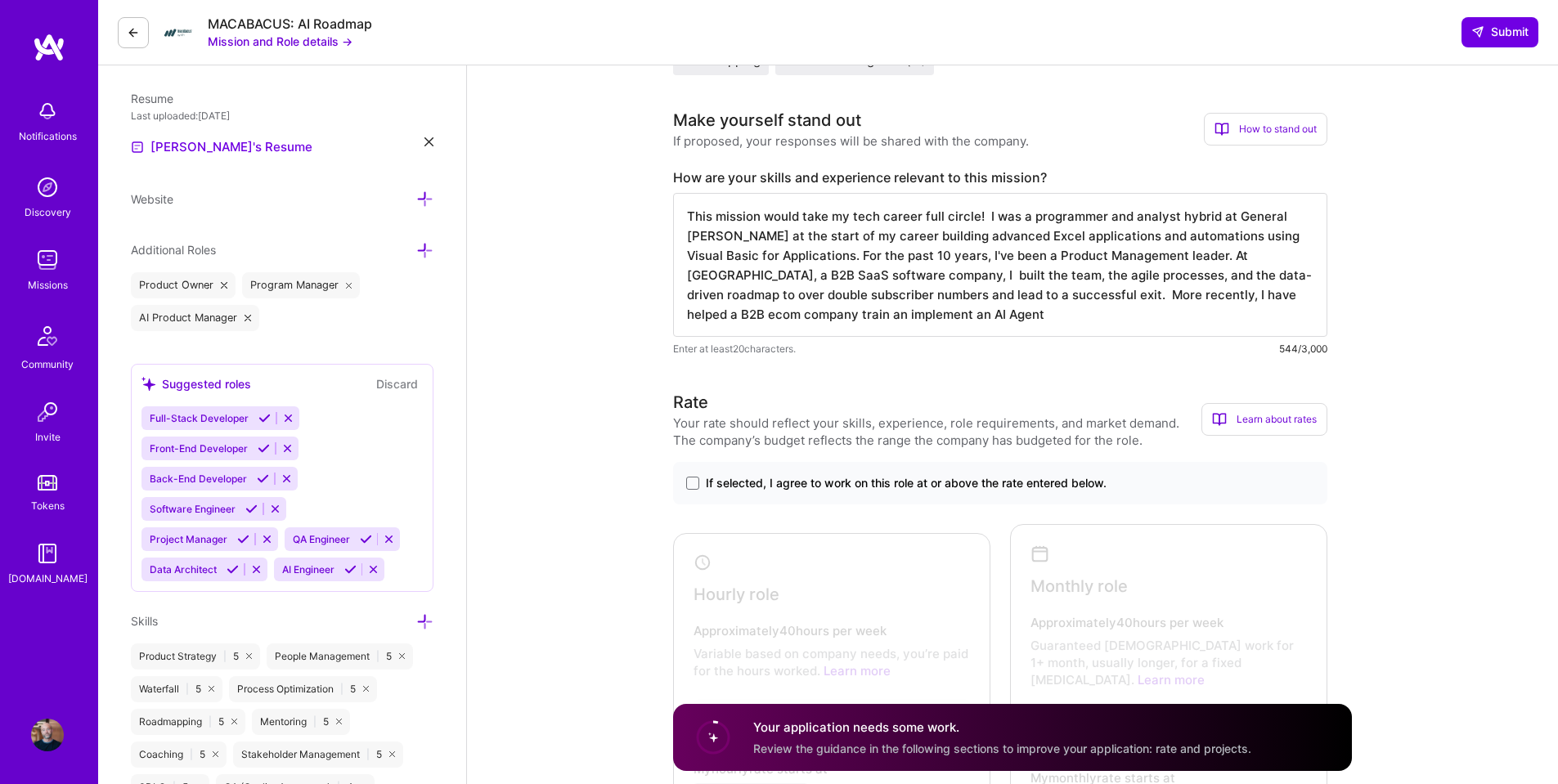
click at [1231, 295] on textarea "This mission would take my tech career full circle! I was a programmer and anal…" at bounding box center [1000, 265] width 654 height 144
click at [1009, 313] on textarea "This mission would take my tech career full circle! I was a programmer and anal…" at bounding box center [1000, 265] width 654 height 144
type textarea "This mission would take my tech career full circle! I was a programmer and anal…"
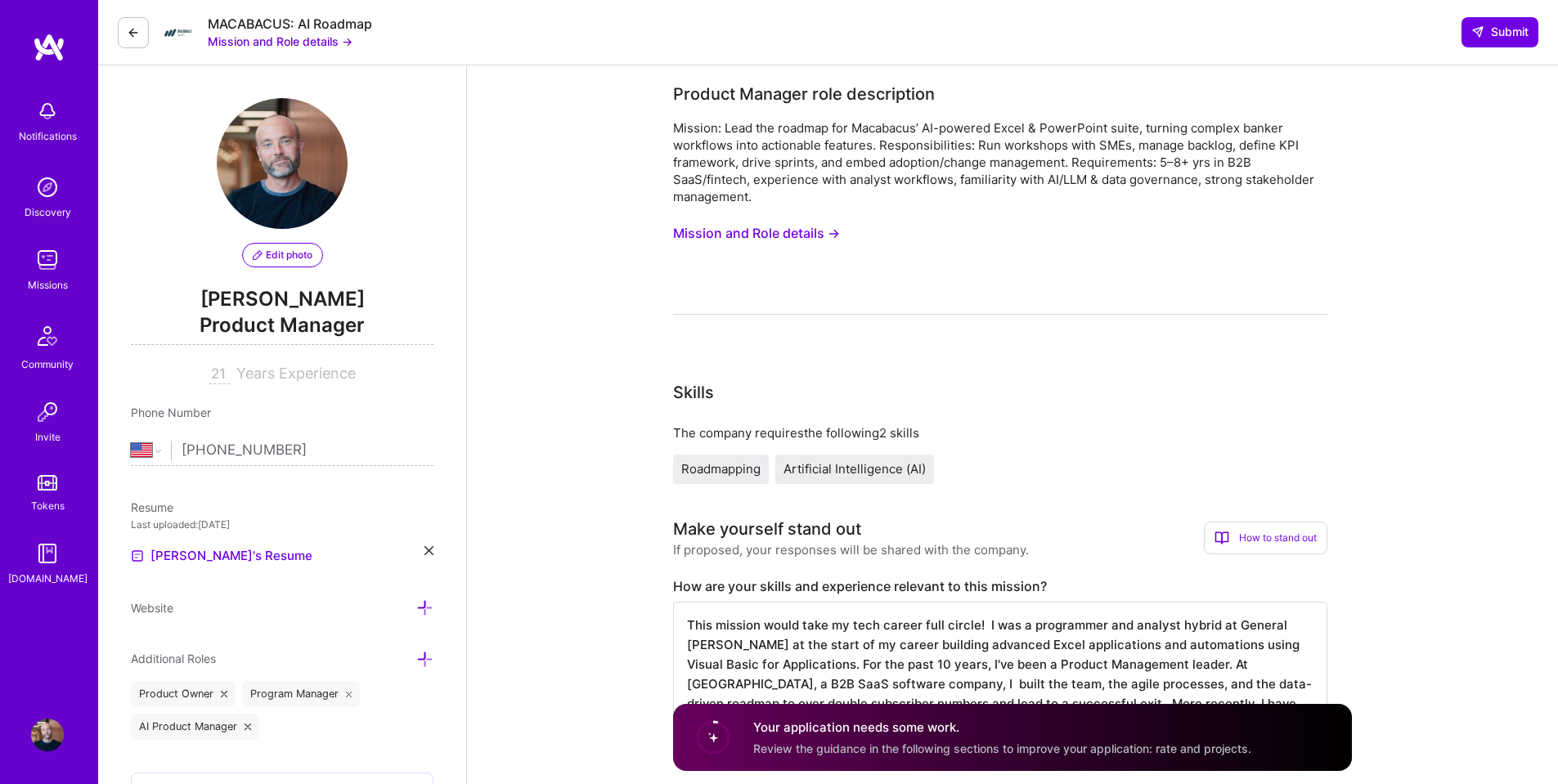
select select "US"
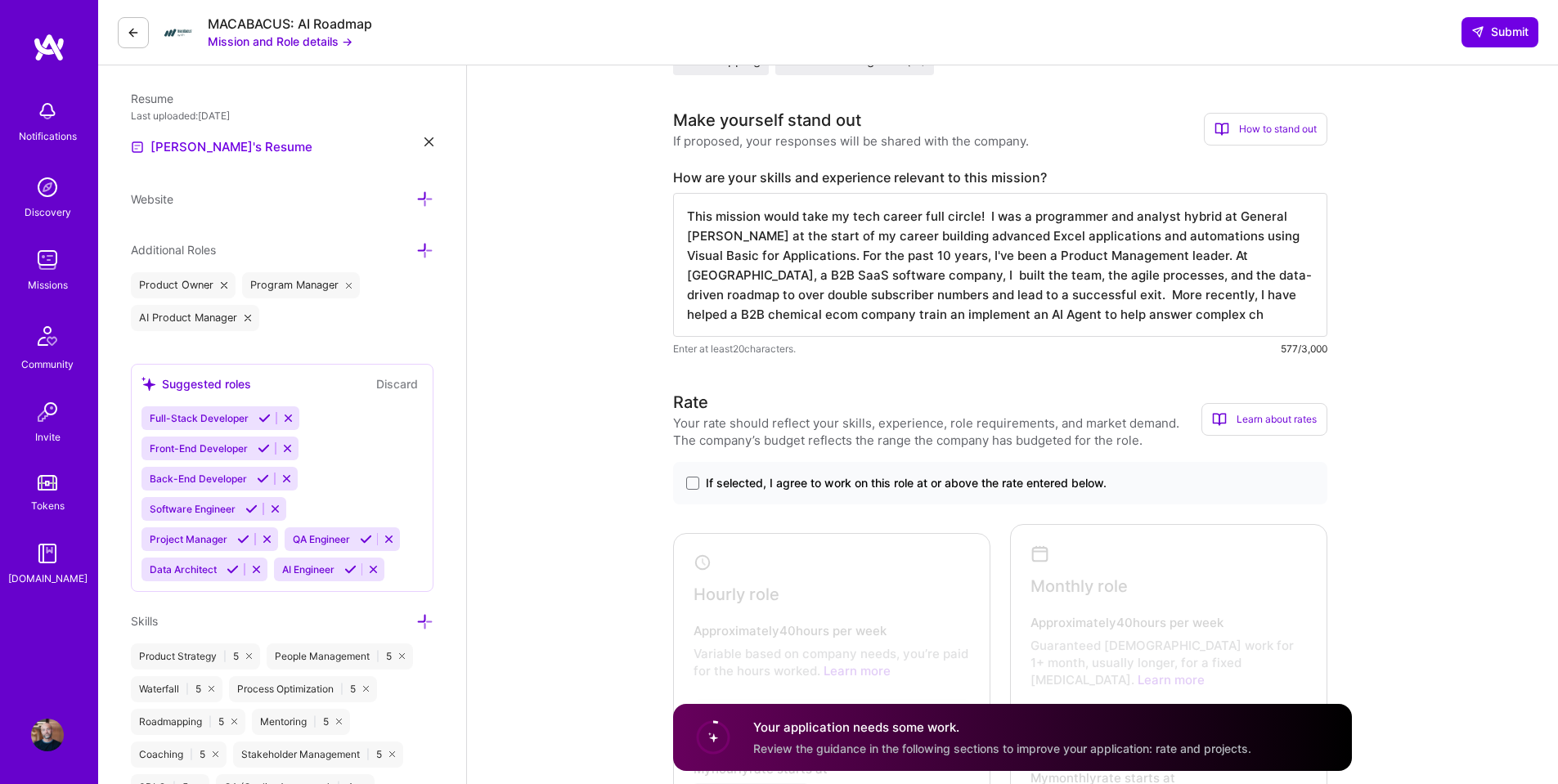
scroll to position [409, 0]
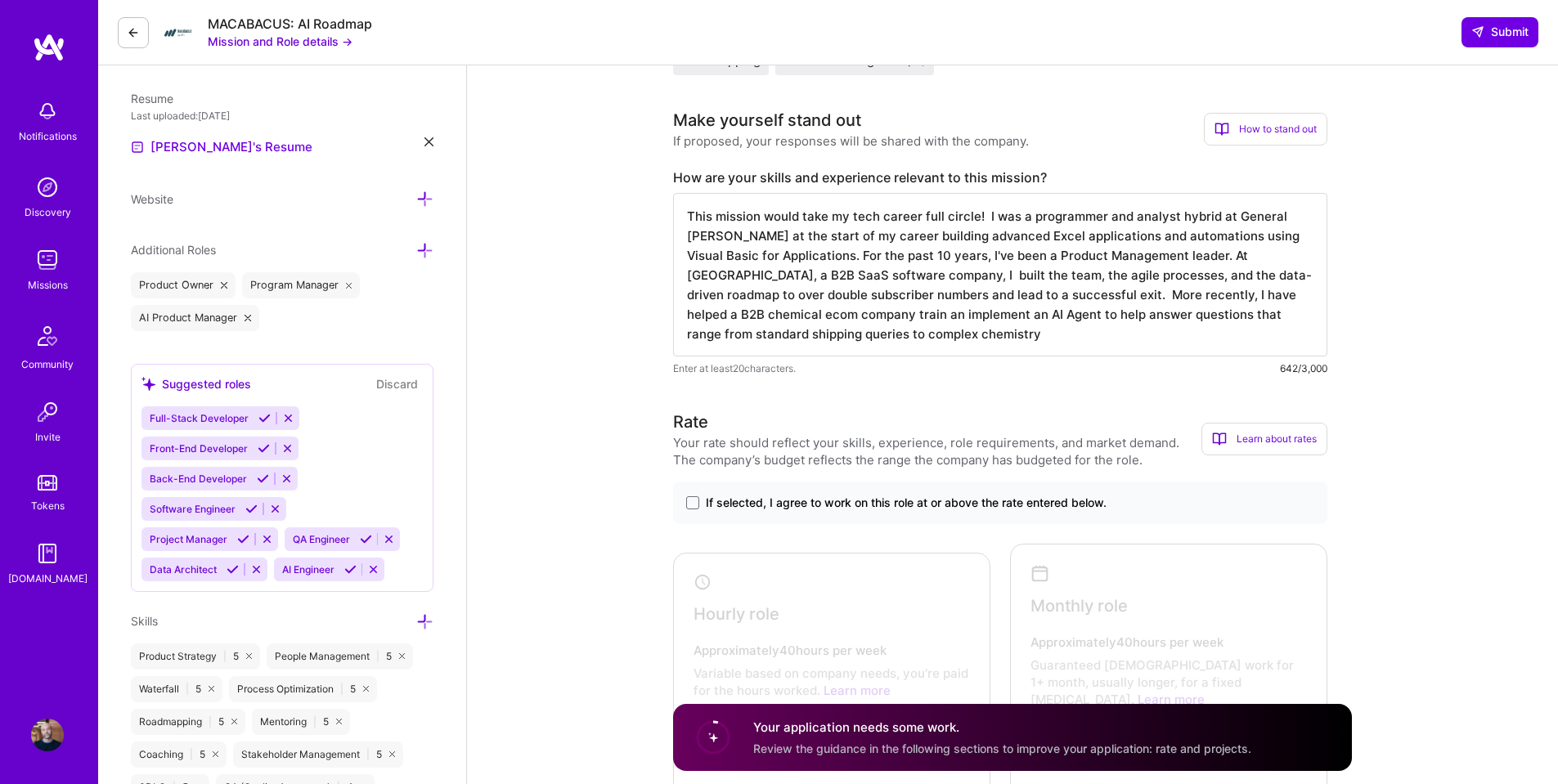
click at [765, 336] on textarea "This mission would take my tech career full circle! I was a programmer and anal…" at bounding box center [1000, 275] width 654 height 164
click at [914, 334] on textarea "This mission would take my tech career full circle! I was a programmer and anal…" at bounding box center [1000, 275] width 654 height 164
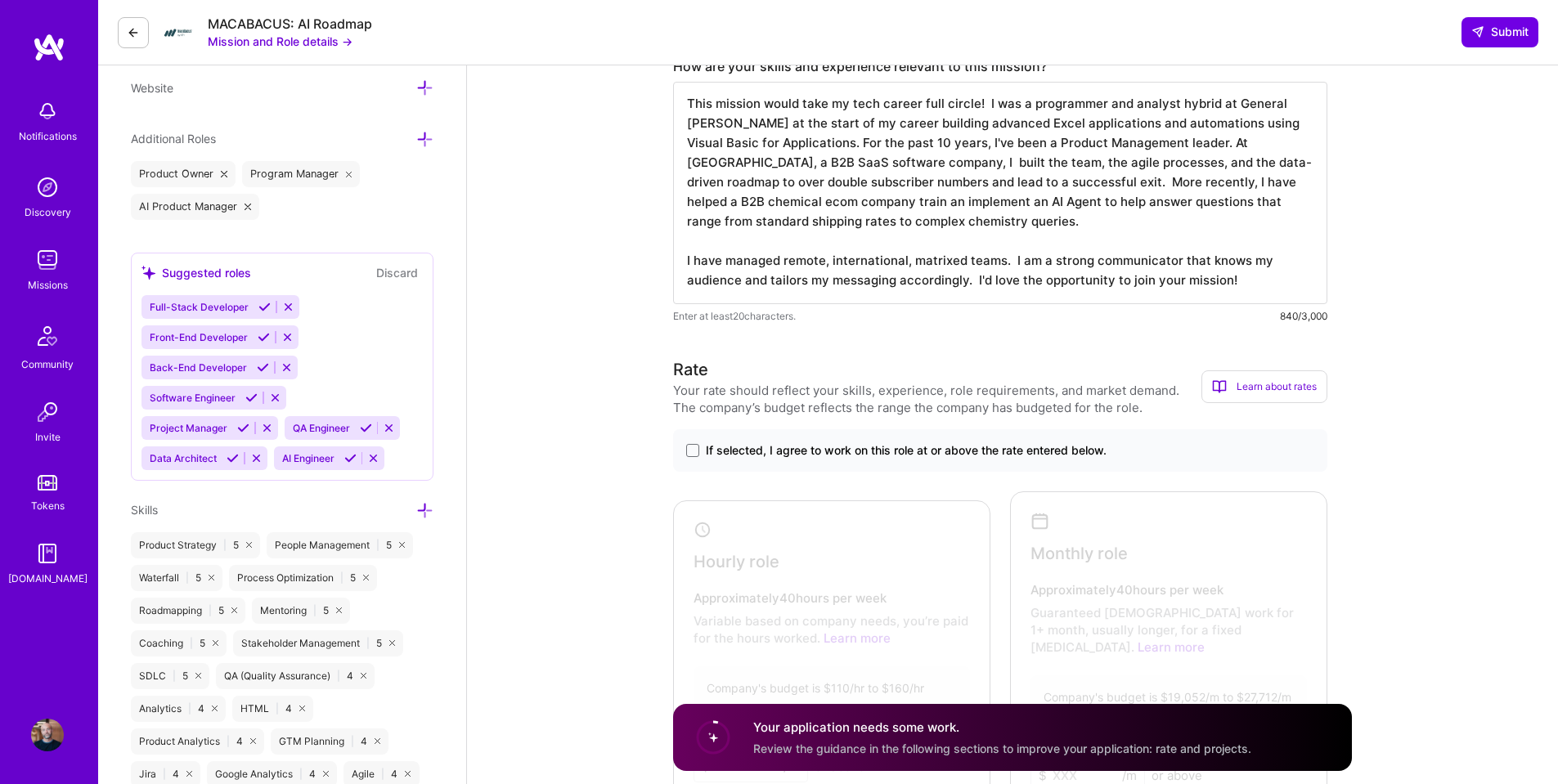
scroll to position [654, 0]
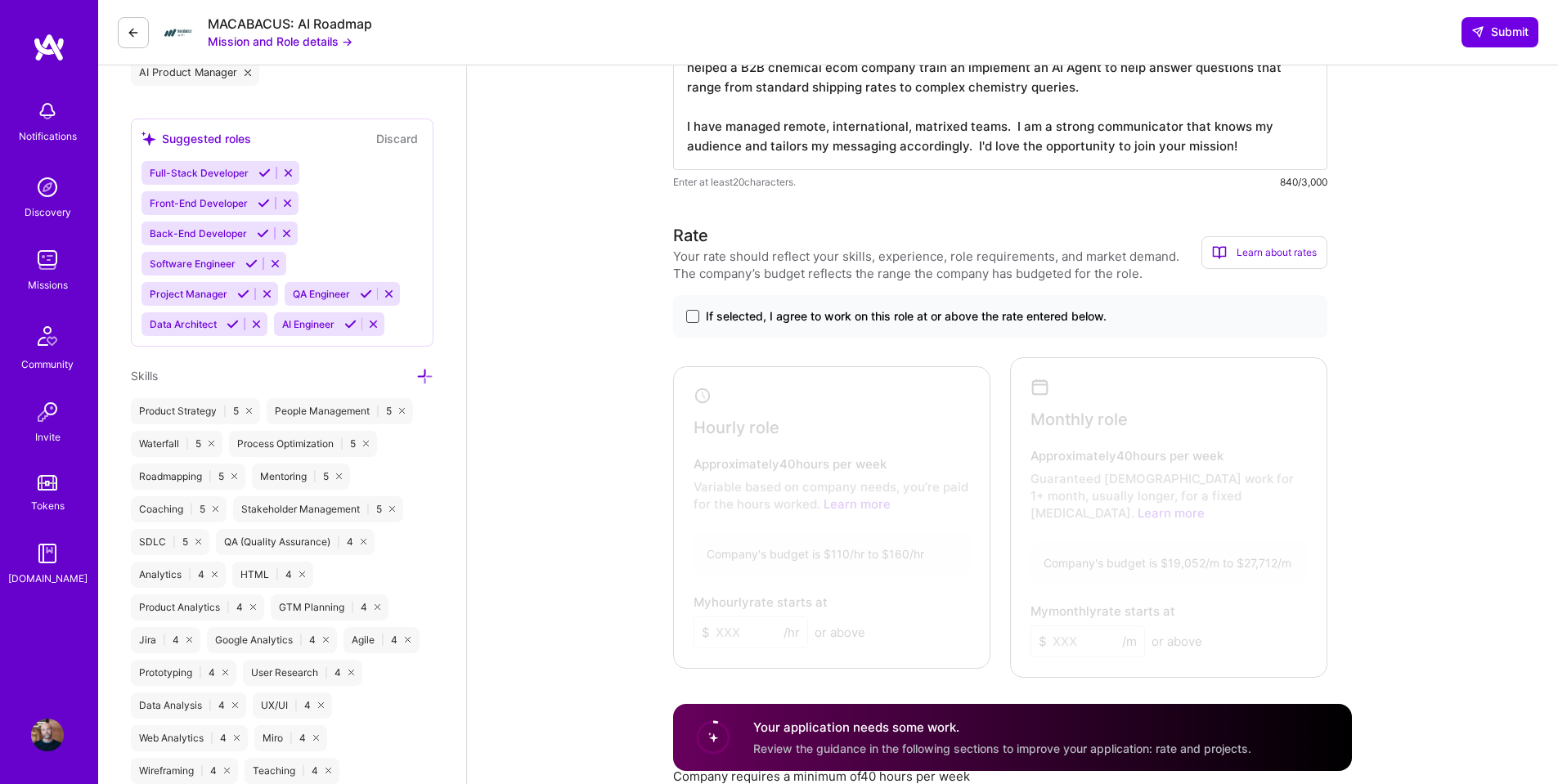
type textarea "This mission would take my tech career full circle! I was a programmer and anal…"
click at [695, 318] on span at bounding box center [693, 317] width 13 height 13
click at [0, 0] on input "If selected, I agree to work on this role at or above the rate entered below." at bounding box center [0, 0] width 0 height 0
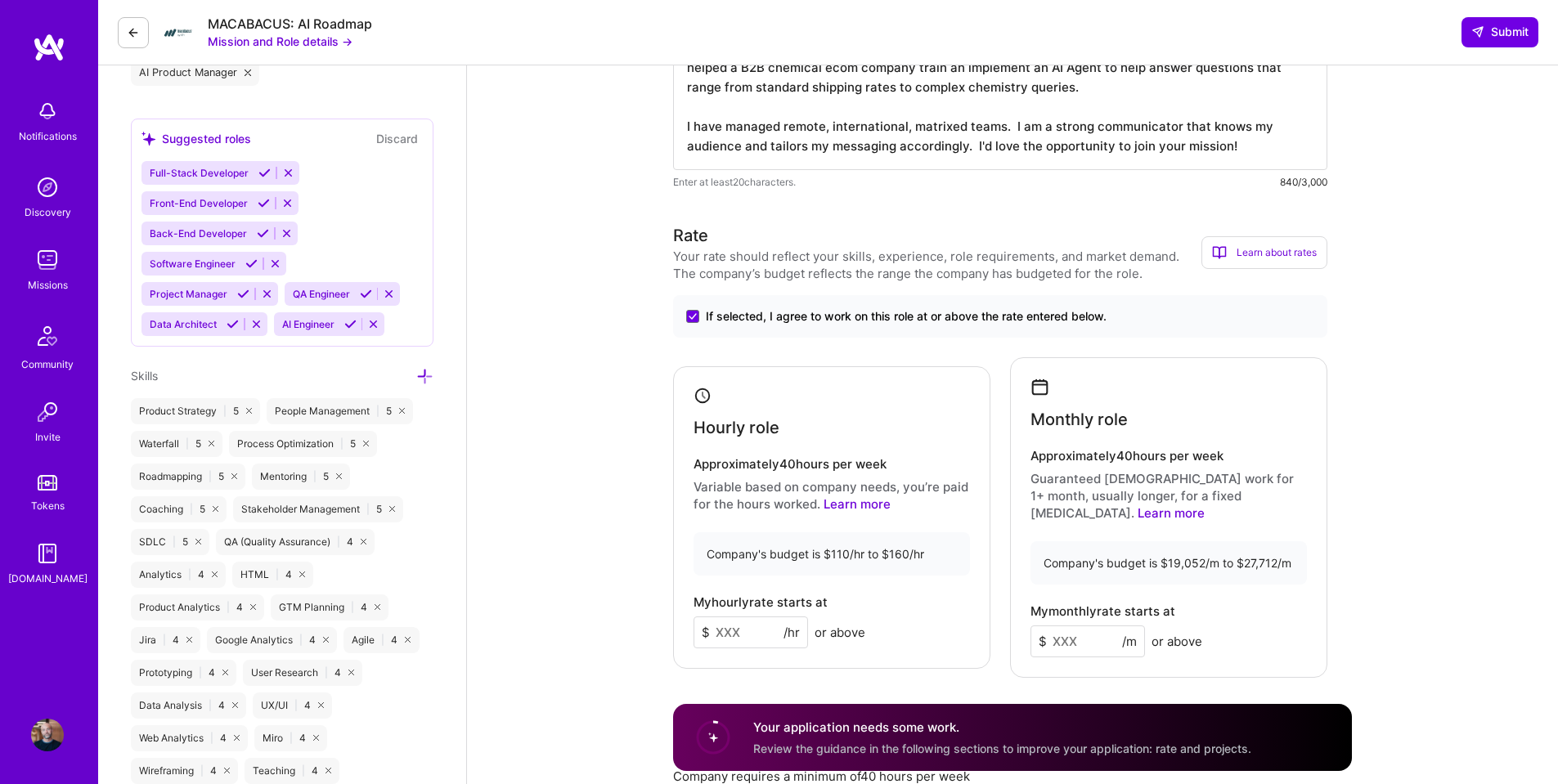
drag, startPoint x: 747, startPoint y: 624, endPoint x: 709, endPoint y: 624, distance: 38.0
click at [709, 624] on div "$ /hr" at bounding box center [751, 632] width 114 height 32
click at [750, 627] on input at bounding box center [751, 632] width 114 height 32
type input "4"
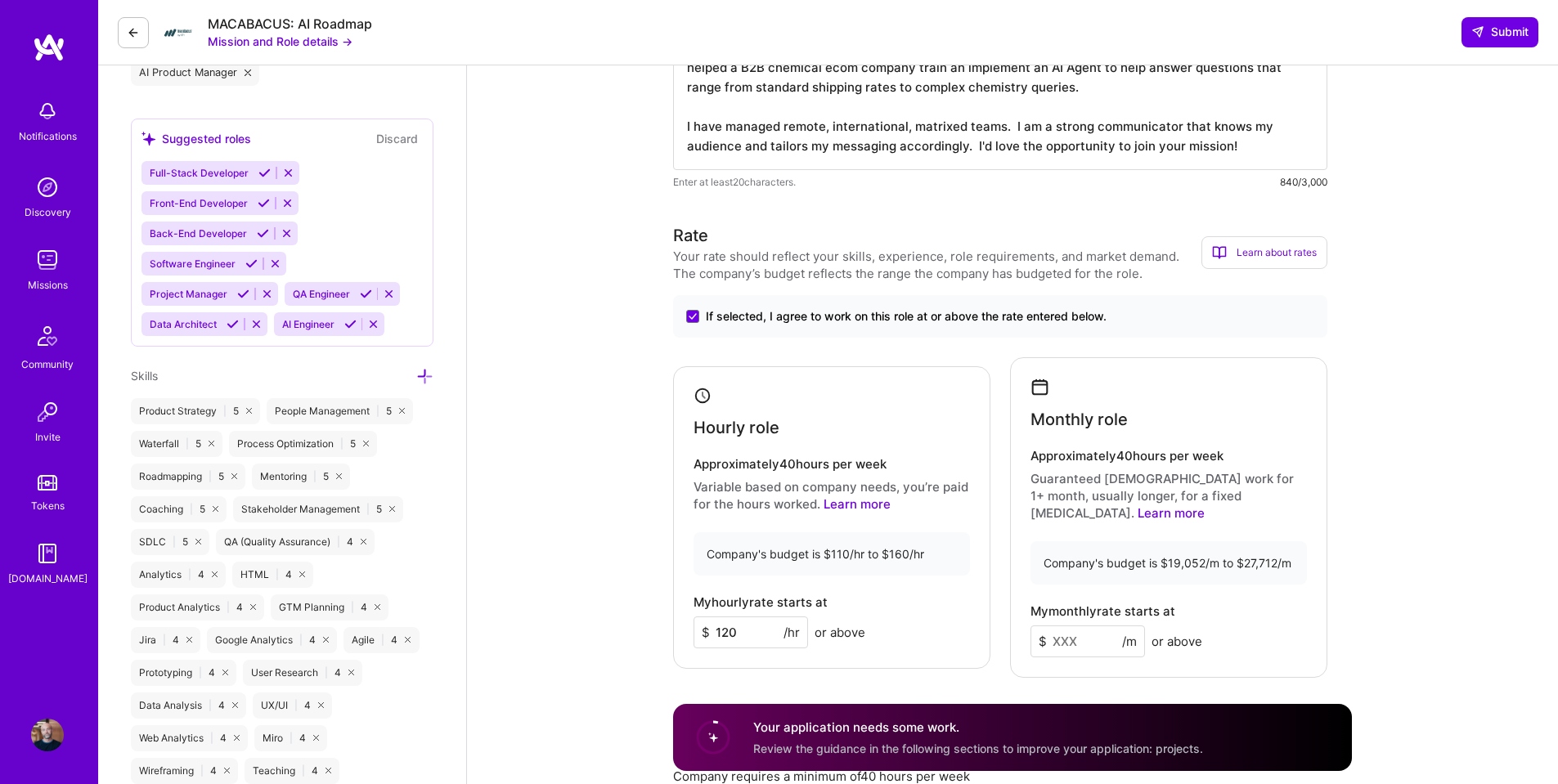
type input "120"
click at [1080, 625] on input at bounding box center [1087, 641] width 114 height 32
type input "21"
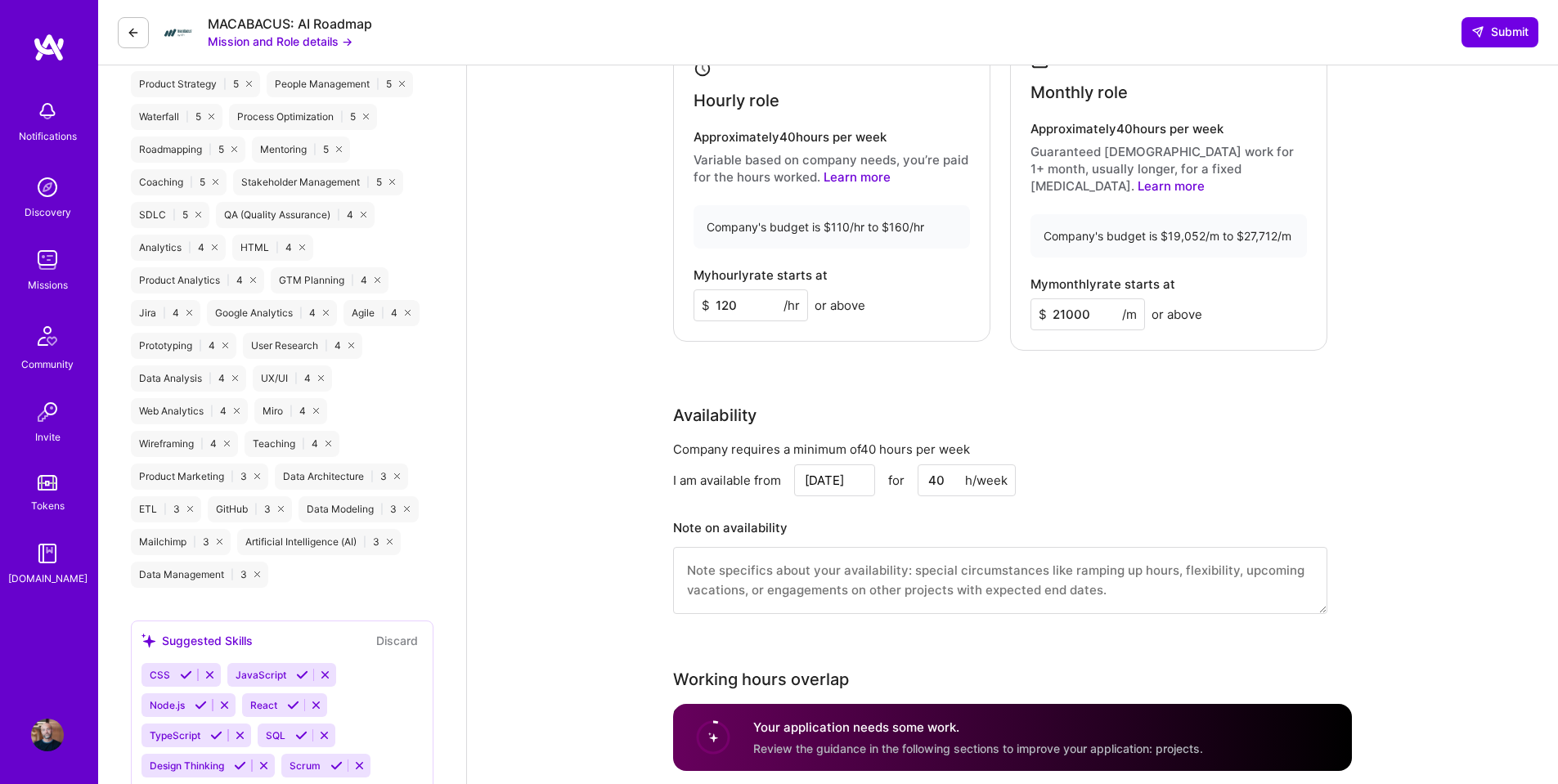
scroll to position [1063, 0]
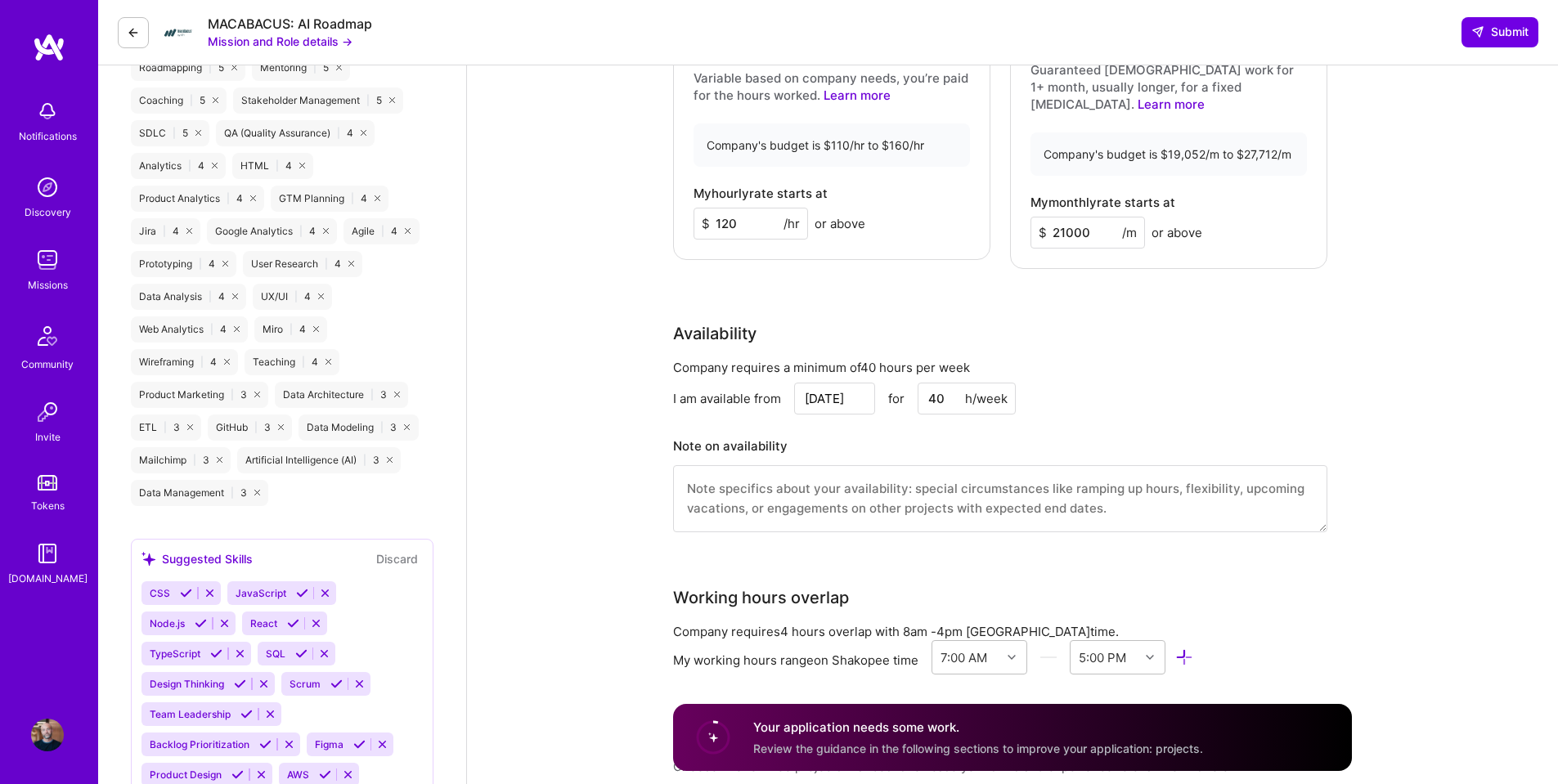
type input "21000"
click at [932, 475] on textarea at bounding box center [1000, 498] width 654 height 67
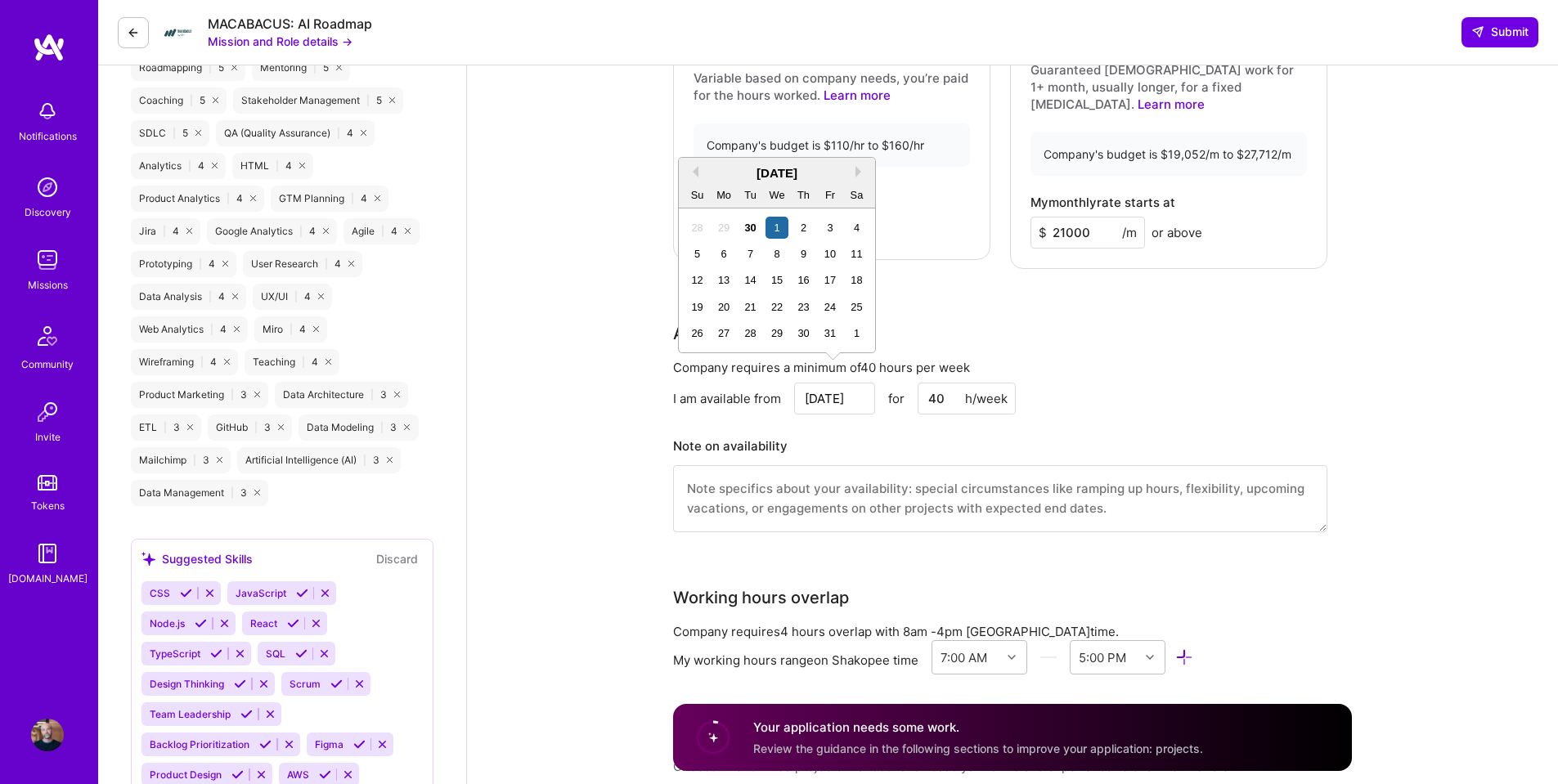
click at [860, 383] on input "[DATE]" at bounding box center [835, 398] width 81 height 32
click at [726, 304] on div "20" at bounding box center [724, 307] width 22 height 22
type input "Oct 20"
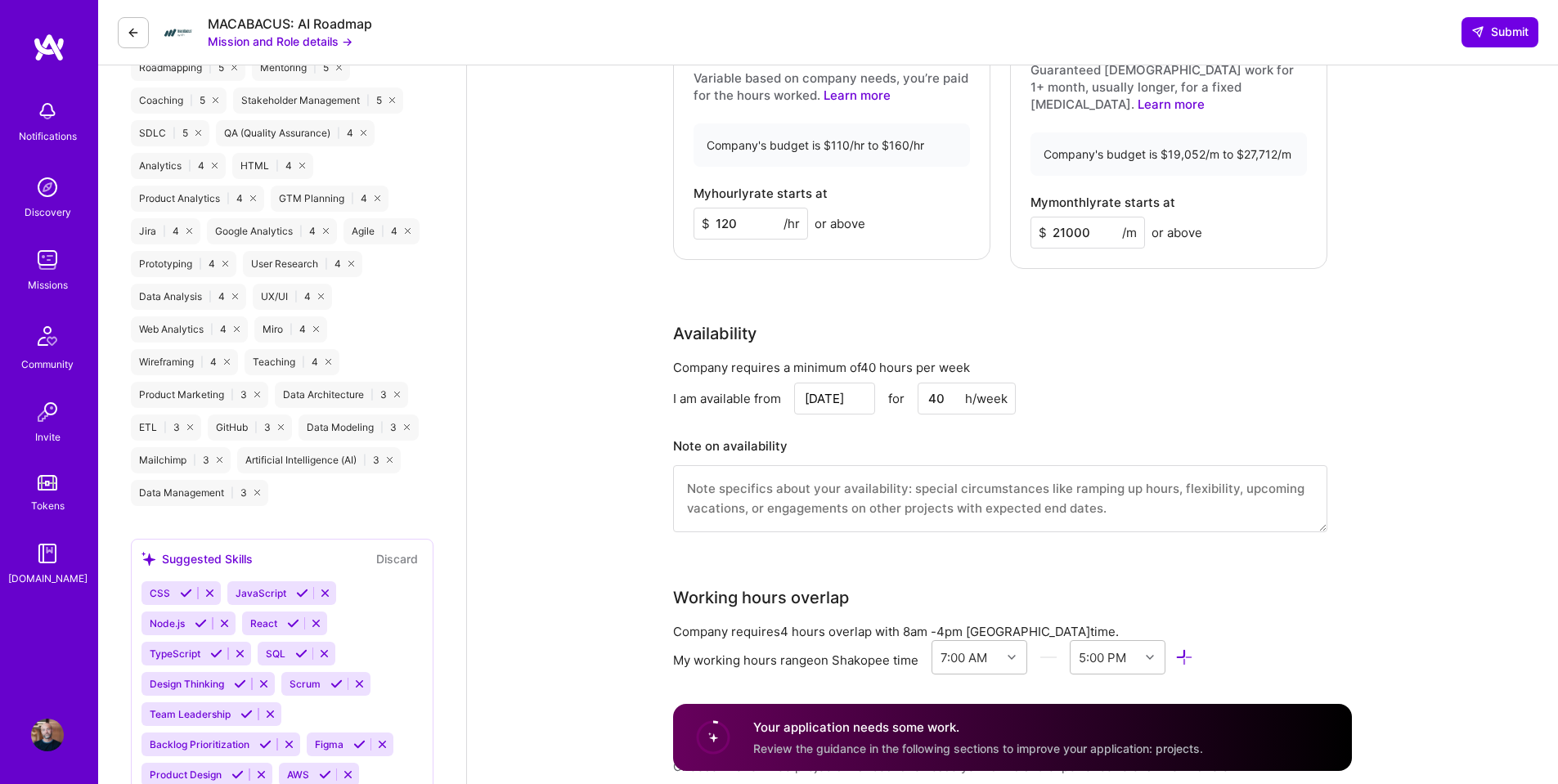
click at [900, 471] on textarea at bounding box center [1000, 498] width 654 height 67
type textarea "D"
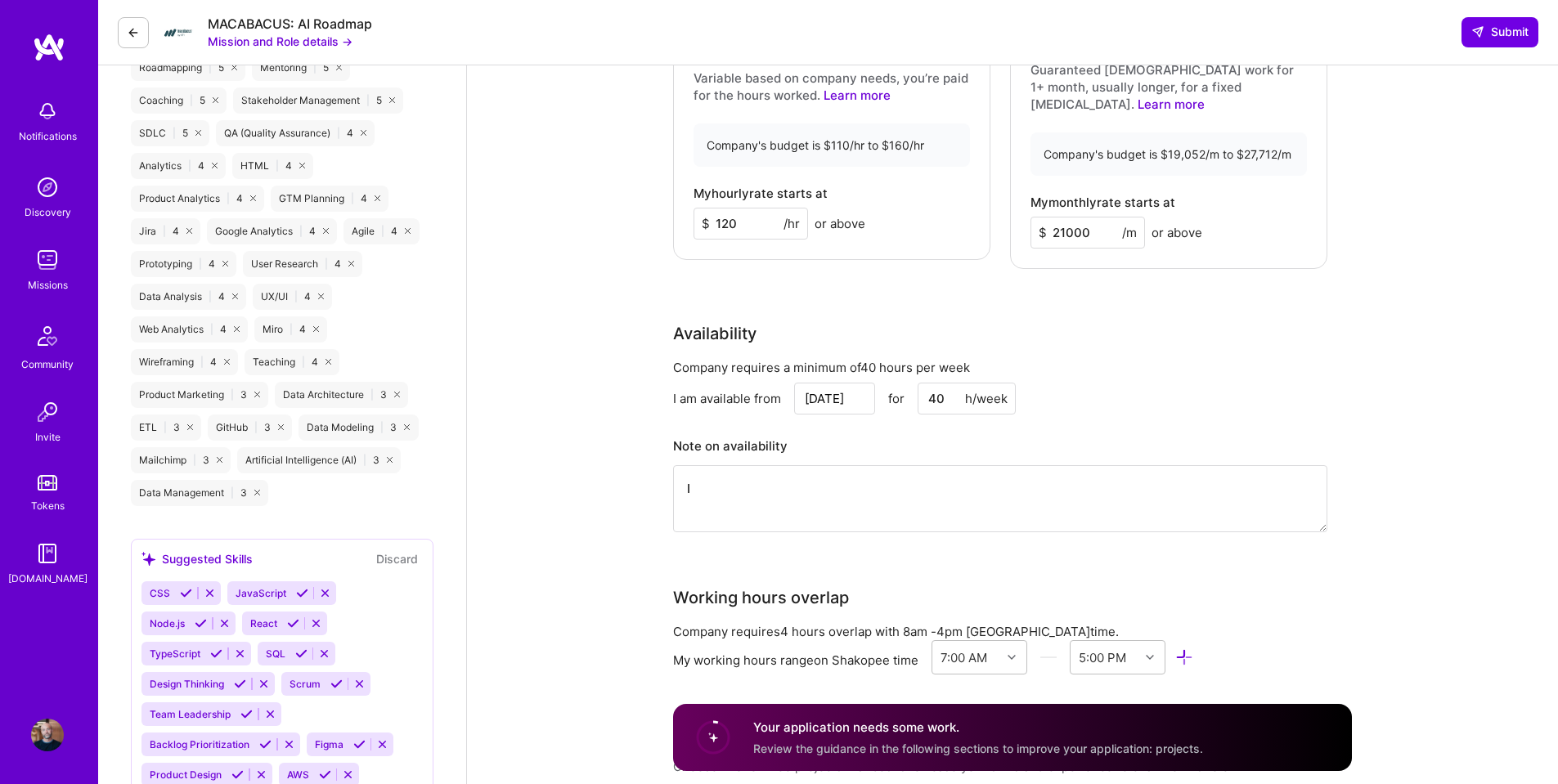
type textarea "I"
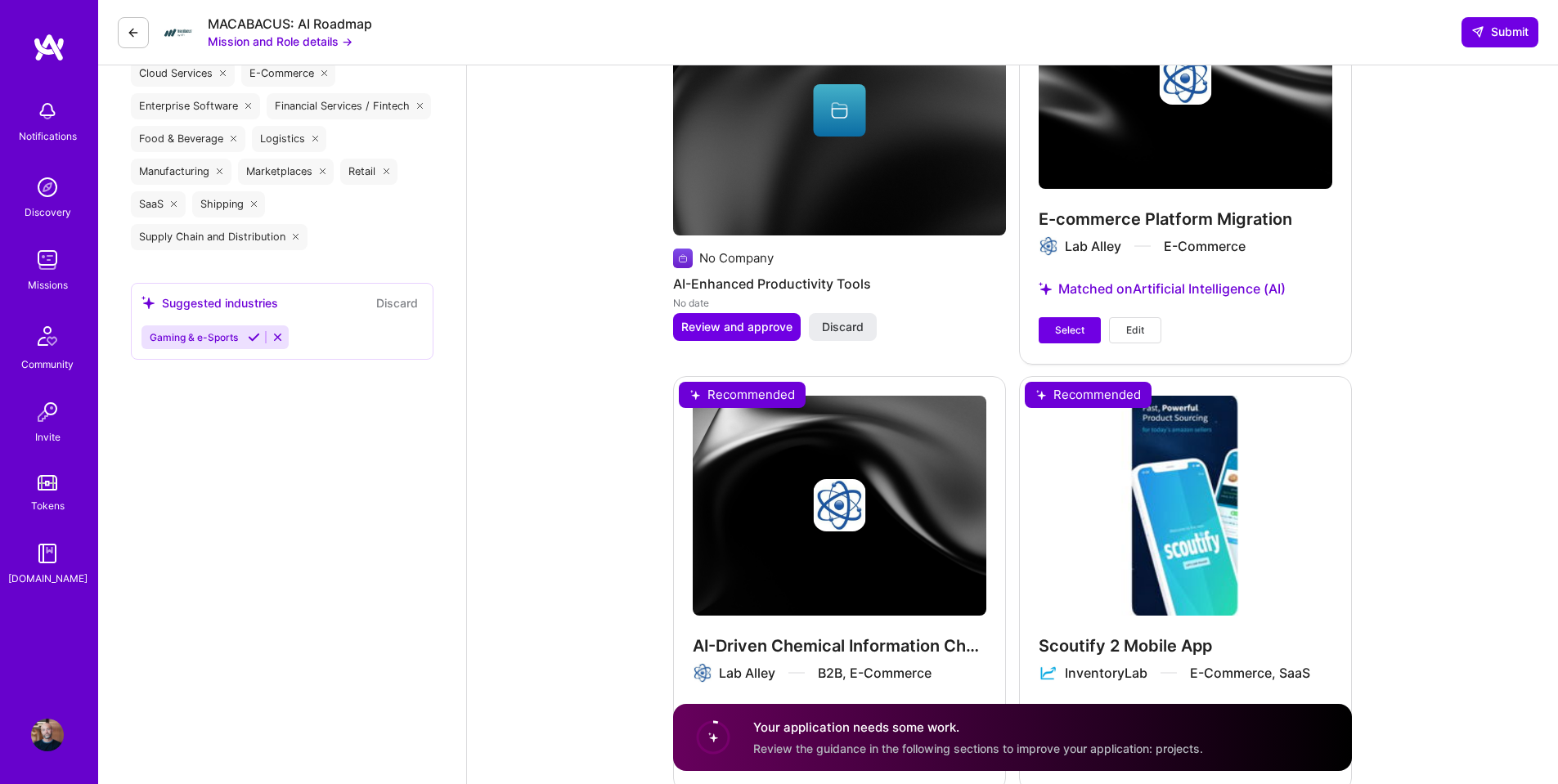
scroll to position [2126, 0]
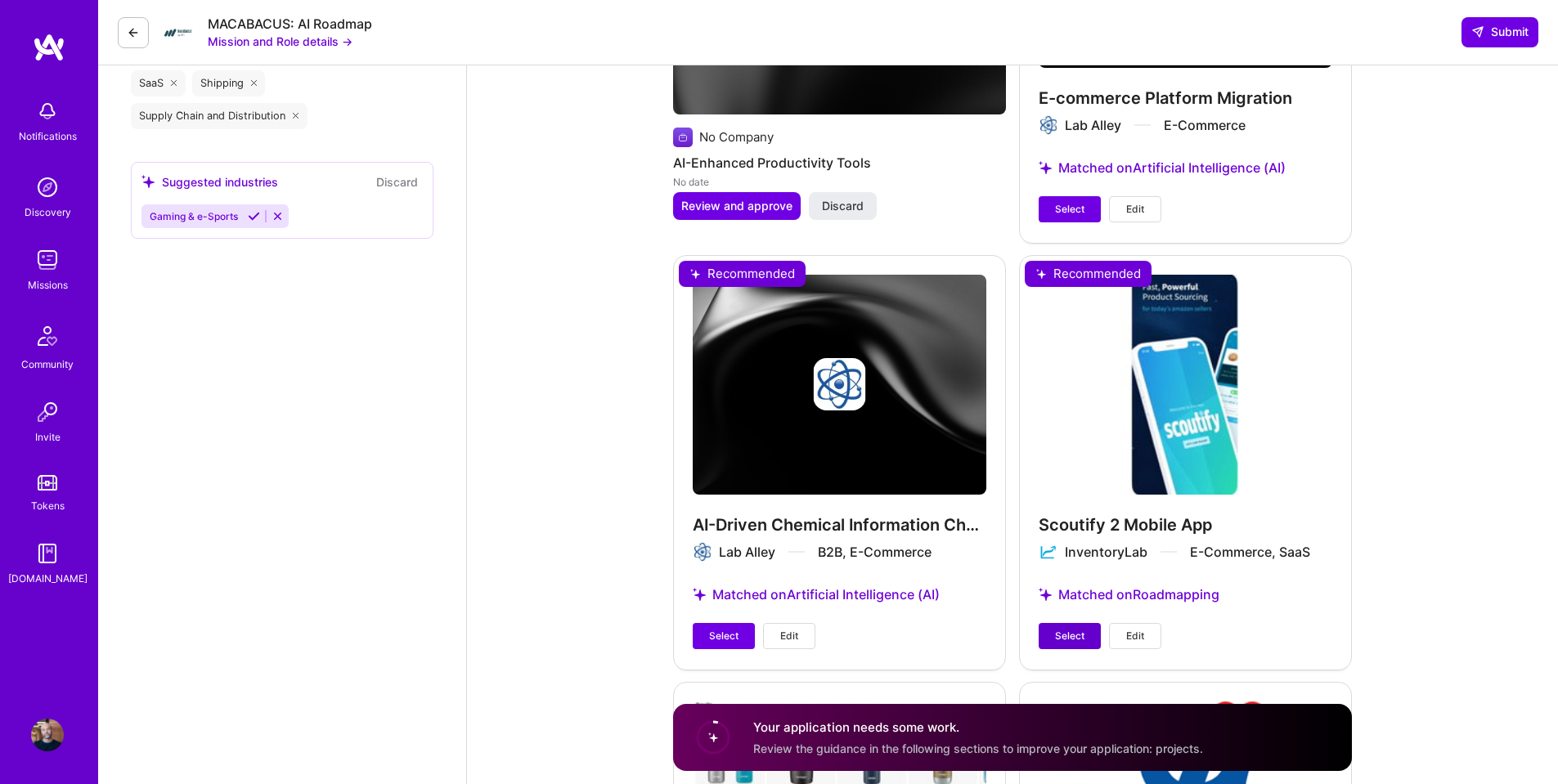
click at [1070, 629] on span "Select" at bounding box center [1070, 636] width 30 height 15
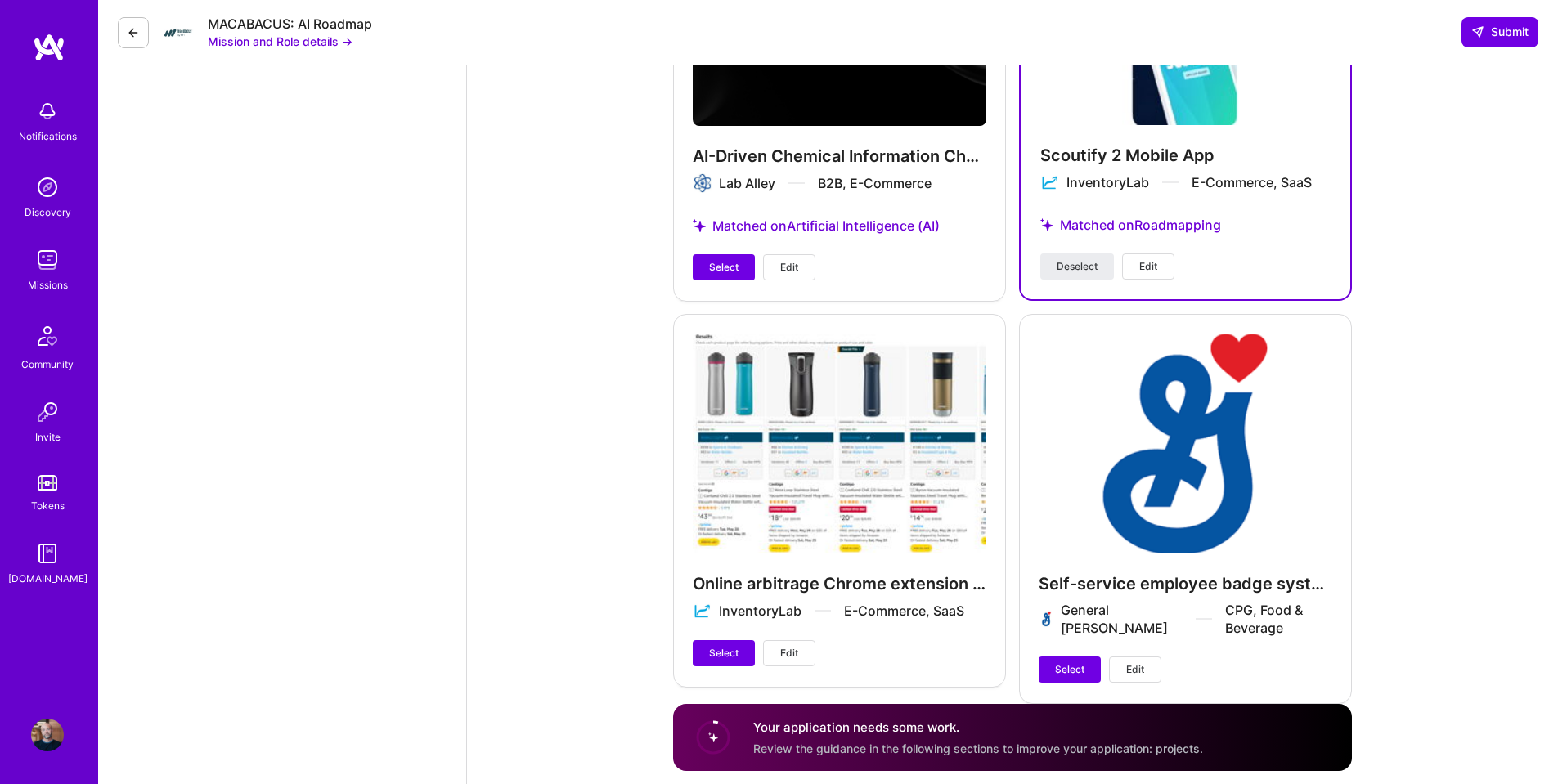
scroll to position [2480, 0]
click at [721, 645] on span "Select" at bounding box center [724, 652] width 30 height 15
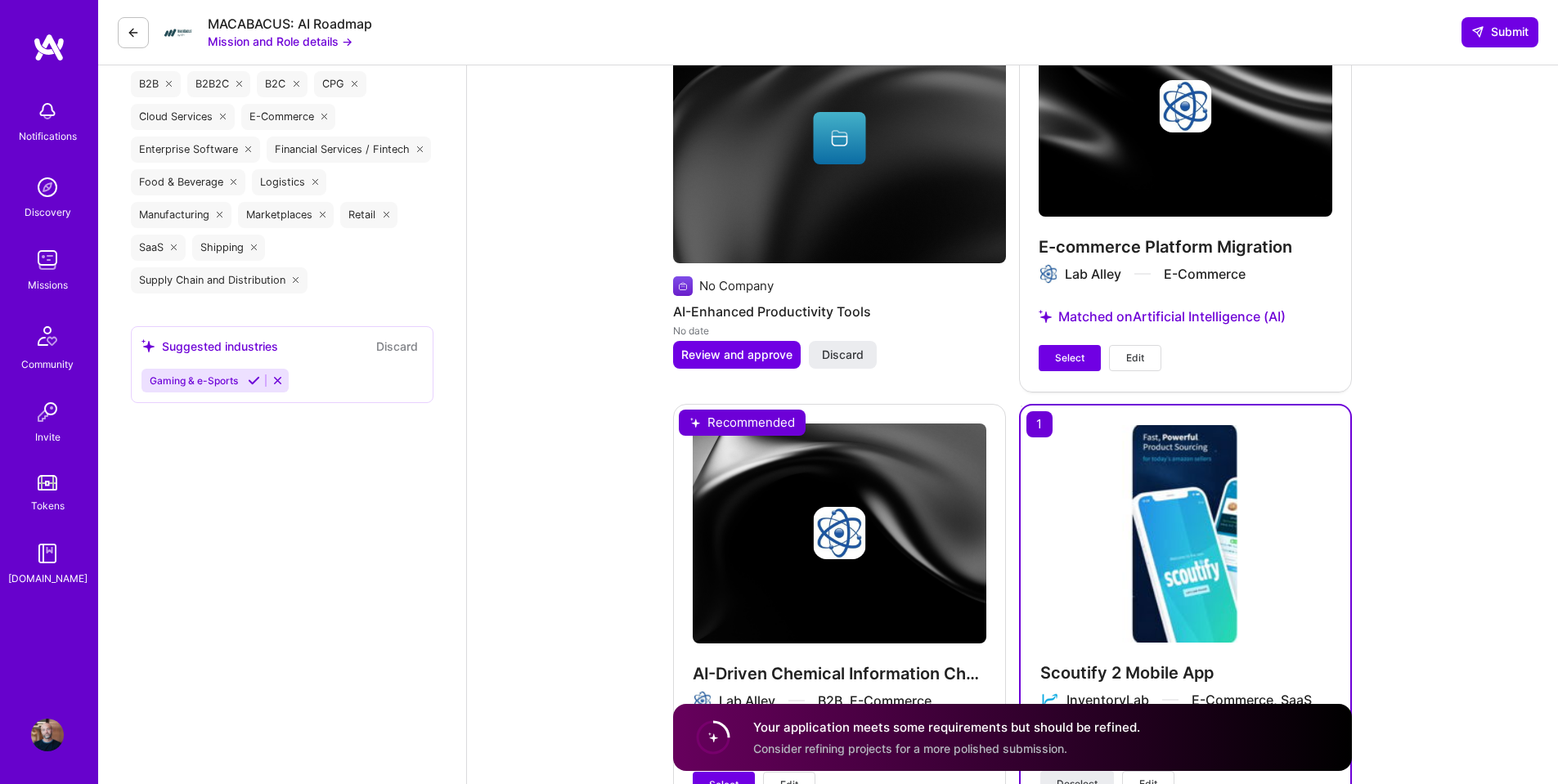
scroll to position [2152, 0]
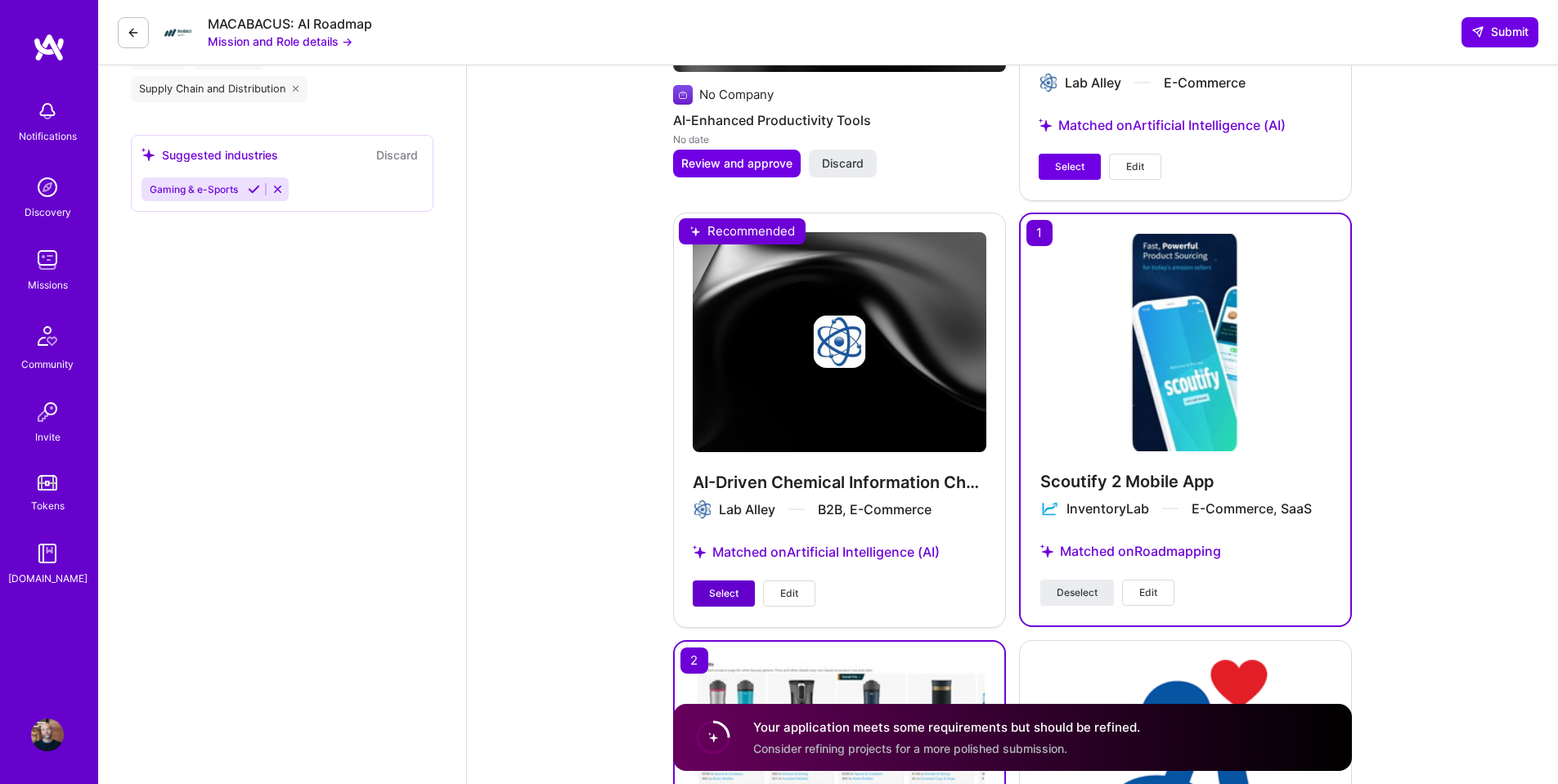
click at [721, 581] on button "Select" at bounding box center [724, 594] width 63 height 26
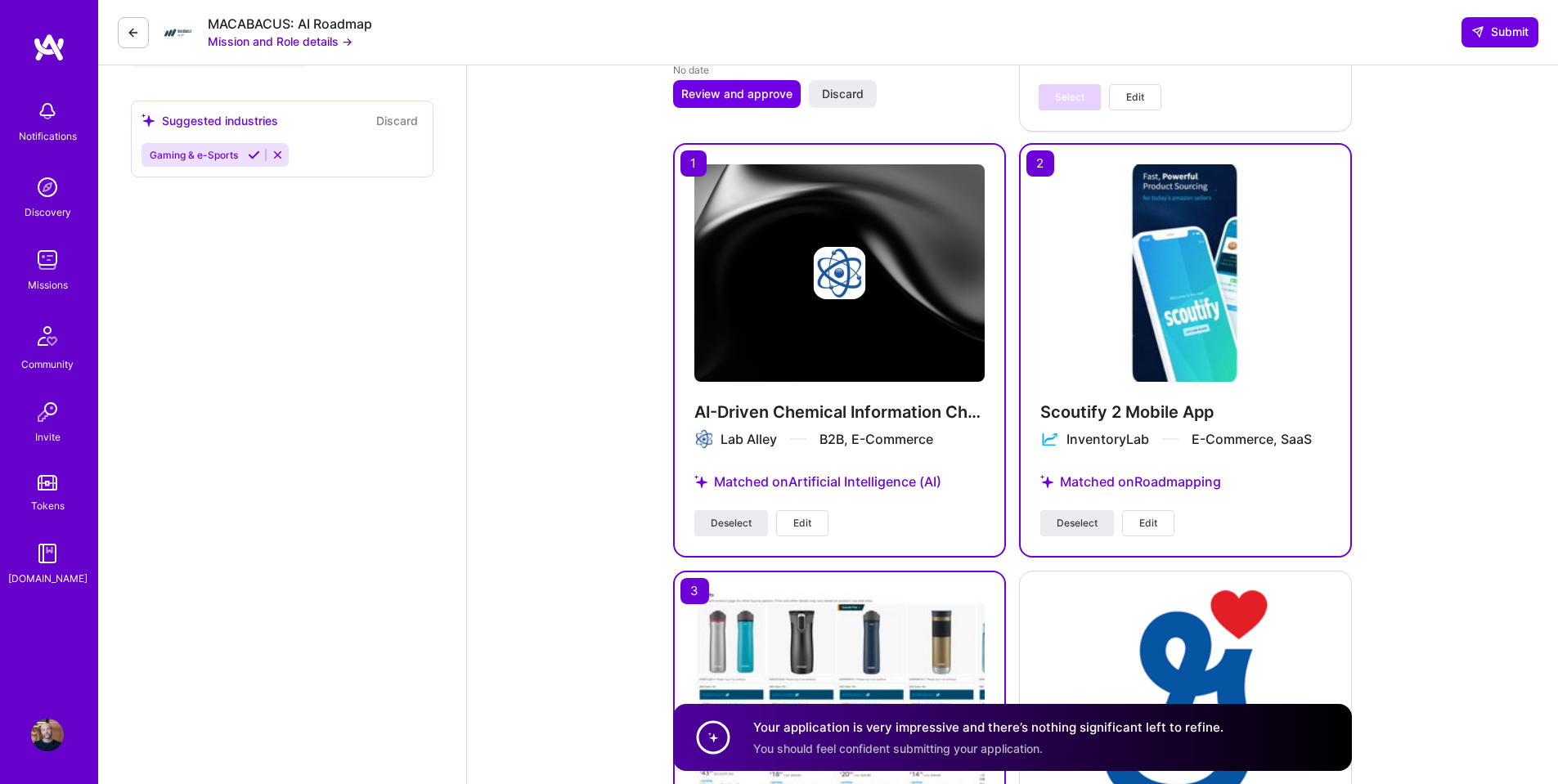
scroll to position [2234, 0]
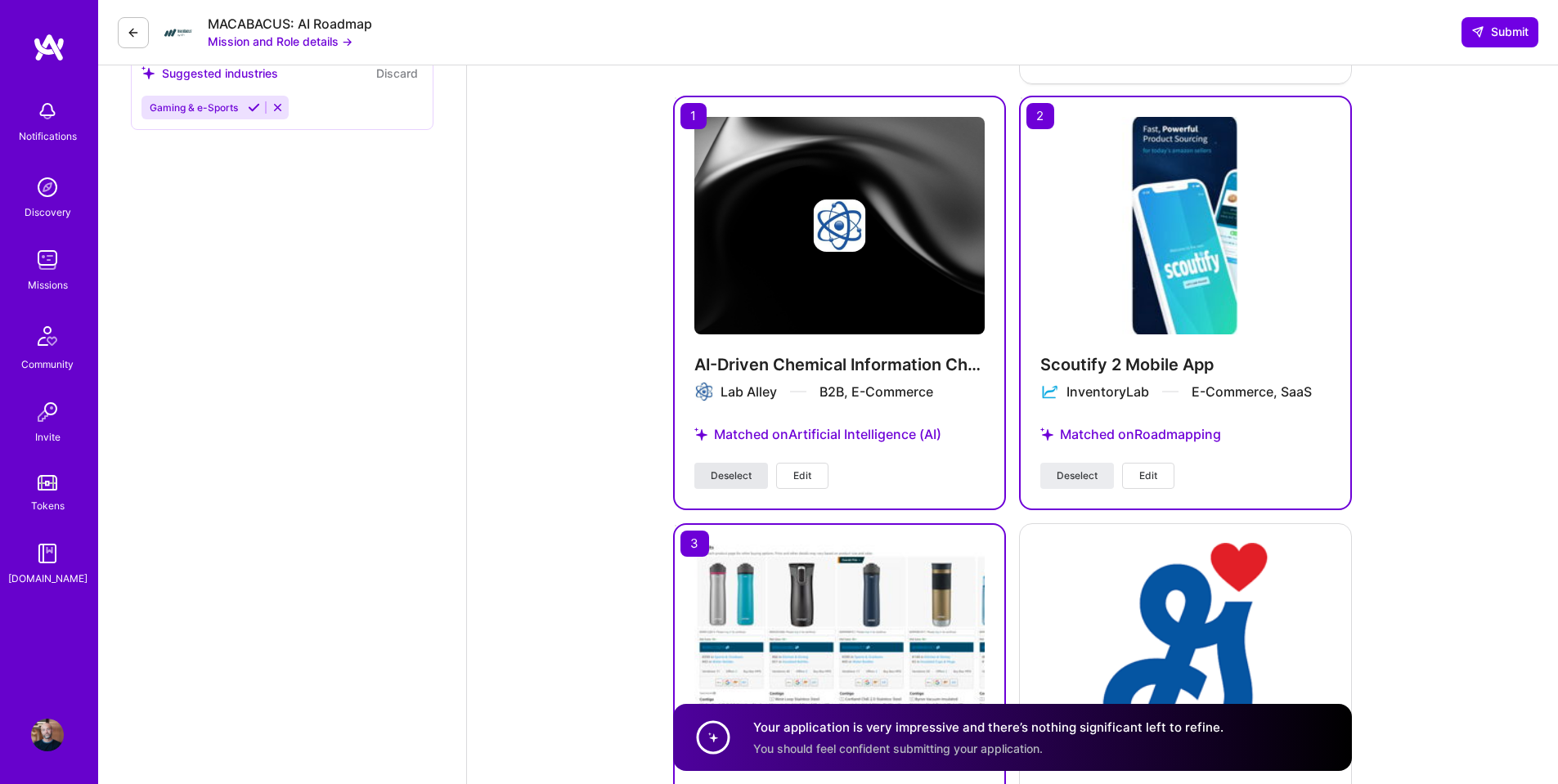
click at [721, 468] on span "Deselect" at bounding box center [732, 476] width 41 height 15
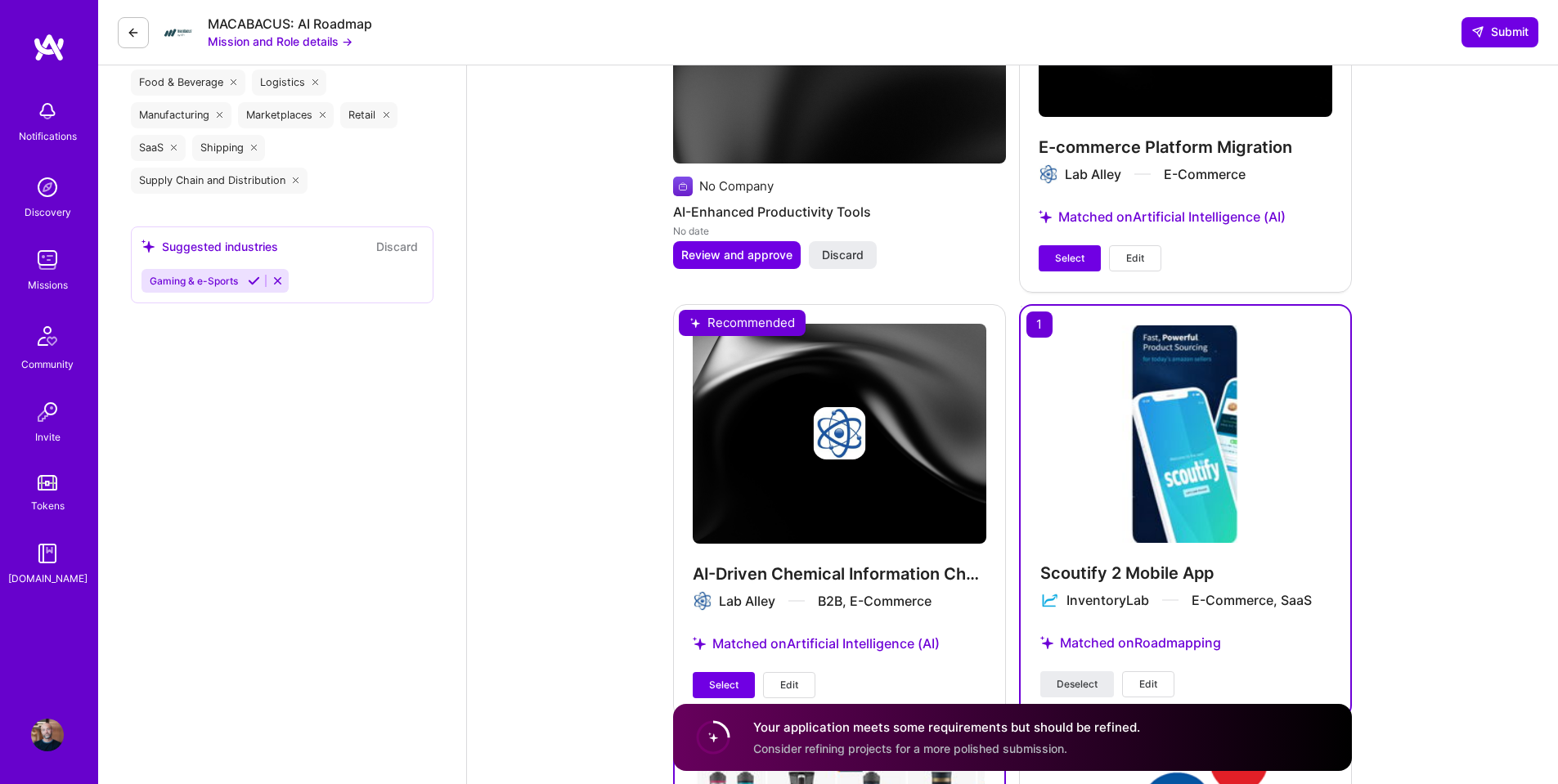
scroll to position [1907, 0]
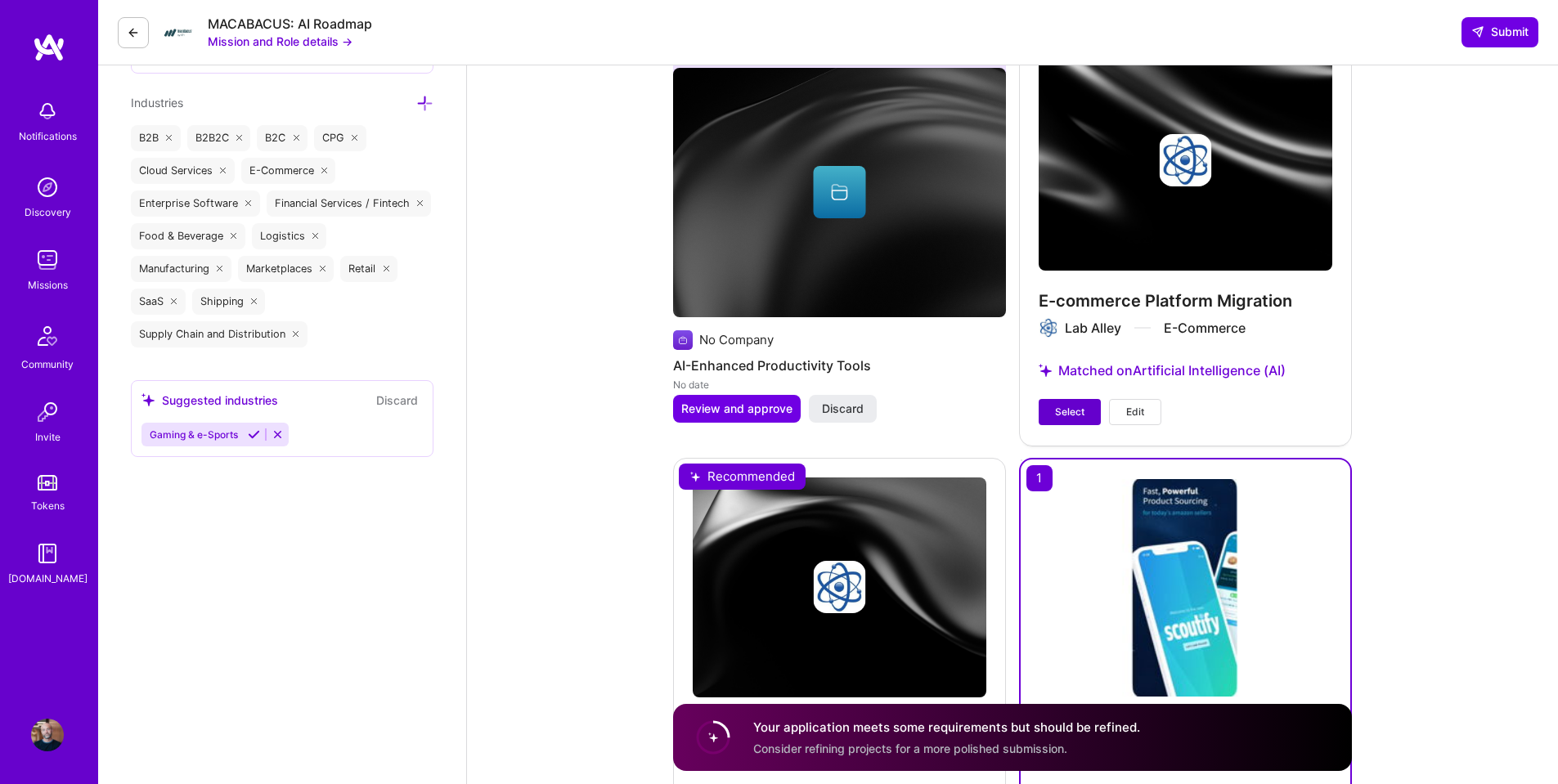
click at [1078, 405] on span "Select" at bounding box center [1070, 412] width 30 height 15
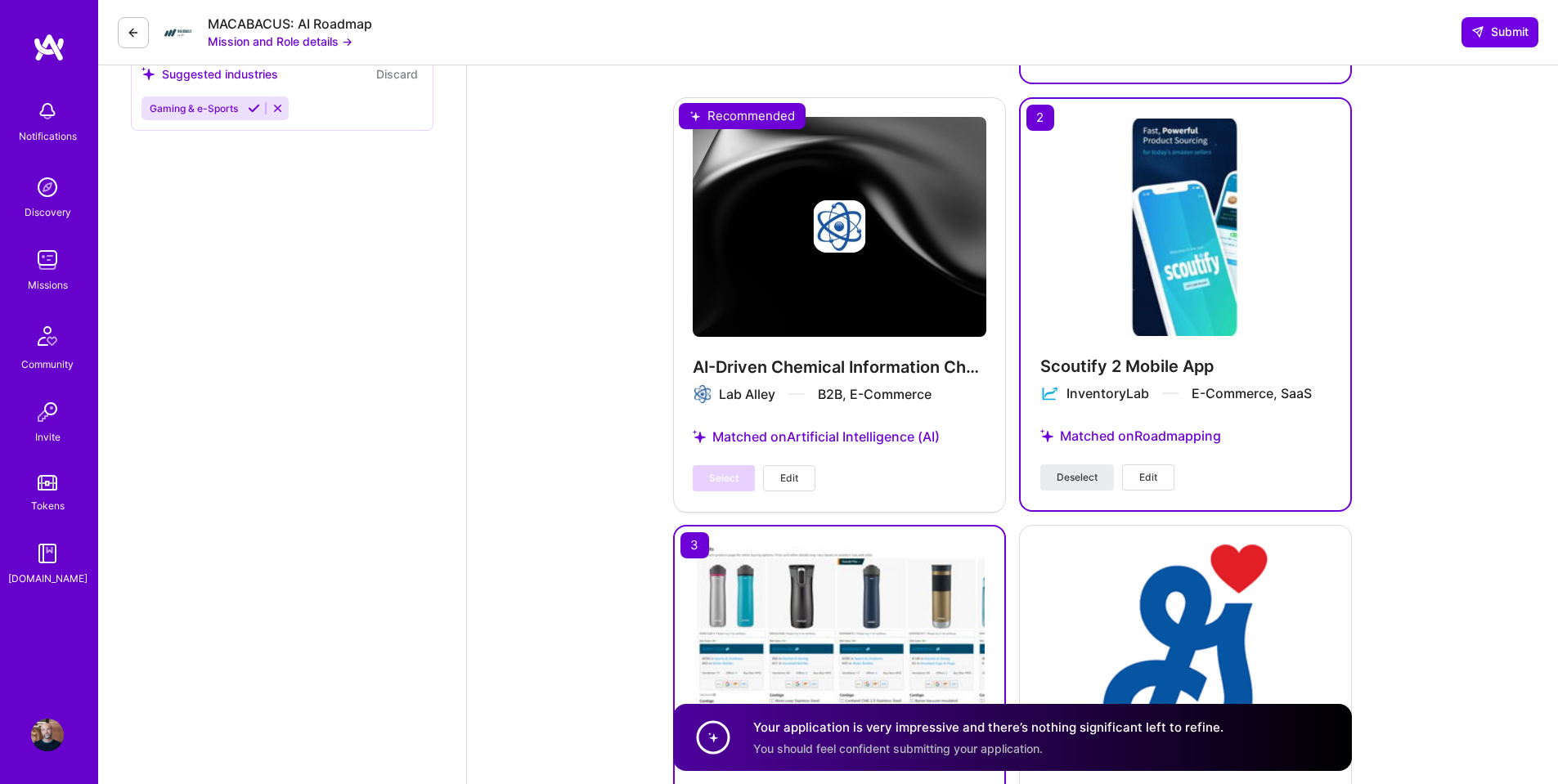
scroll to position [2234, 0]
click at [1080, 469] on span "Deselect" at bounding box center [1077, 476] width 41 height 15
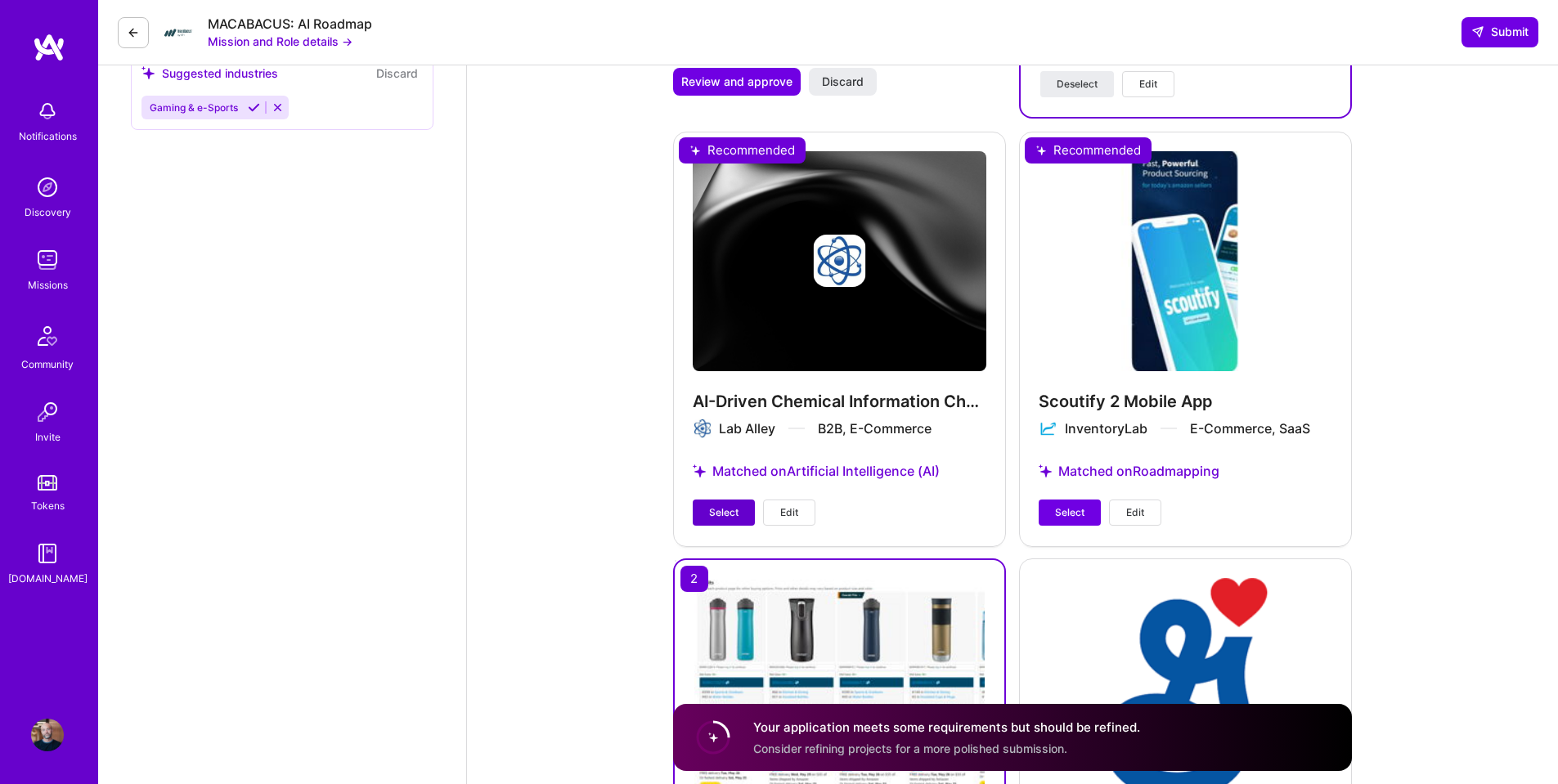
click at [709, 505] on span "Select" at bounding box center [724, 513] width 30 height 15
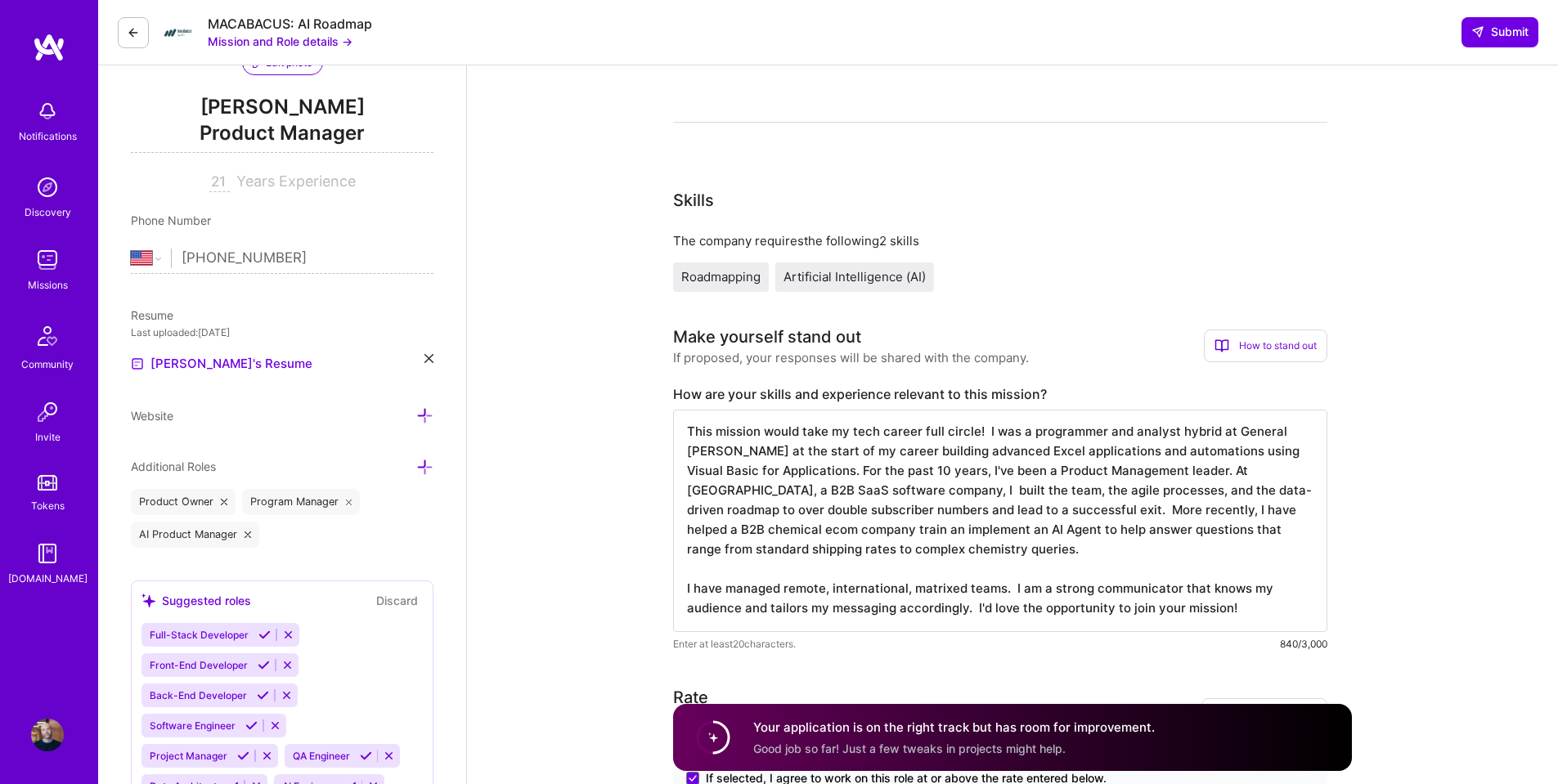
scroll to position [0, 0]
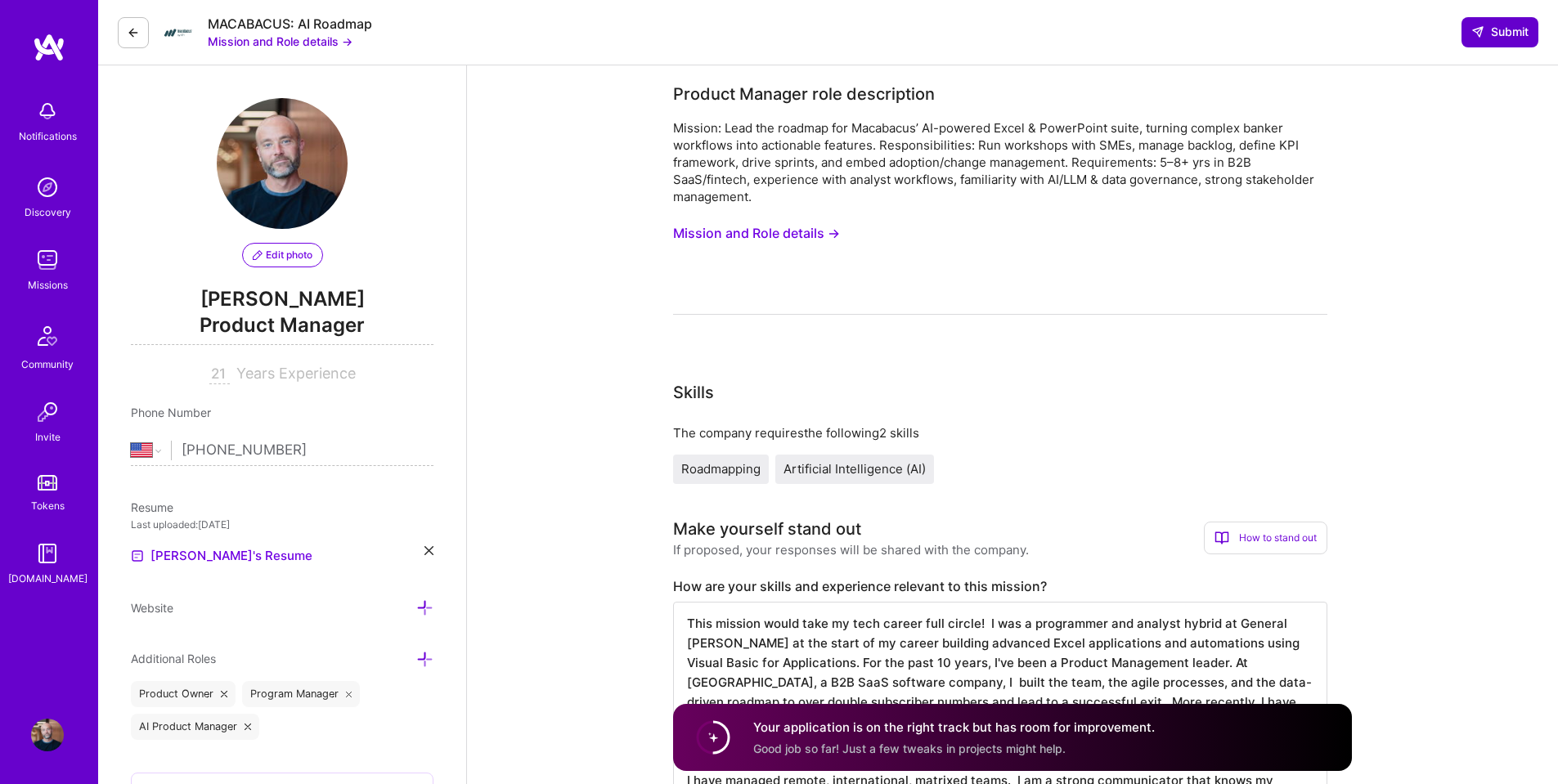
click at [1481, 40] on span "Submit" at bounding box center [1500, 32] width 58 height 16
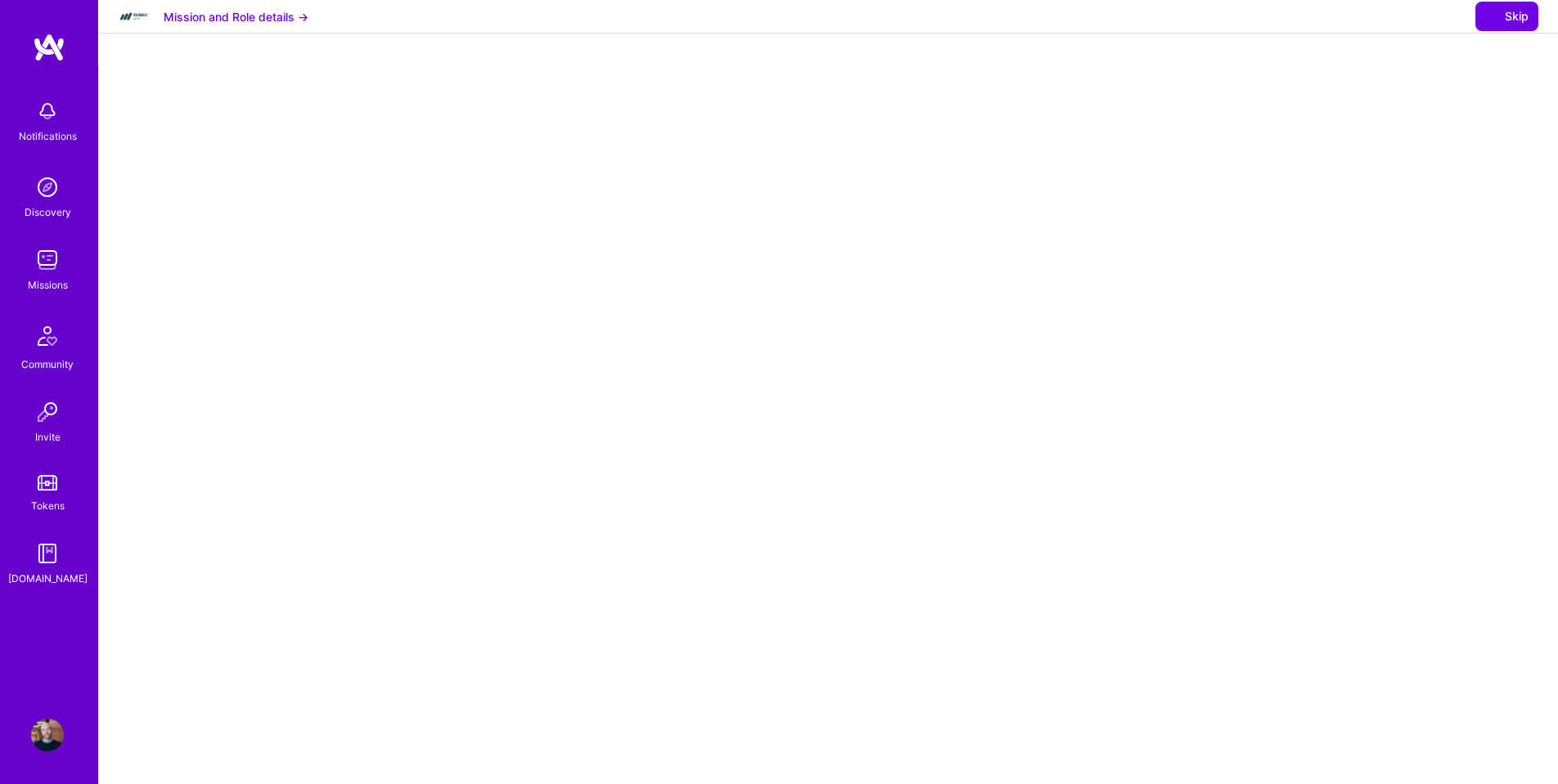
select select "US"
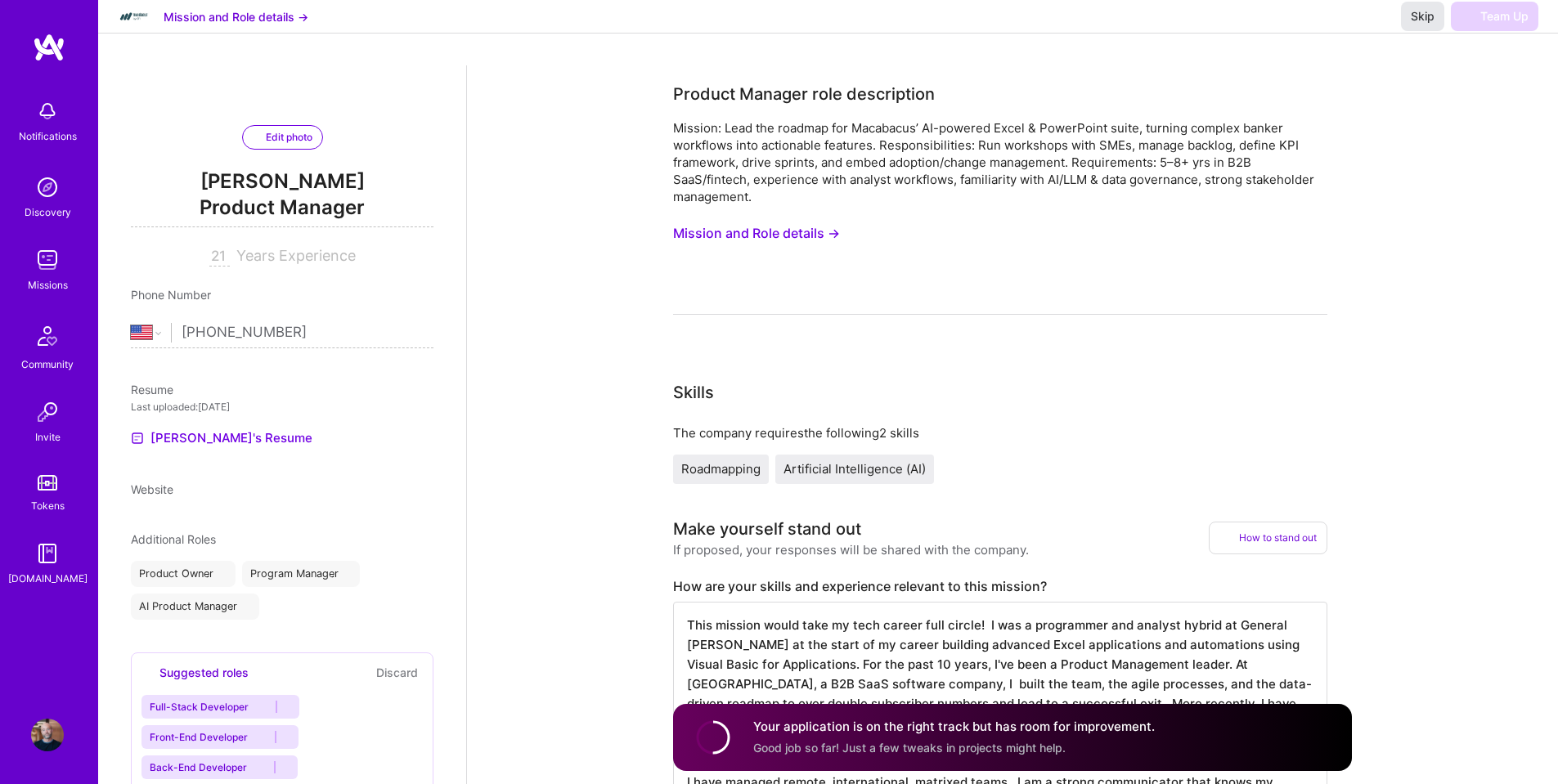
click at [1412, 25] on span "Skip" at bounding box center [1422, 16] width 24 height 16
click at [40, 267] on img at bounding box center [48, 260] width 33 height 33
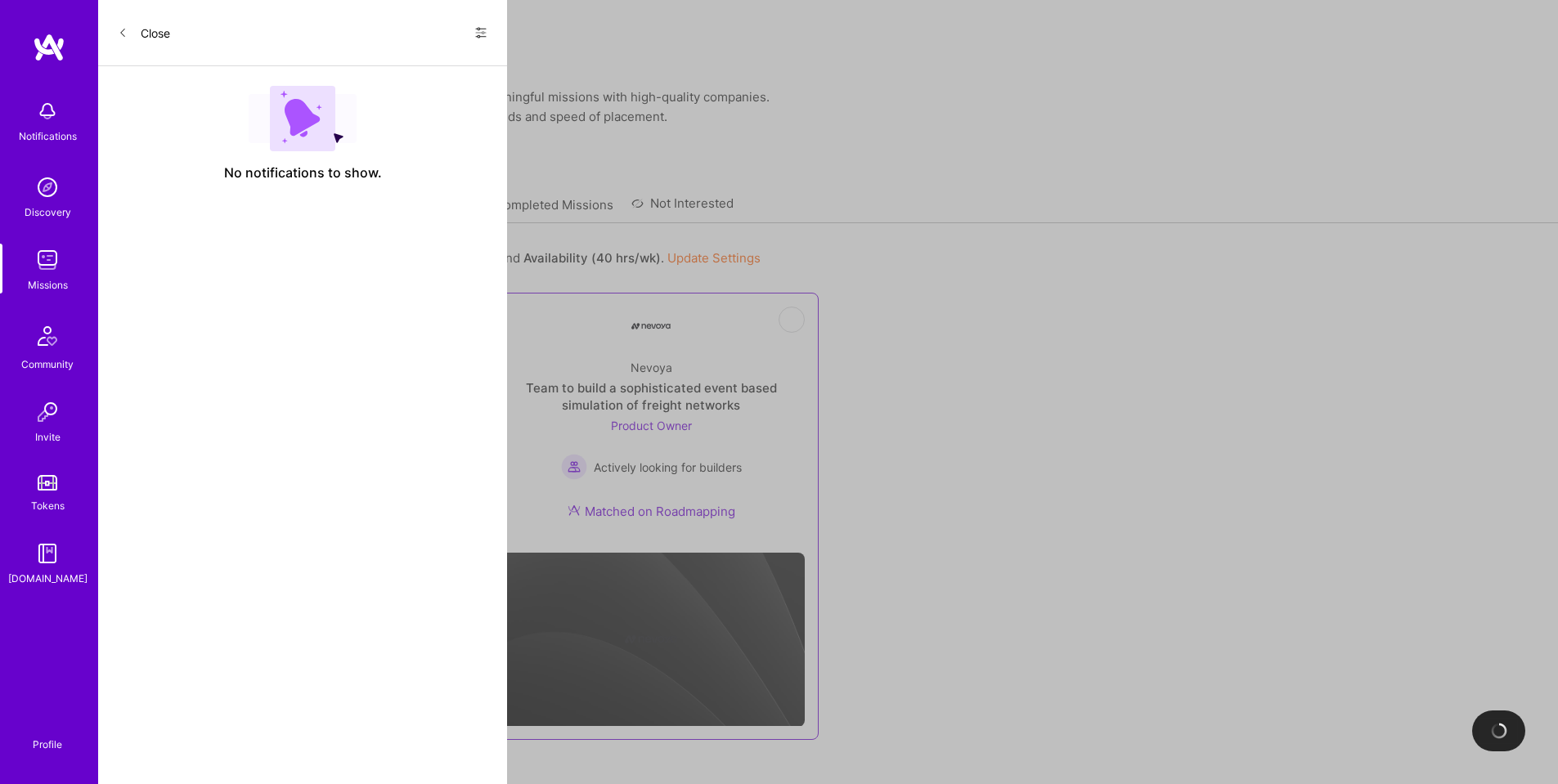
click at [641, 379] on div "Team to build a sophisticated event based simulation of freight networks" at bounding box center [651, 397] width 308 height 35
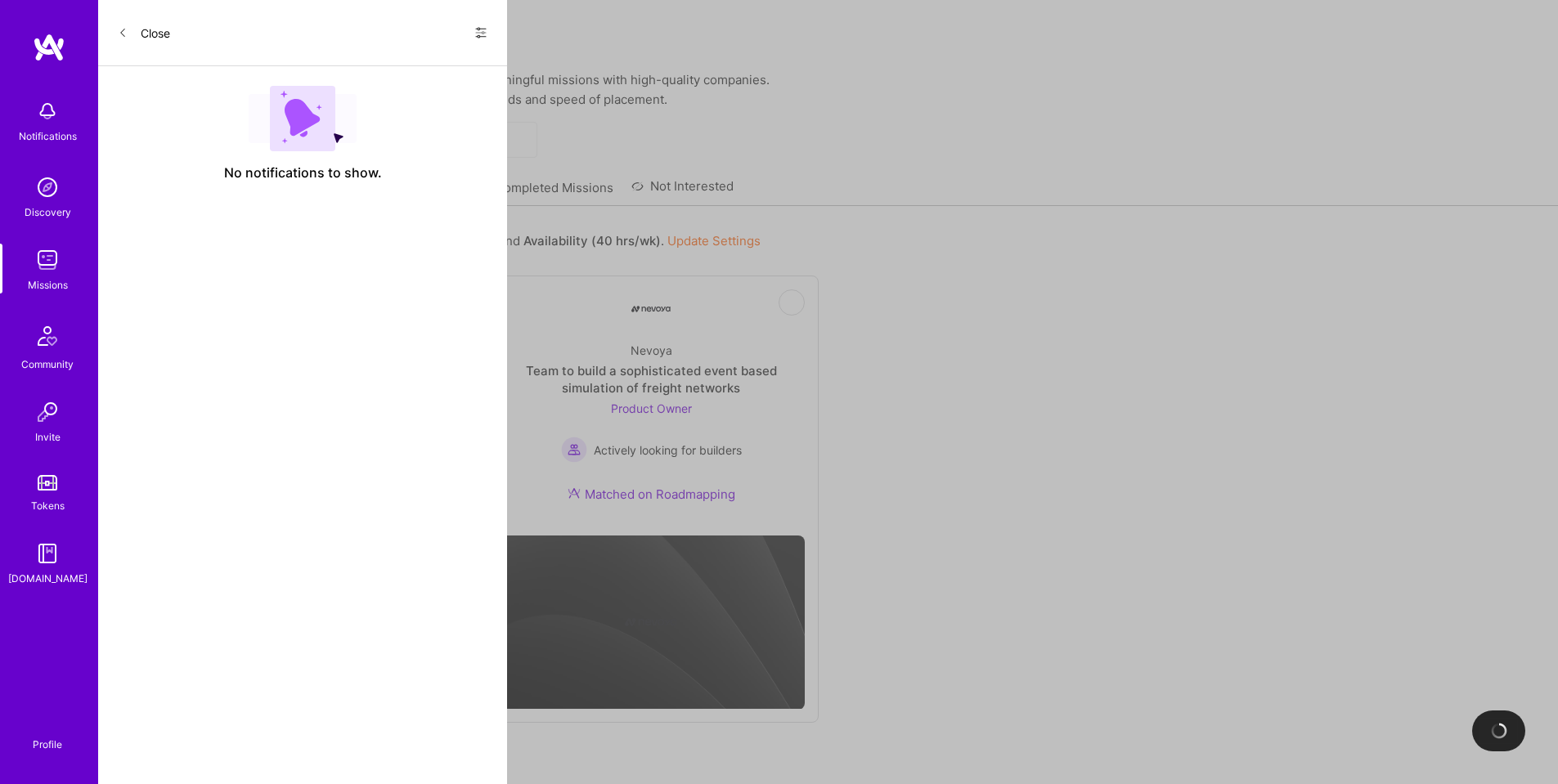
click at [288, 390] on span "Product Manager, Program Manager" at bounding box center [296, 391] width 196 height 14
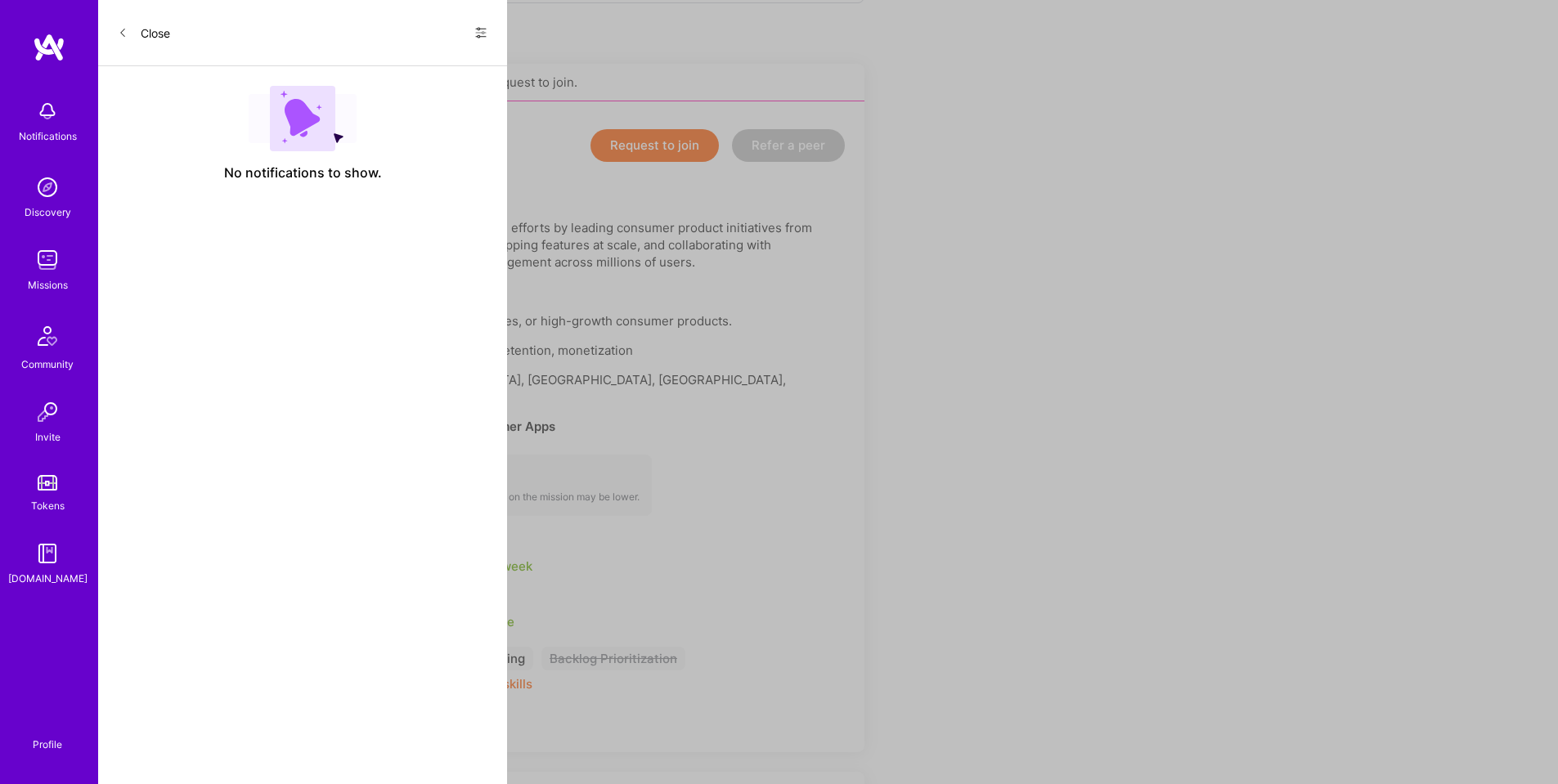
scroll to position [409, 0]
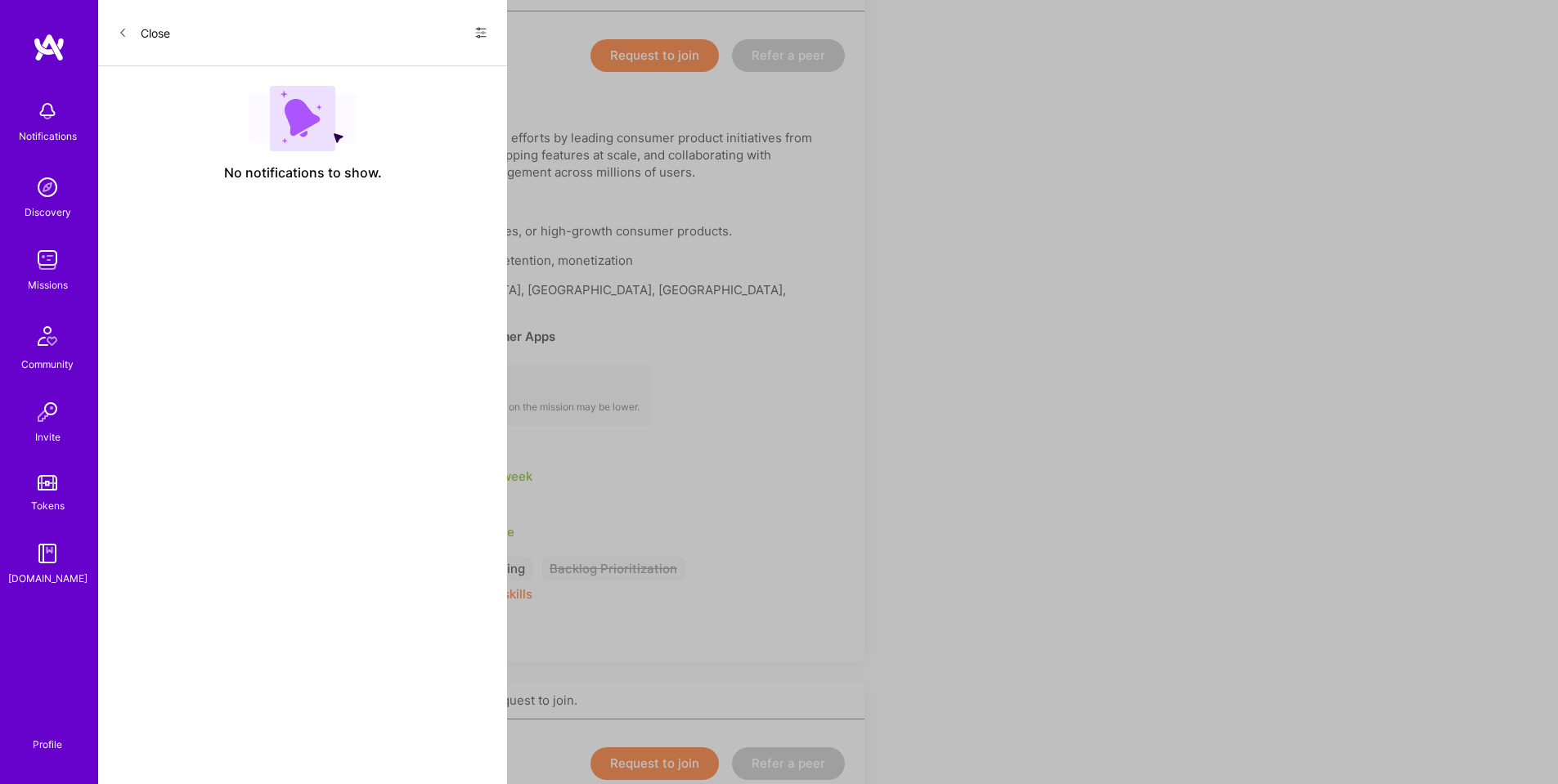
click at [354, 501] on div "See locations" at bounding box center [412, 509] width 204 height 17
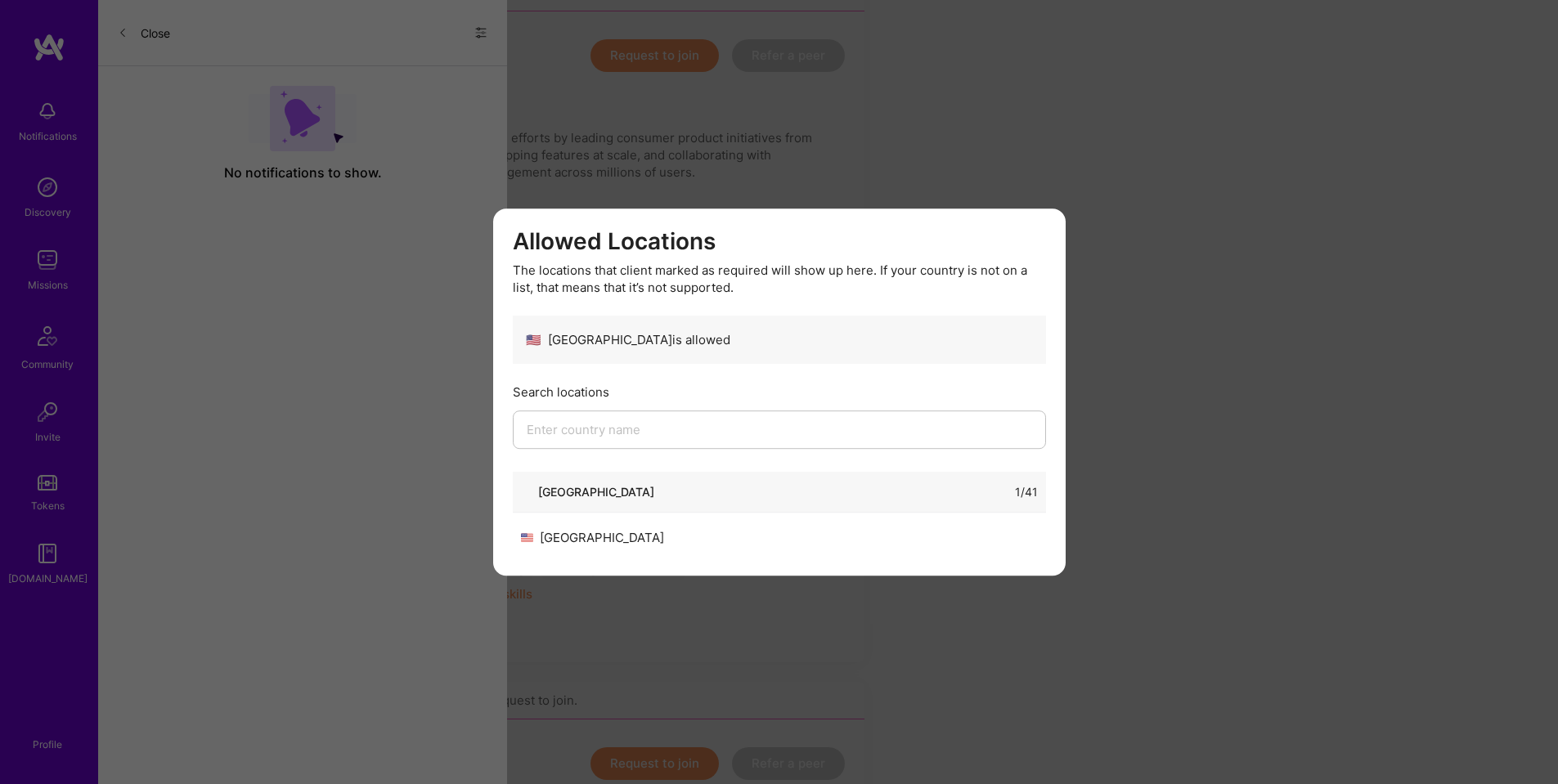
click at [1048, 235] on button "modal" at bounding box center [1043, 234] width 20 height 27
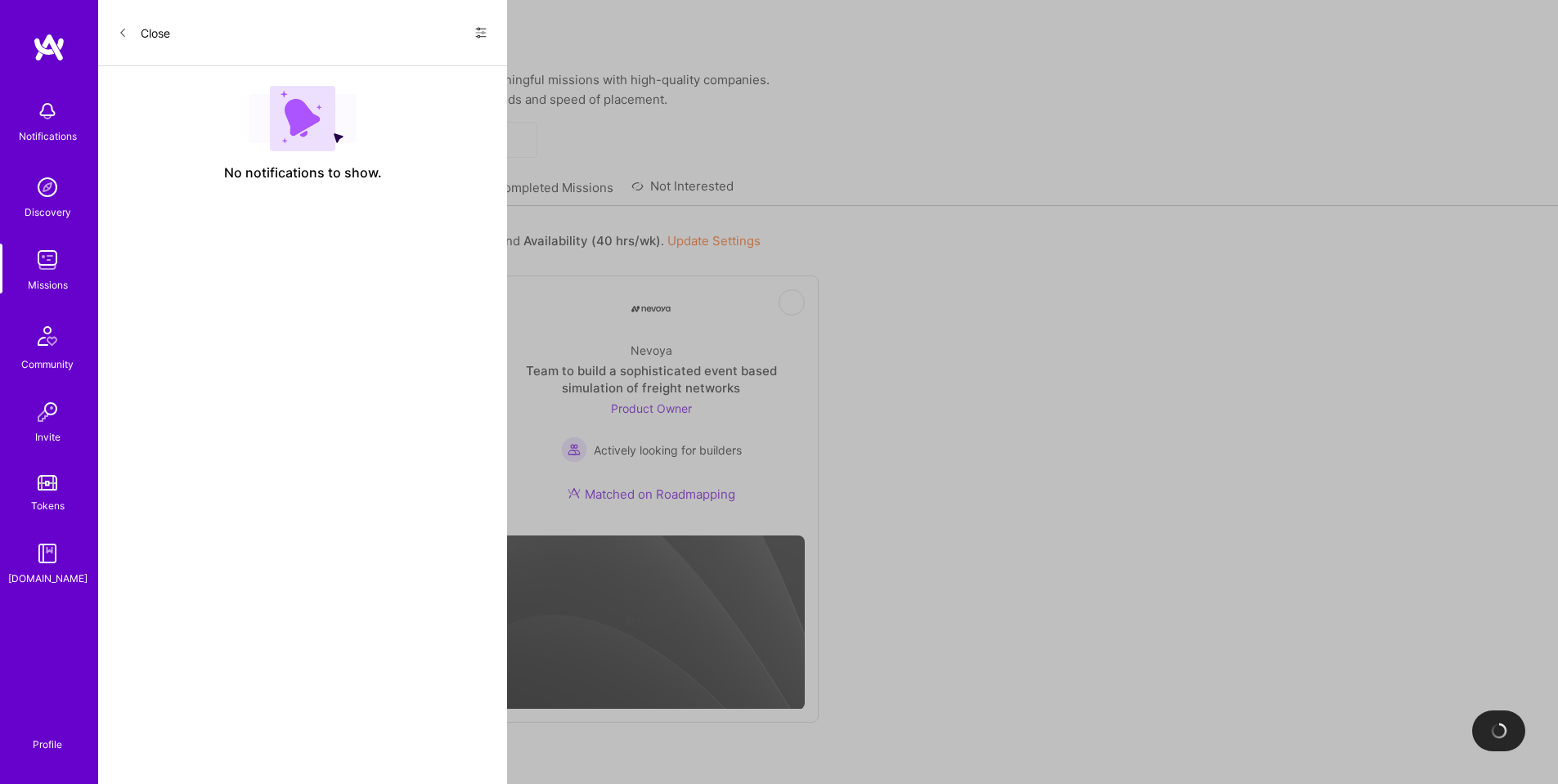
click at [314, 191] on link "All Missions" at bounding box center [324, 193] width 69 height 27
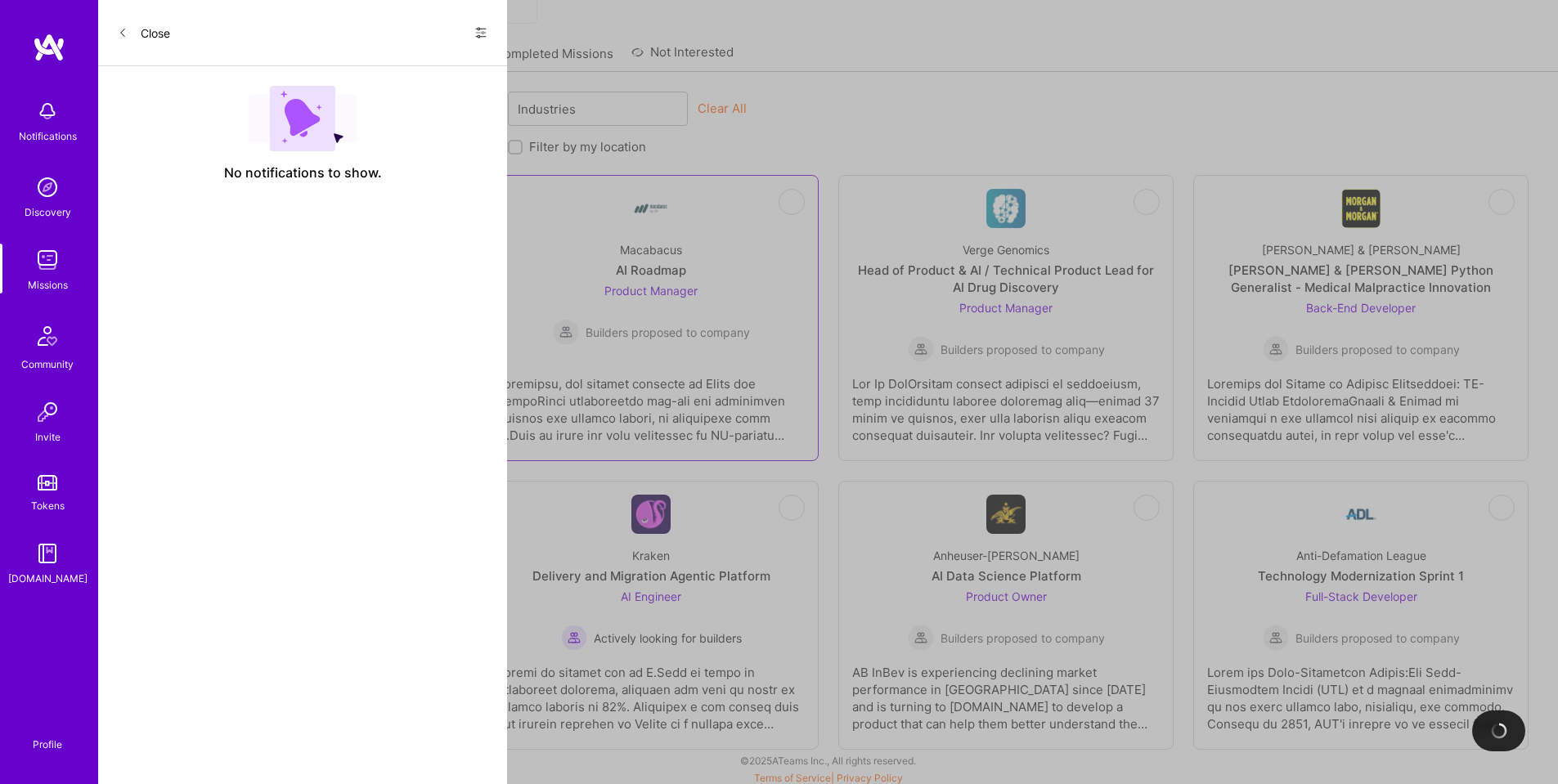
scroll to position [139, 0]
click at [379, 206] on link "Not Interested Building For The Future Team for a Tech Startup AI Product Manag…" at bounding box center [296, 313] width 308 height 258
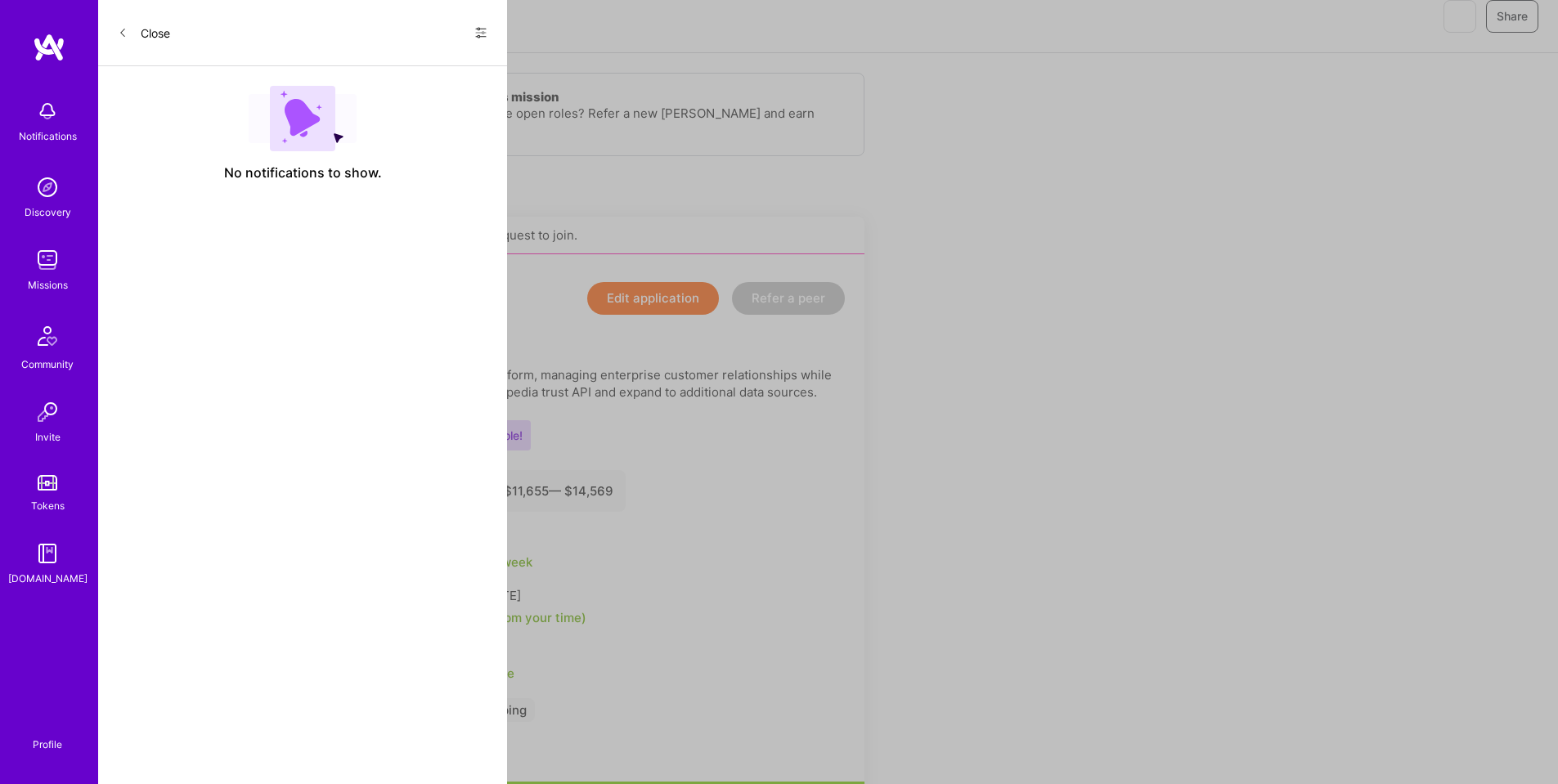
scroll to position [164, 0]
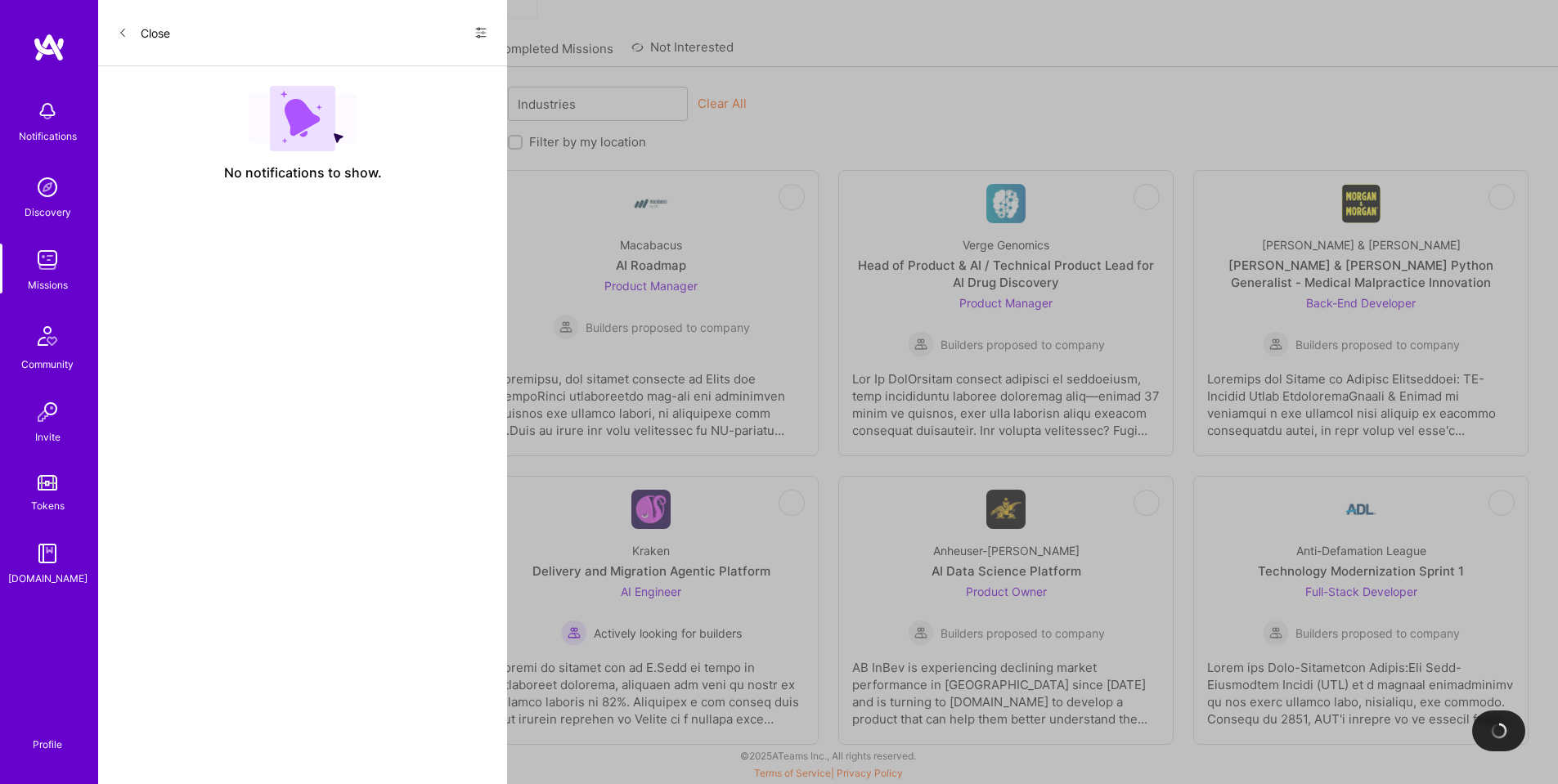
scroll to position [139, 0]
click at [288, 258] on div "Team for a Tech Startup" at bounding box center [296, 265] width 145 height 17
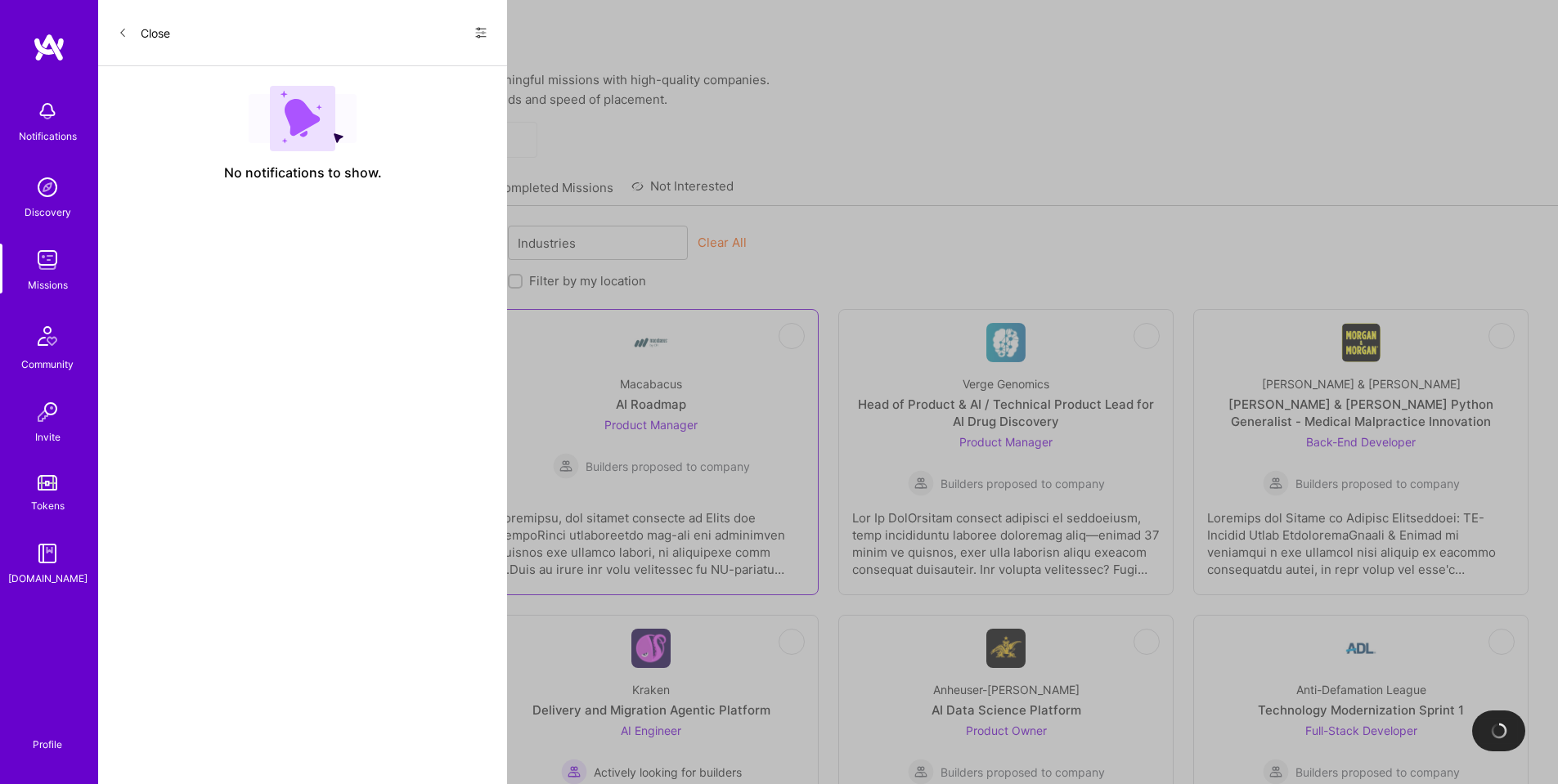
scroll to position [139, 0]
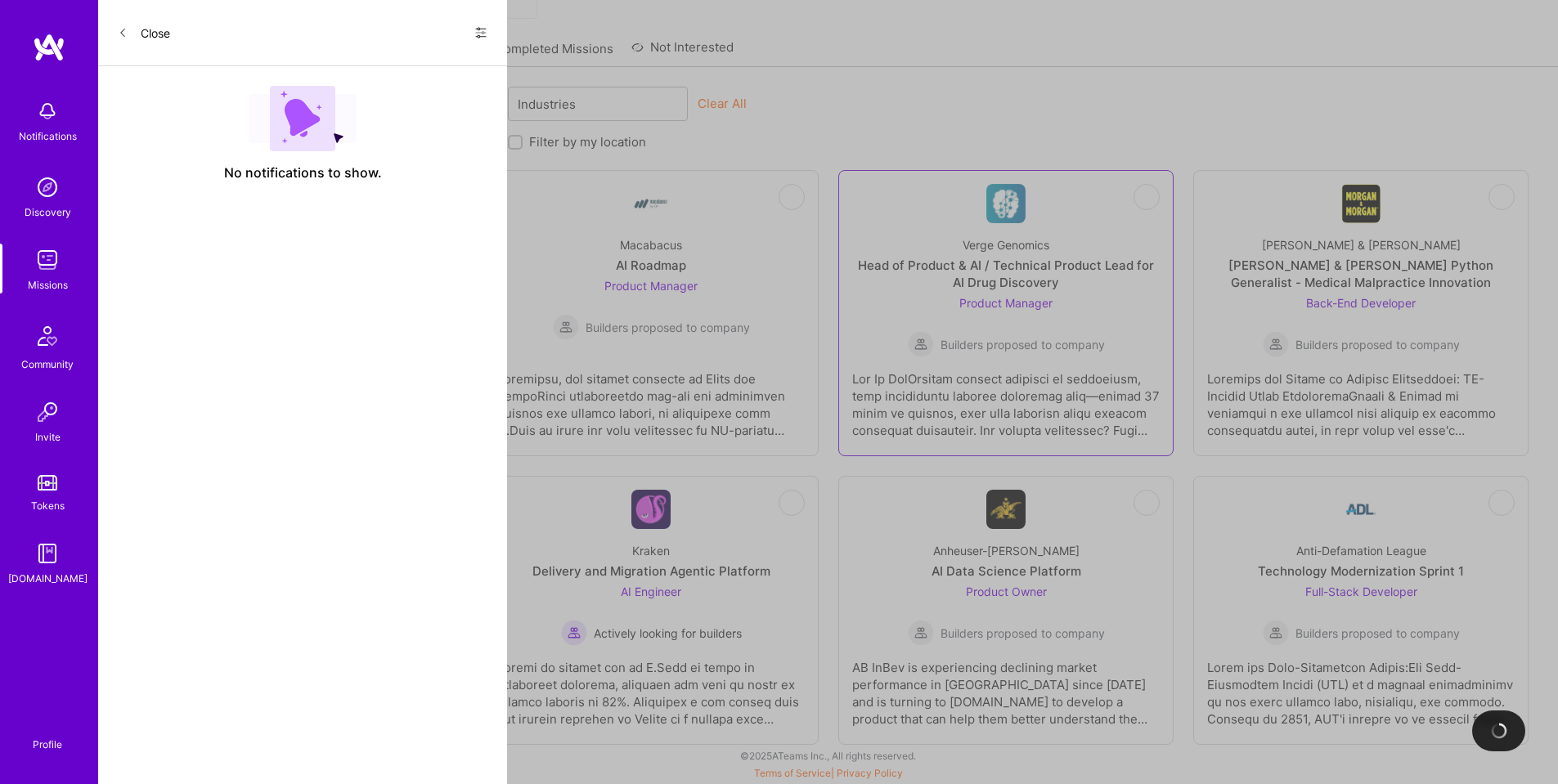
click at [1108, 234] on div "Verge Genomics Head of Product & AI / Technical Product Lead for AI Drug Discov…" at bounding box center [1006, 290] width 308 height 134
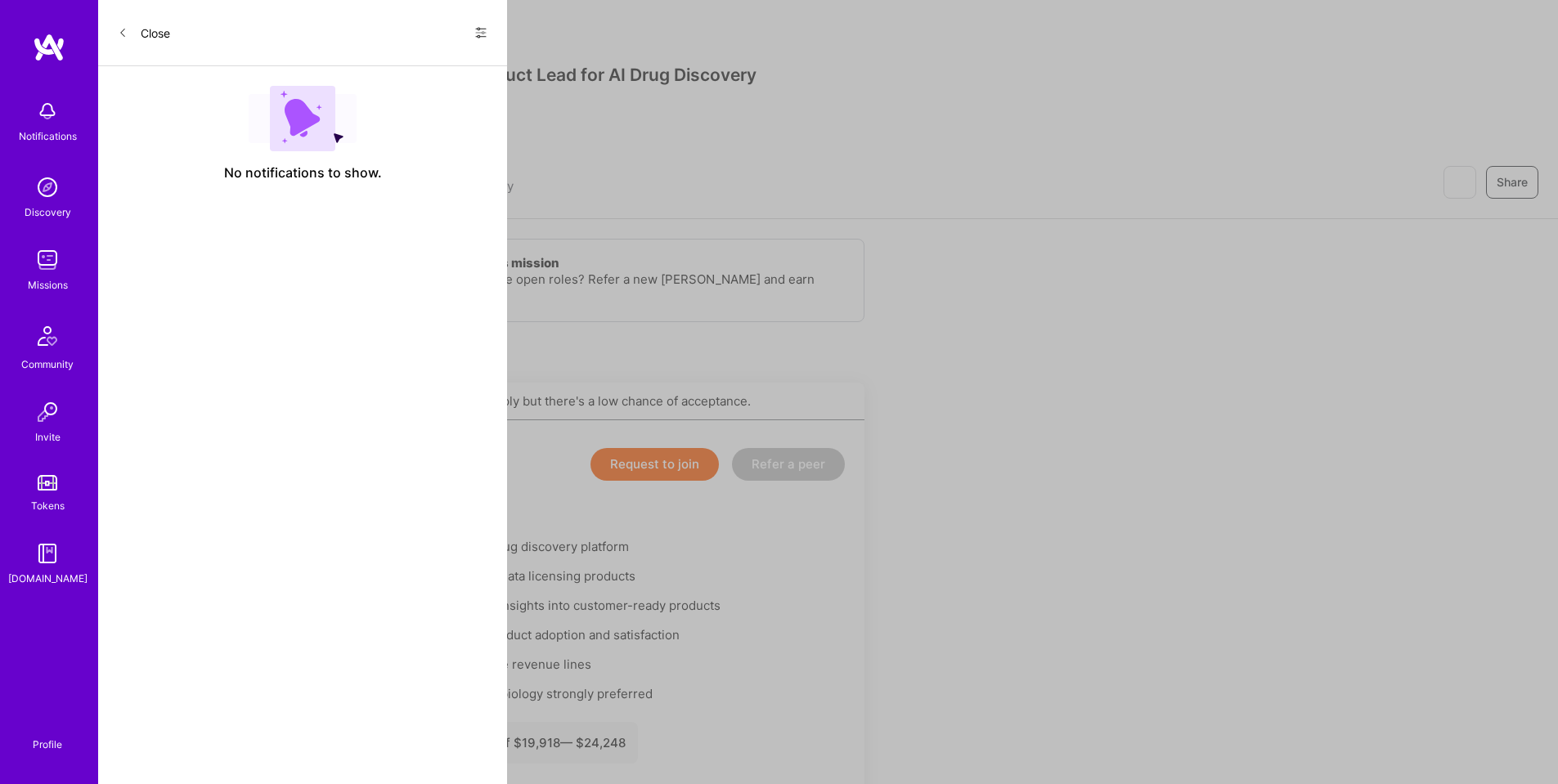
click at [651, 461] on button "Request to join" at bounding box center [654, 465] width 128 height 33
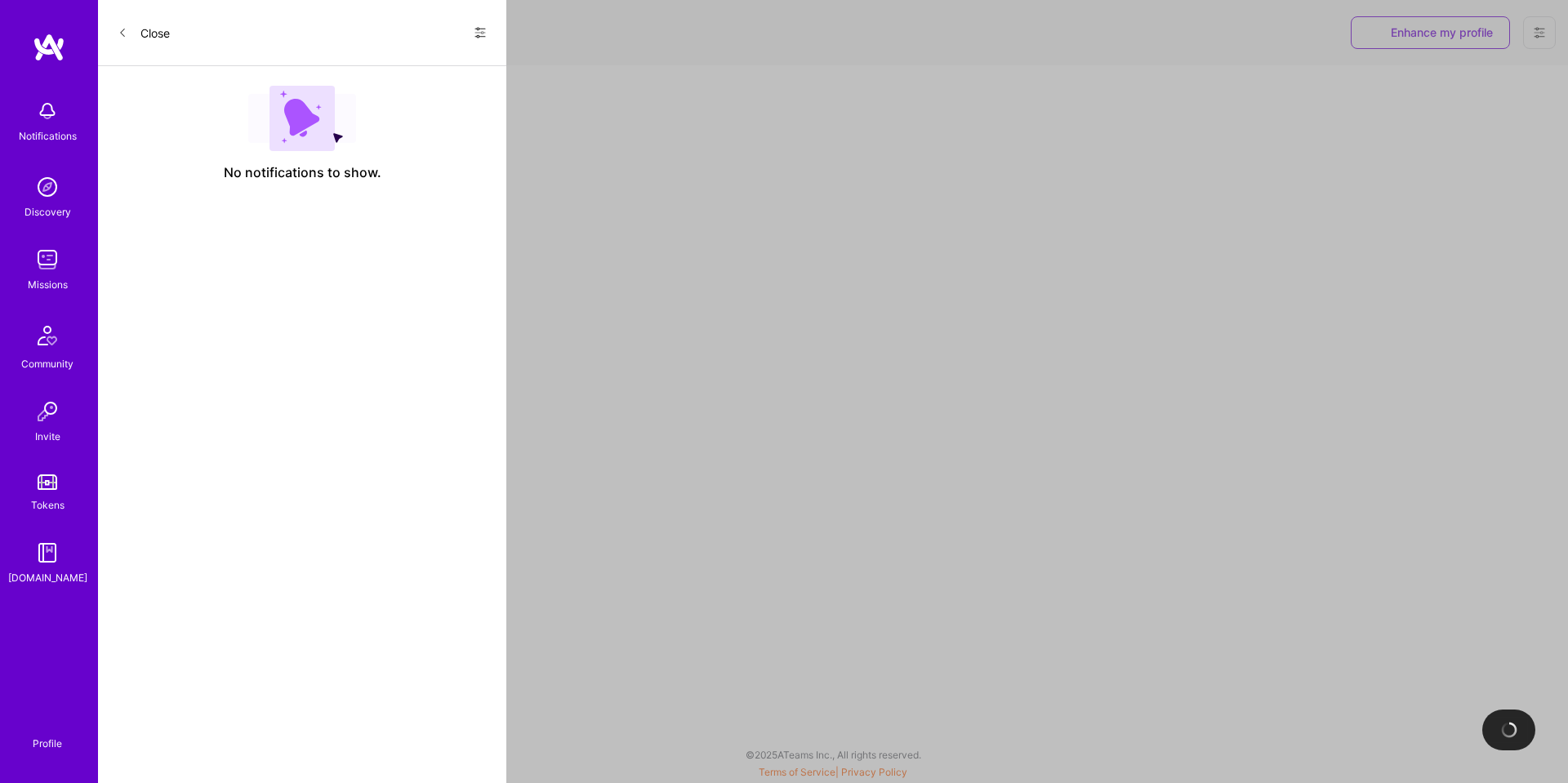
select select "US"
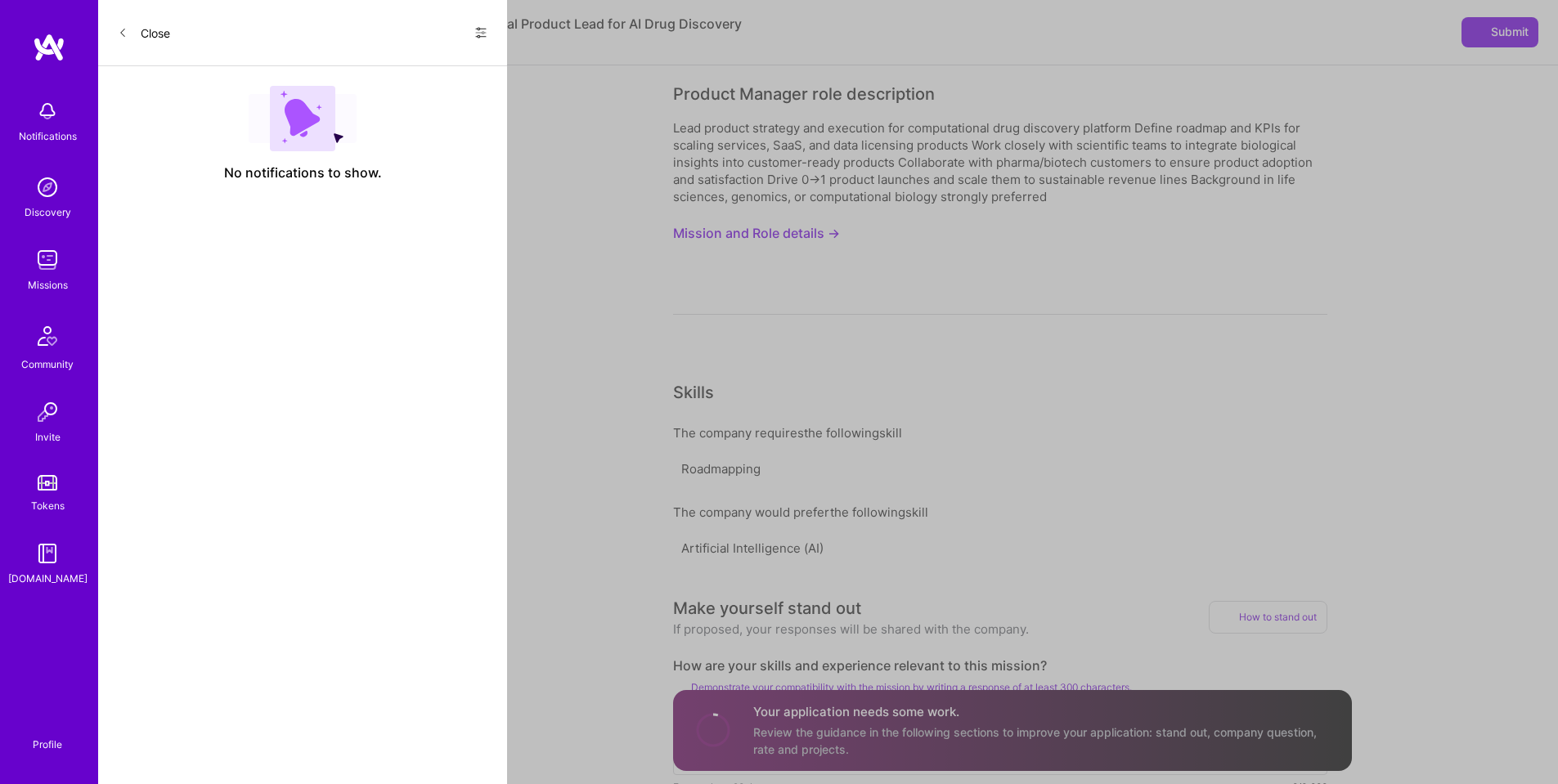
click at [798, 236] on button "Mission and Role details →" at bounding box center [756, 233] width 167 height 30
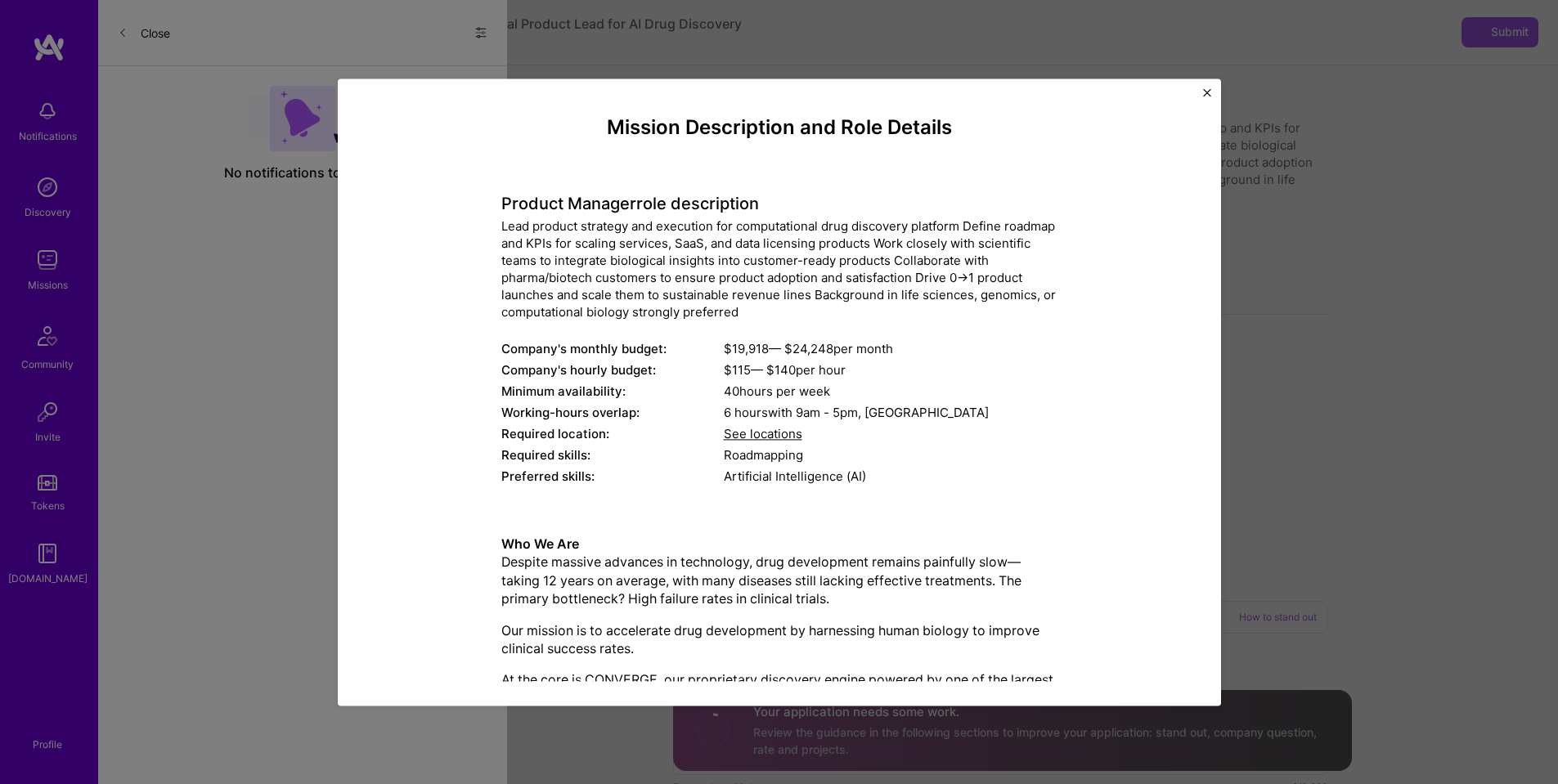
click at [1205, 94] on img "Close" at bounding box center [1207, 92] width 8 height 8
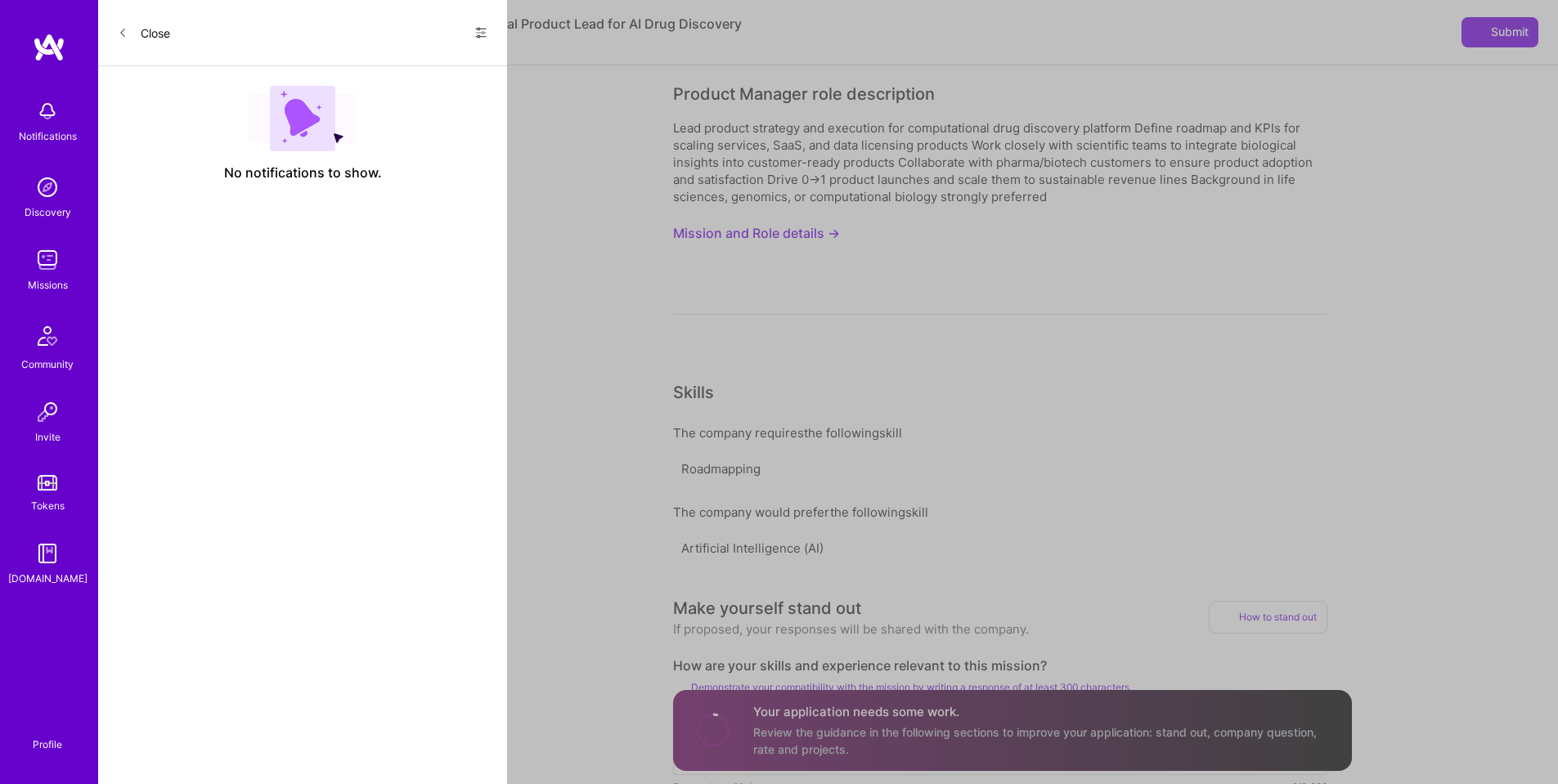
click at [134, 26] on icon at bounding box center [133, 33] width 13 height 13
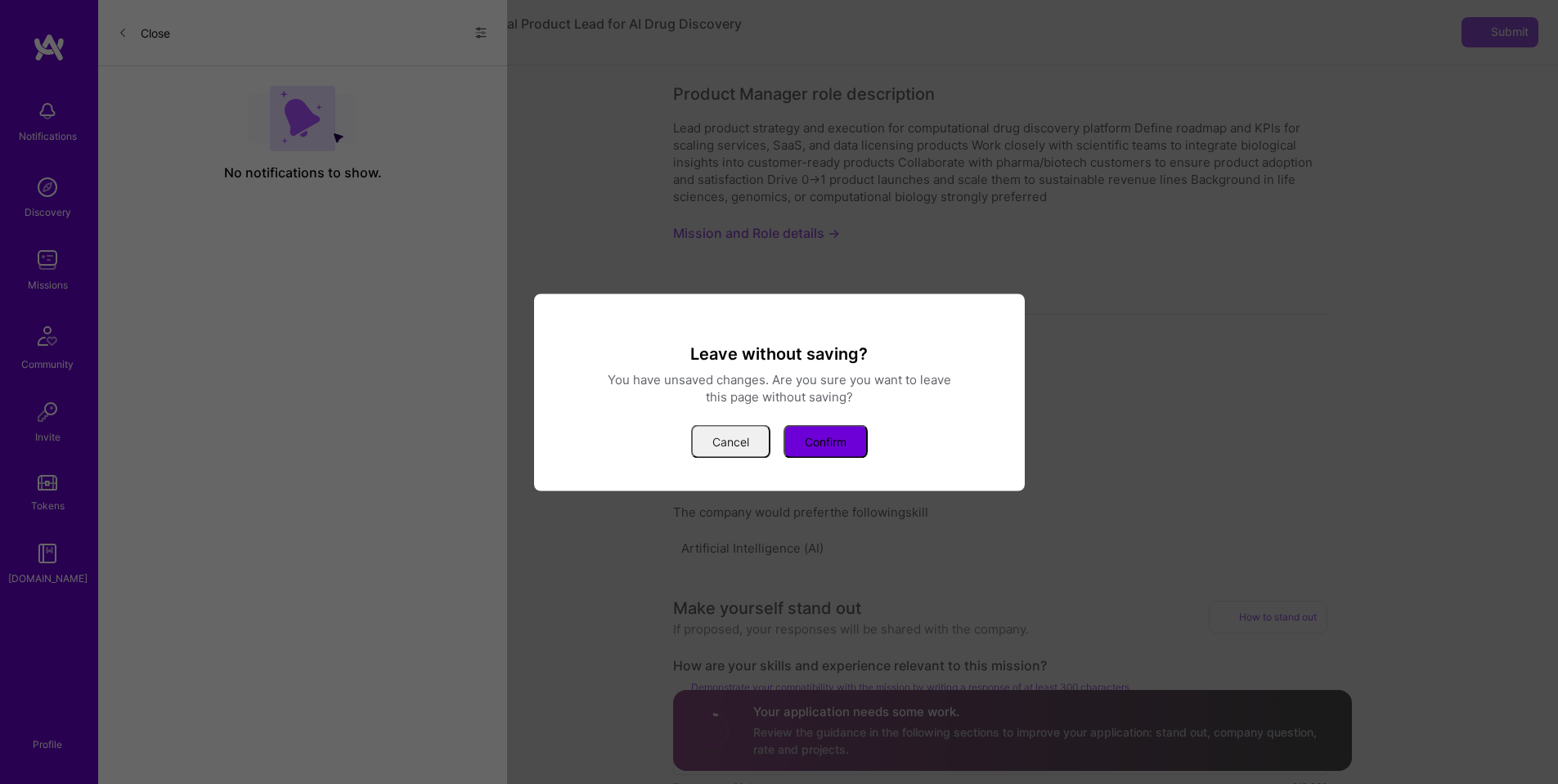
click at [728, 434] on button "Cancel" at bounding box center [731, 441] width 79 height 34
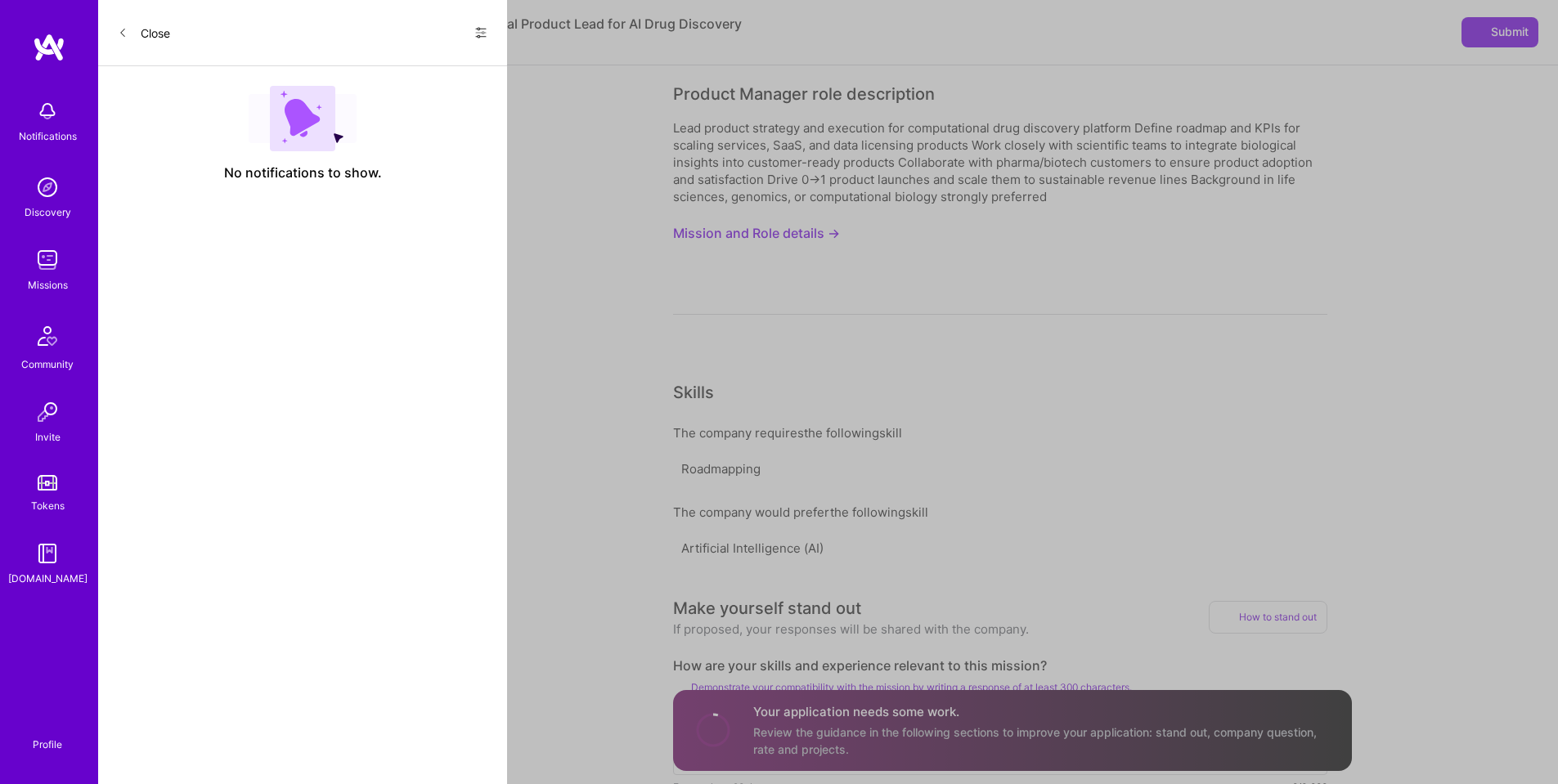
click at [40, 252] on img at bounding box center [48, 260] width 33 height 33
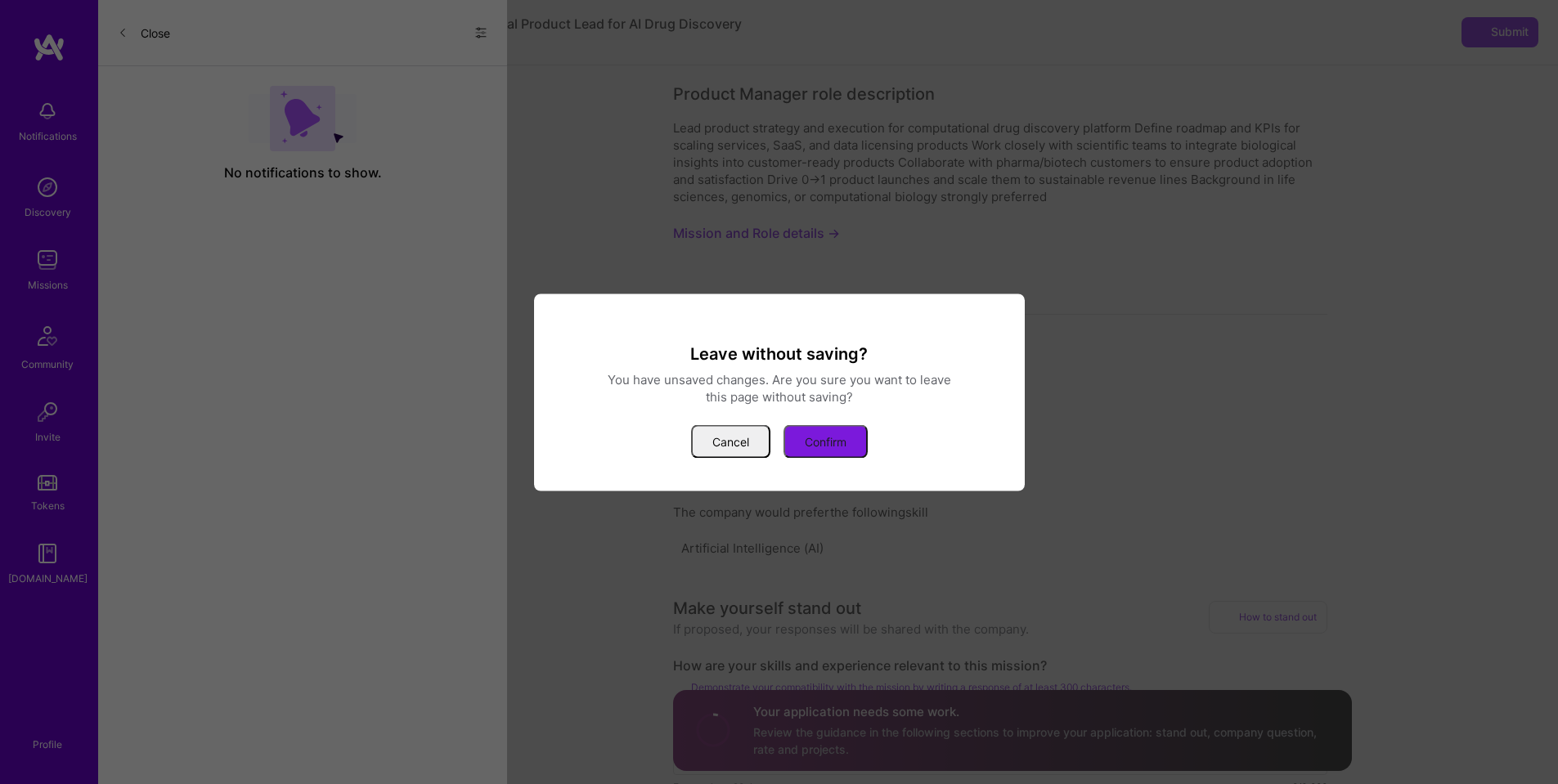
click at [820, 443] on button "Confirm" at bounding box center [826, 441] width 84 height 34
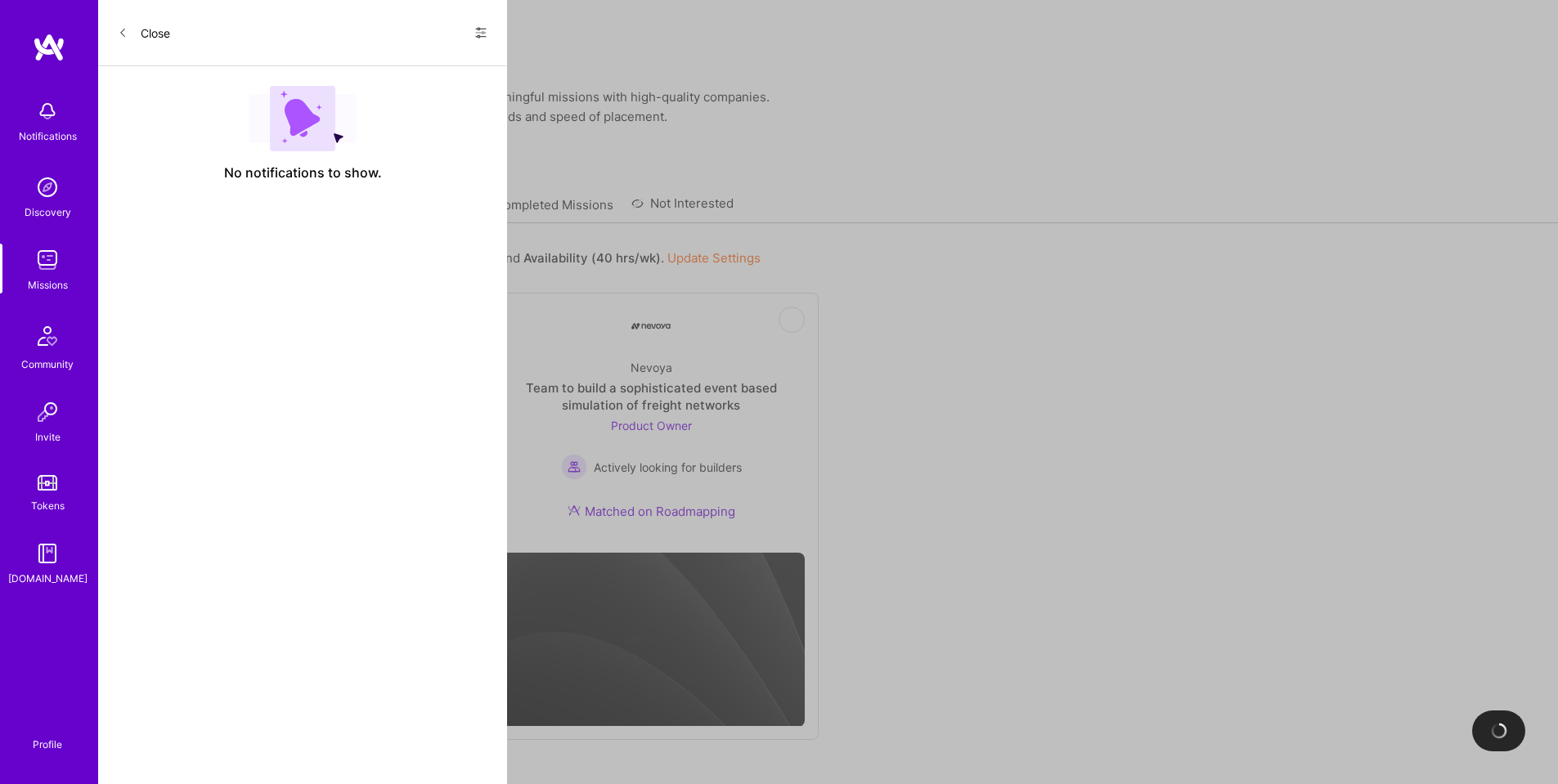
click at [313, 379] on div "Product & Marketing" at bounding box center [296, 387] width 122 height 17
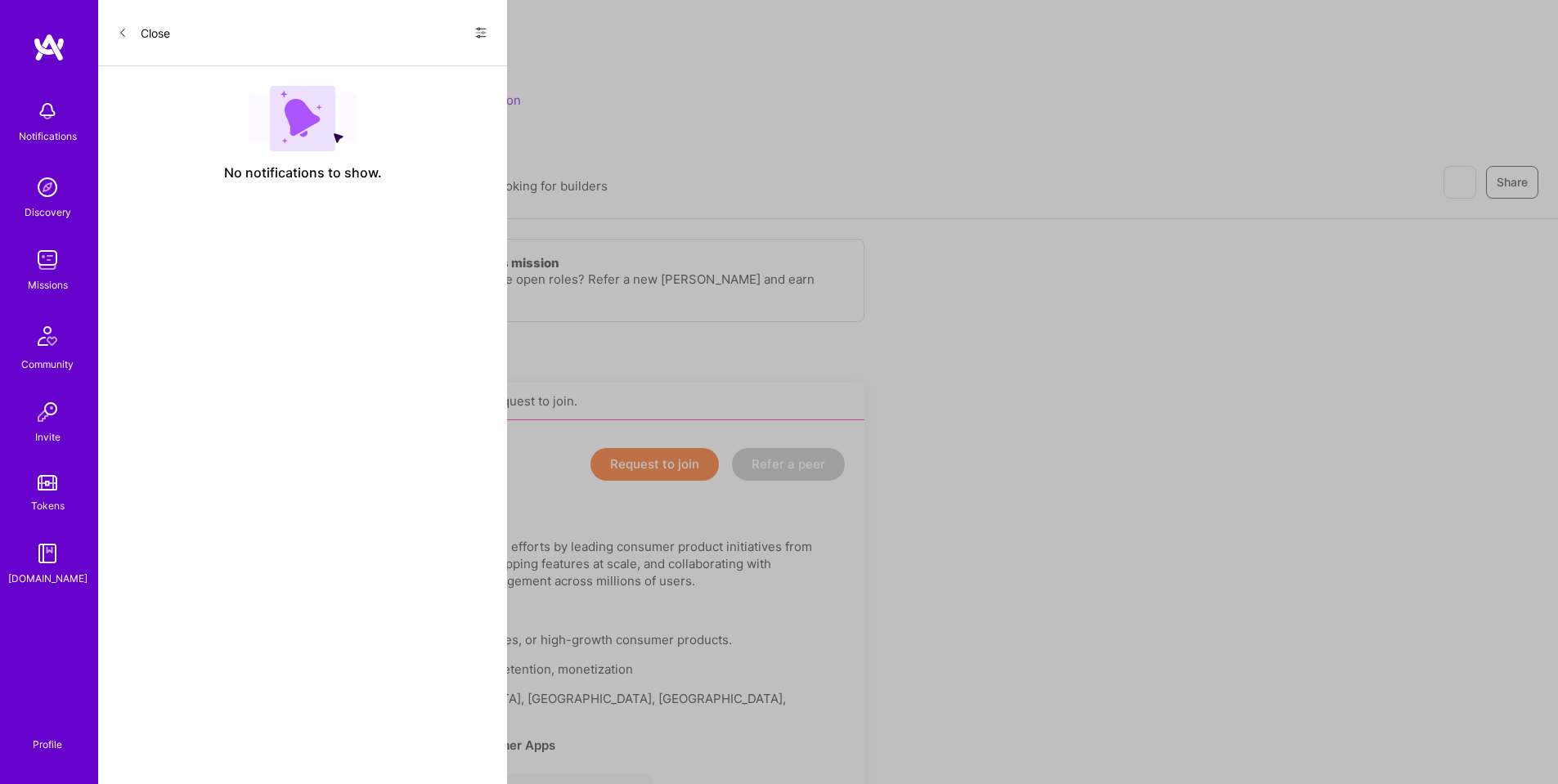
click at [655, 466] on button "Request to join" at bounding box center [654, 465] width 128 height 33
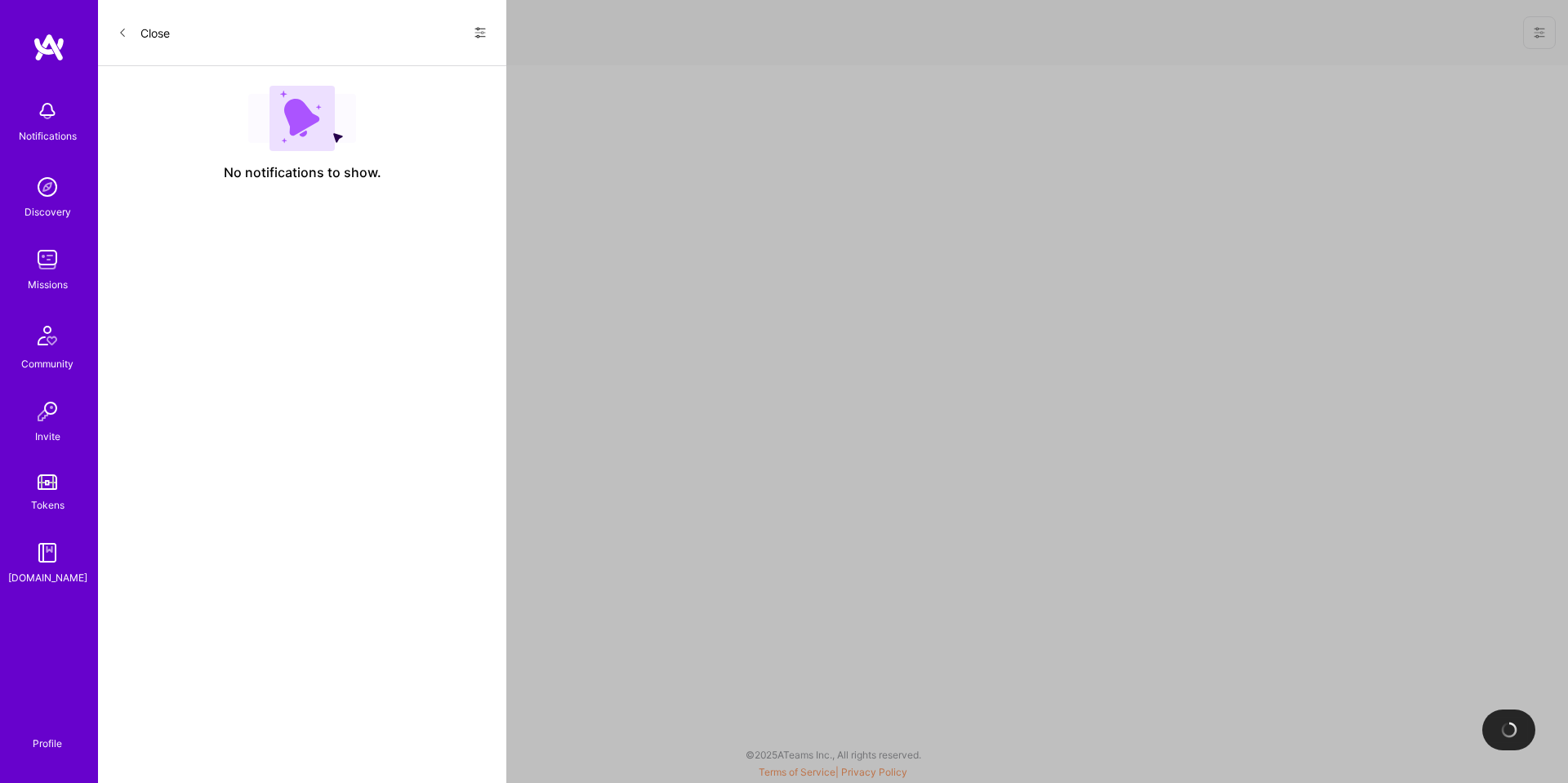
select select "US"
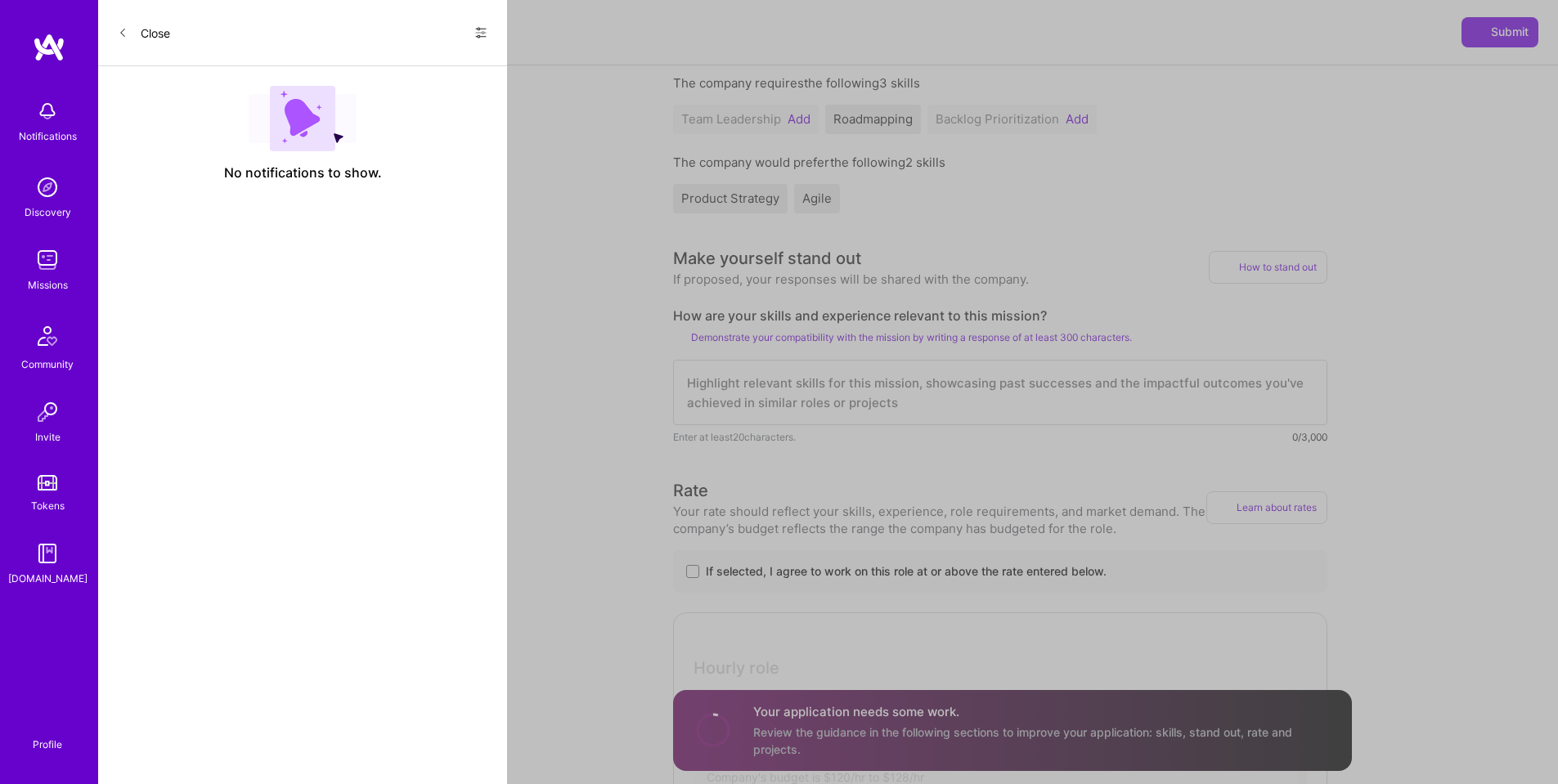
scroll to position [409, 0]
